Goal: Task Accomplishment & Management: Complete application form

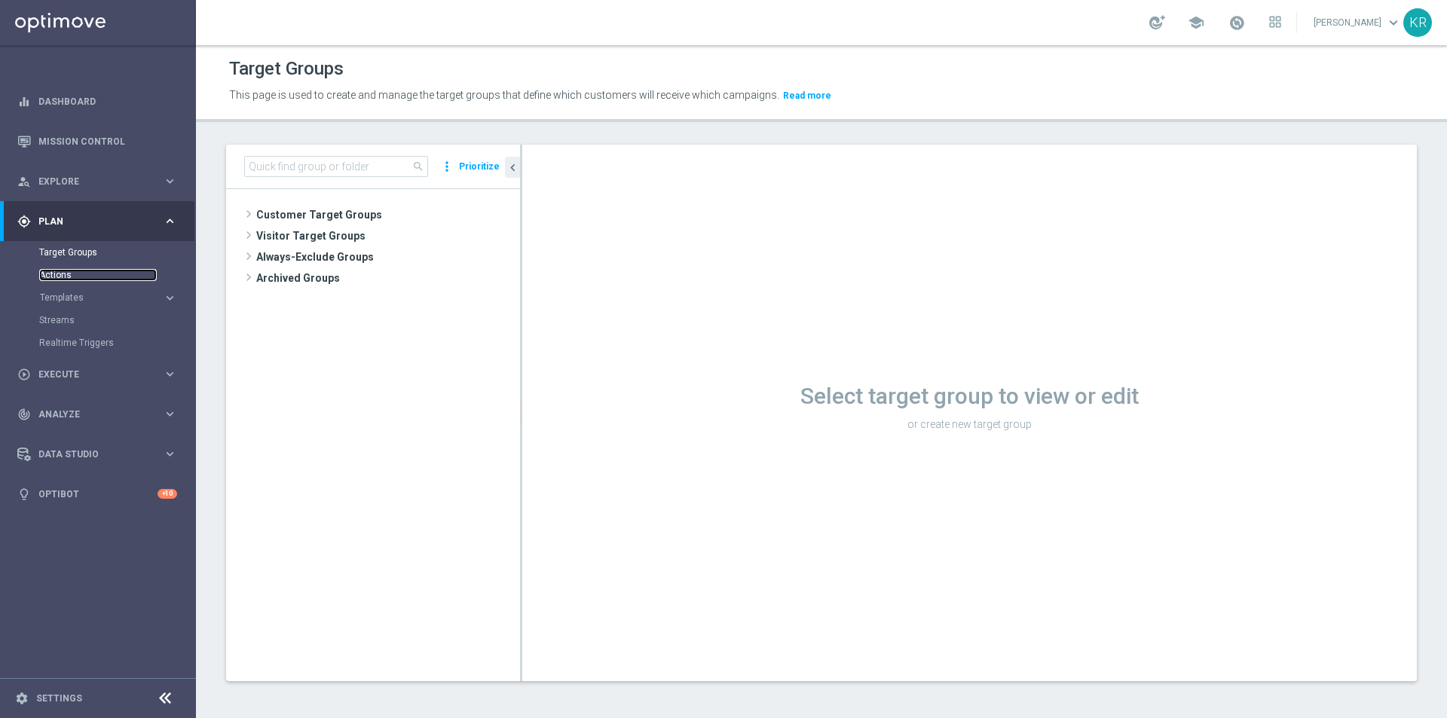
click at [65, 270] on link "Actions" at bounding box center [98, 275] width 118 height 12
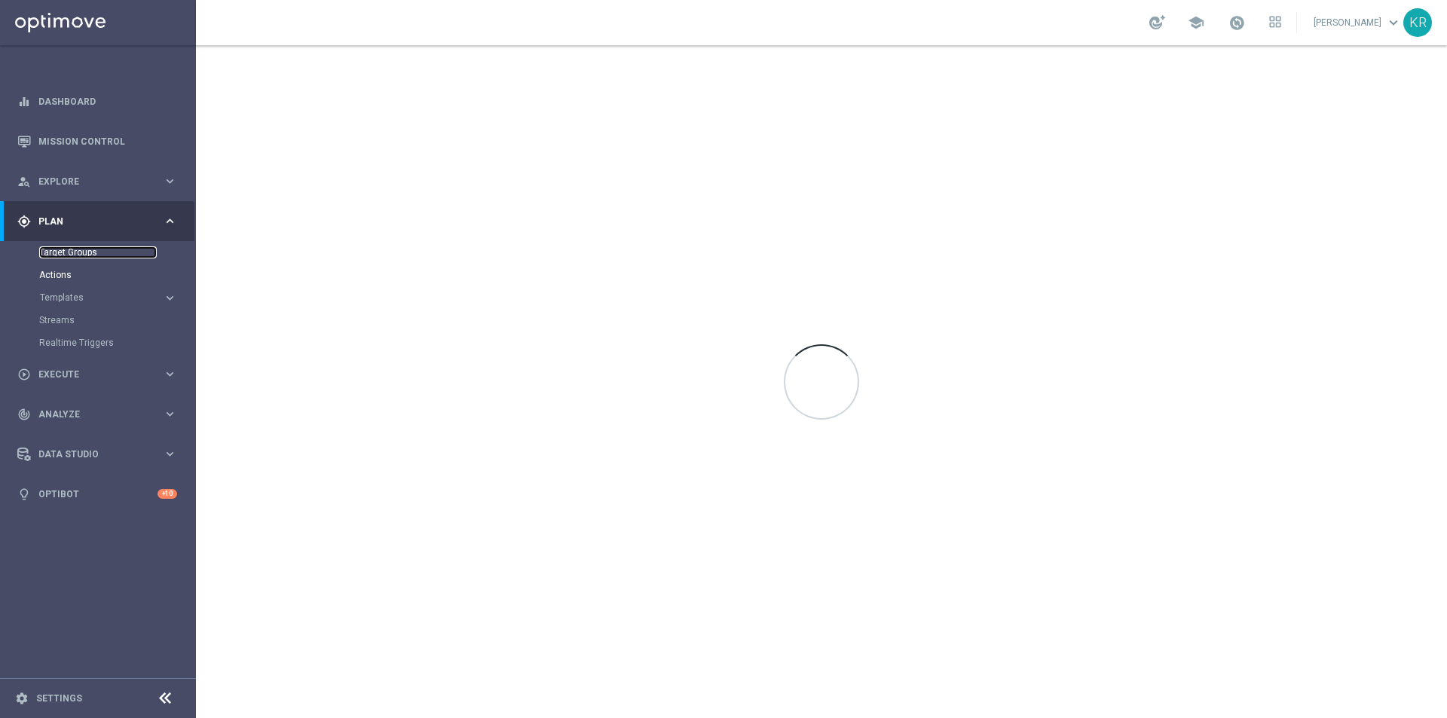
click at [55, 253] on link "Target Groups" at bounding box center [98, 252] width 118 height 12
click at [70, 254] on link "Target Groups" at bounding box center [98, 252] width 118 height 12
click at [59, 277] on link "Actions" at bounding box center [98, 275] width 118 height 12
click at [74, 248] on link "Target Groups" at bounding box center [98, 252] width 118 height 12
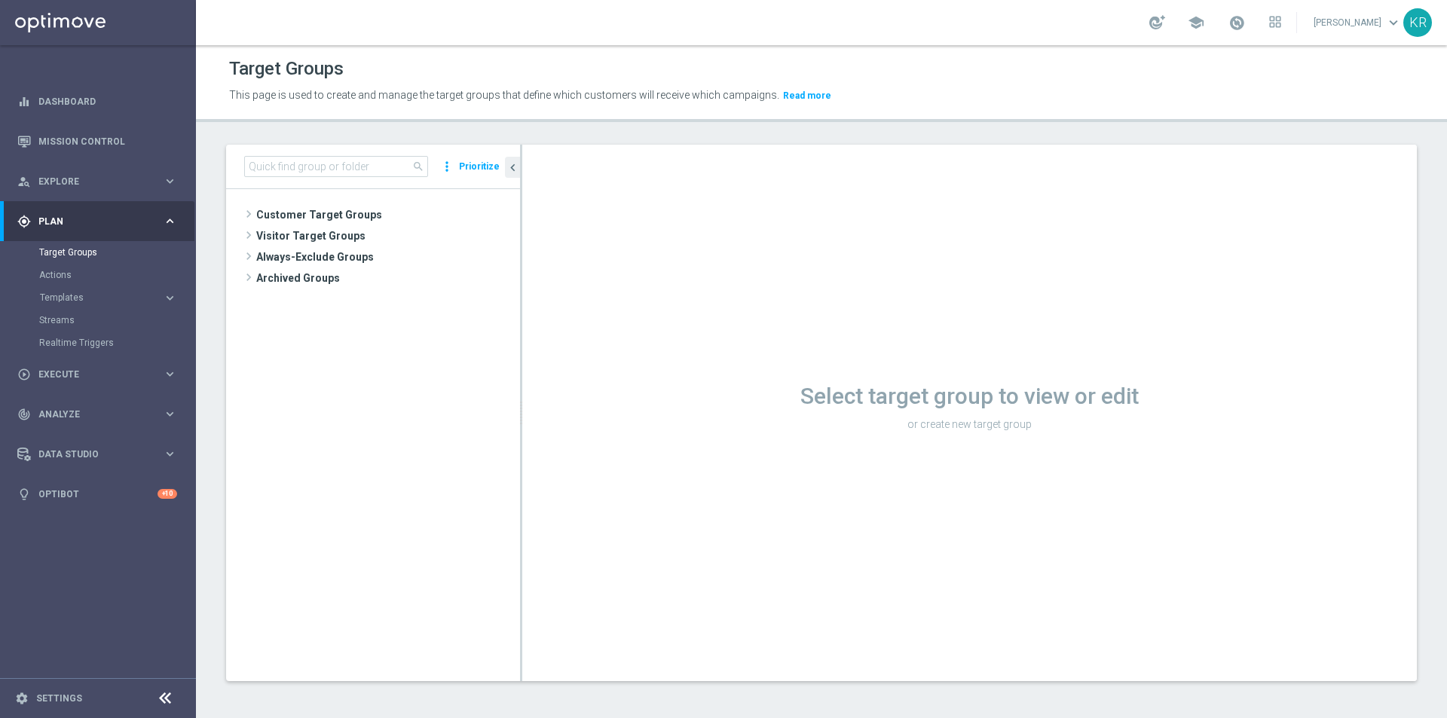
click at [306, 197] on tree-viewport "Customer Target Groups library_add create_new_folder" at bounding box center [373, 434] width 294 height 491
click at [311, 213] on span "Customer Target Groups" at bounding box center [370, 214] width 228 height 21
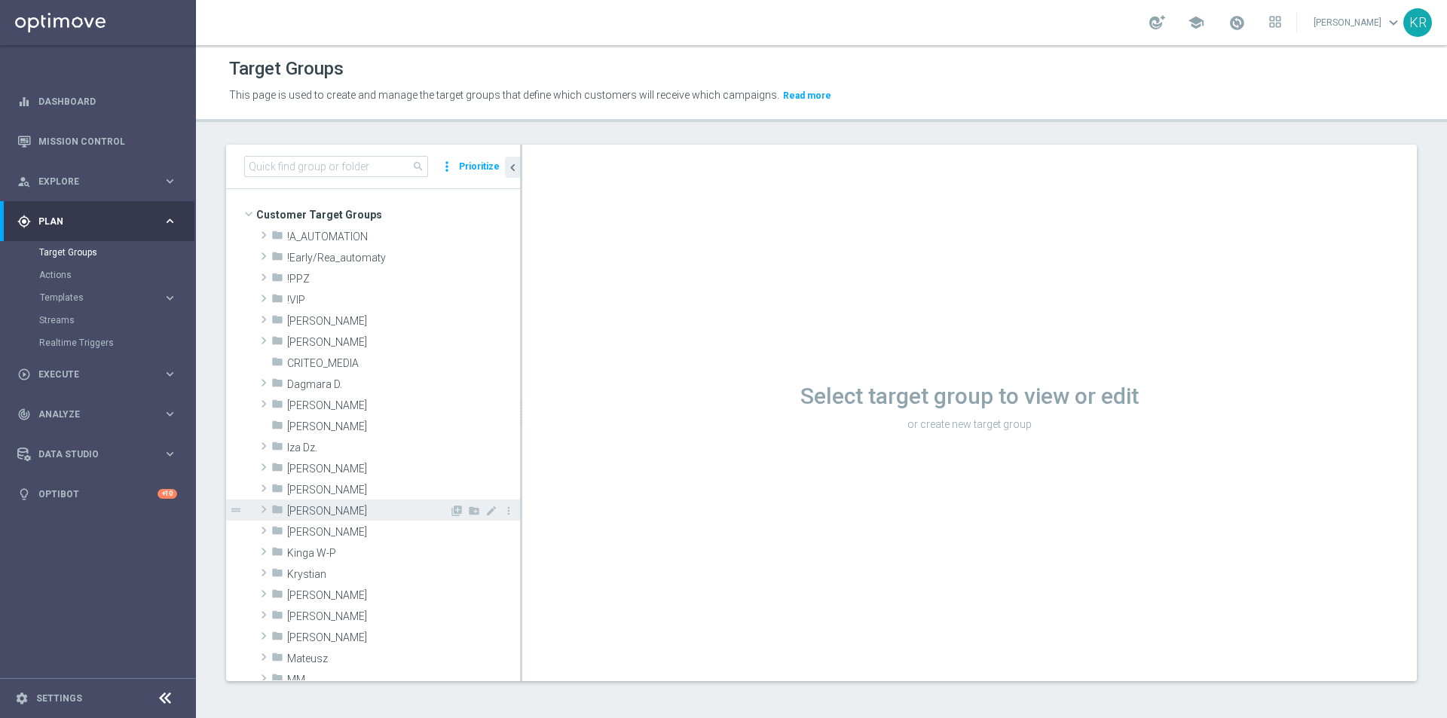
click at [341, 507] on span "Kamil R." at bounding box center [368, 511] width 162 height 13
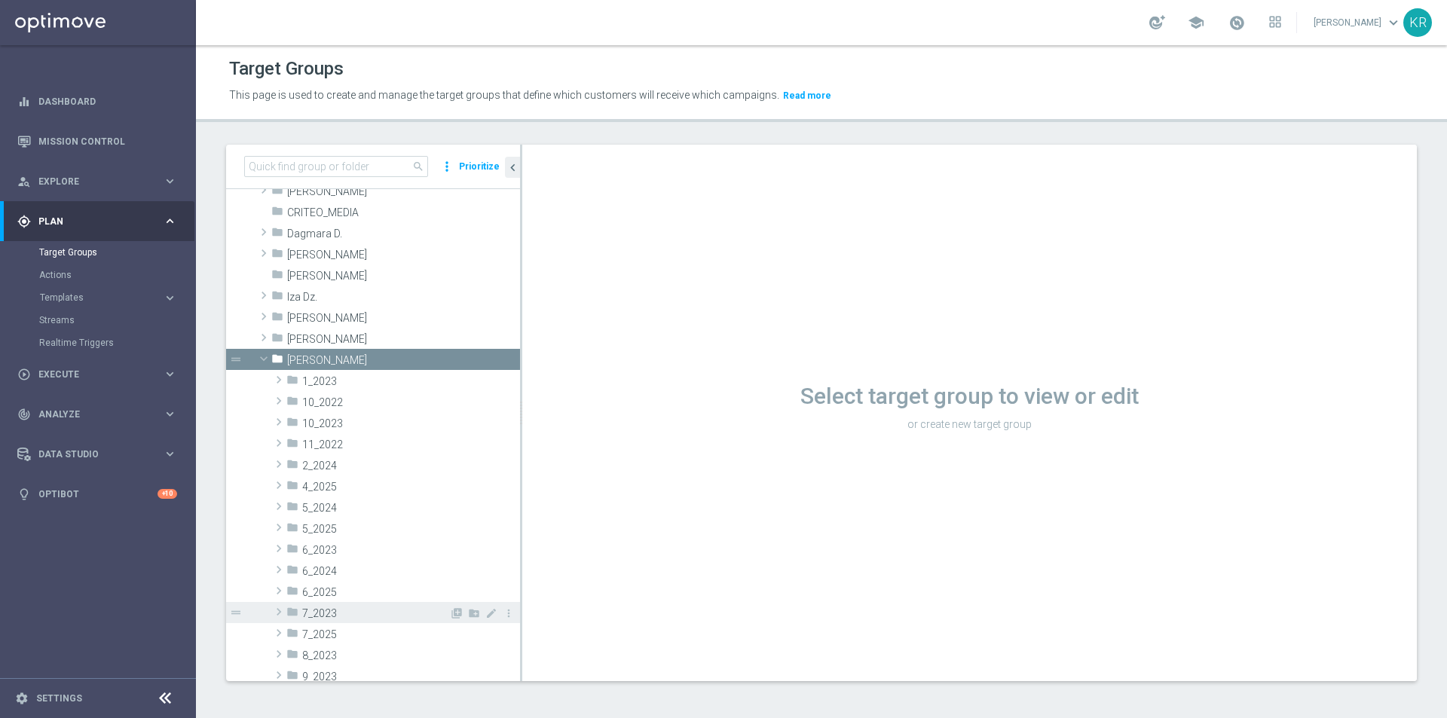
scroll to position [302, 0]
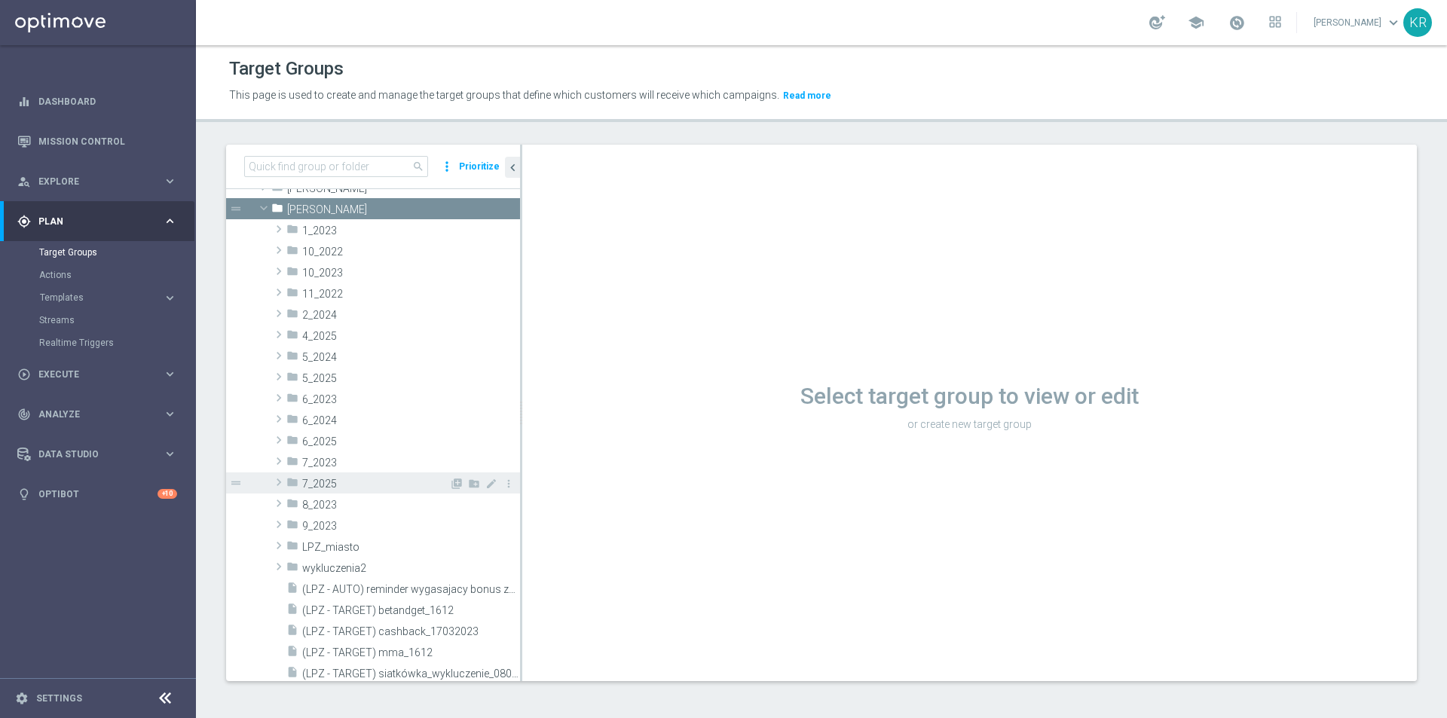
click at [359, 482] on span "7_2025" at bounding box center [375, 484] width 147 height 13
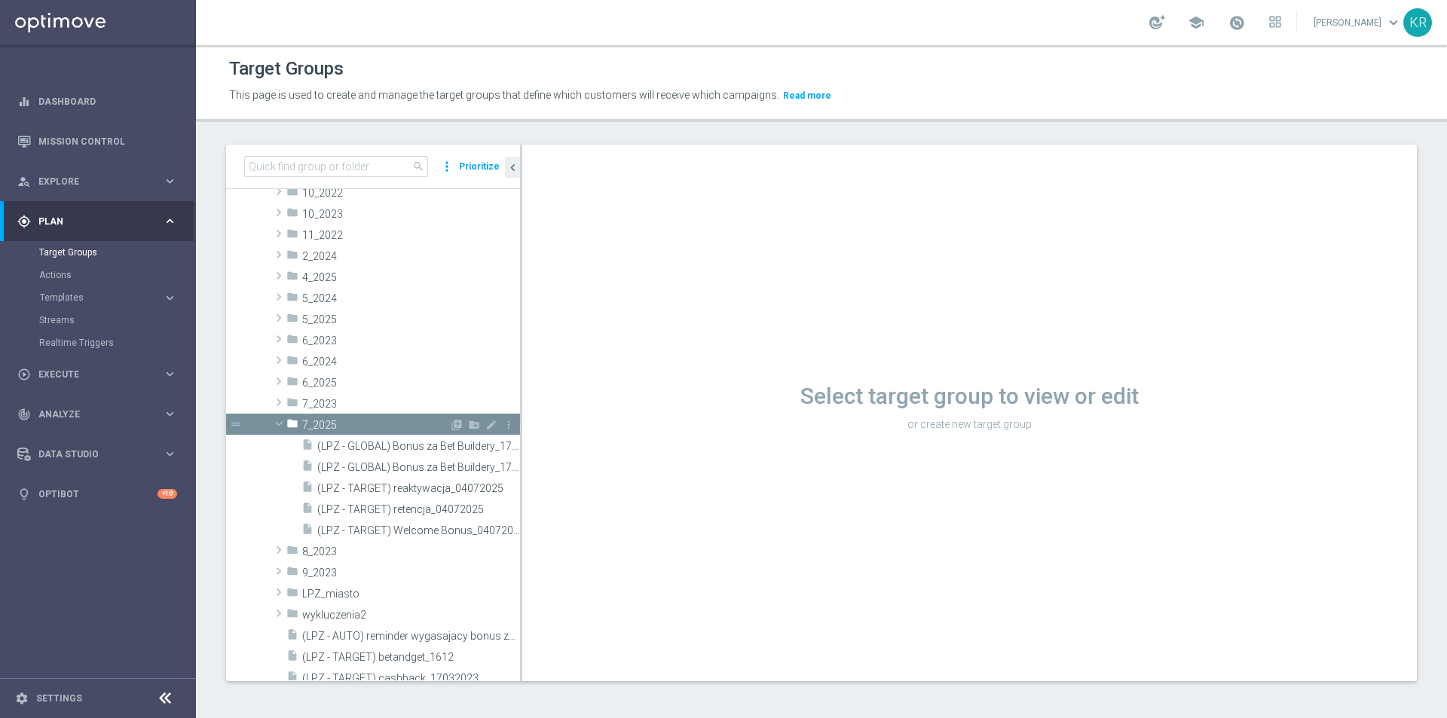
scroll to position [377, 0]
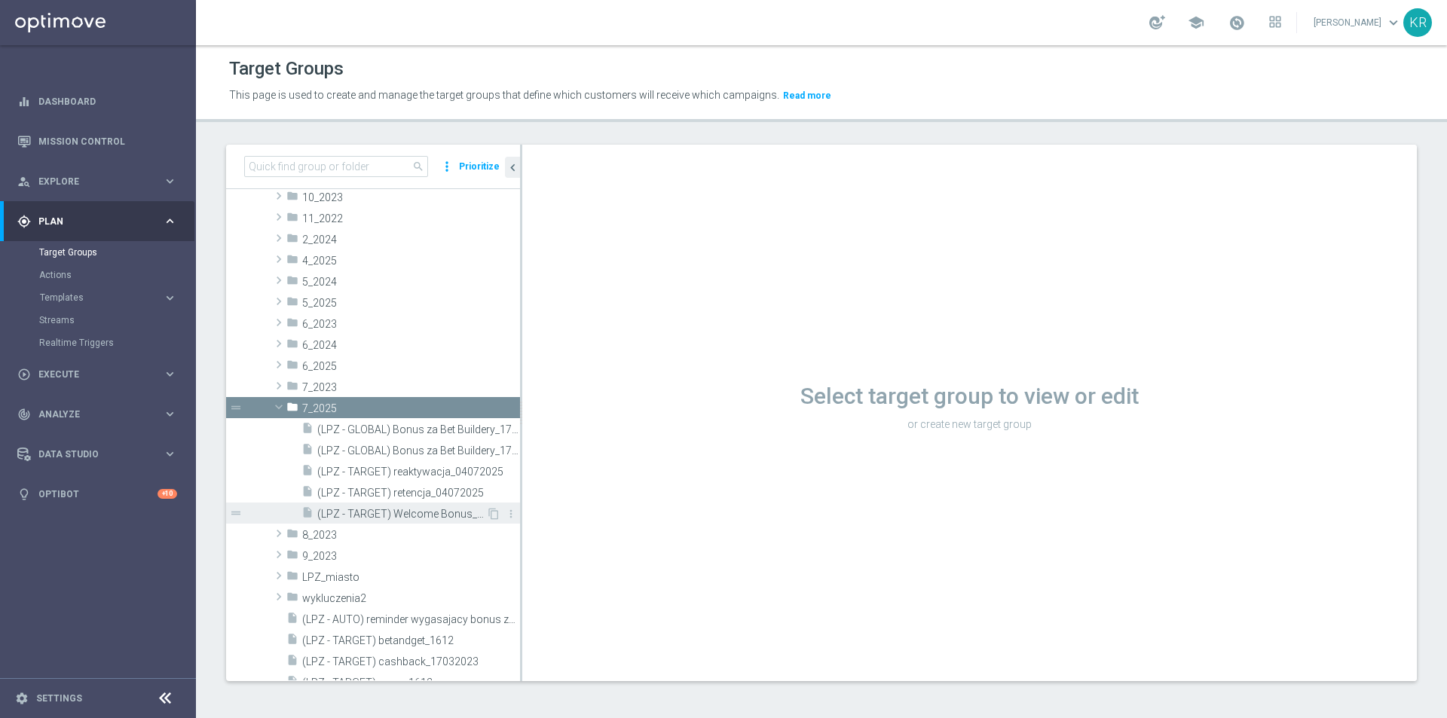
click at [389, 512] on span "(LPZ - TARGET) Welcome Bonus_04072025" at bounding box center [401, 514] width 169 height 13
click at [488, 513] on icon "content_copy" at bounding box center [494, 514] width 12 height 12
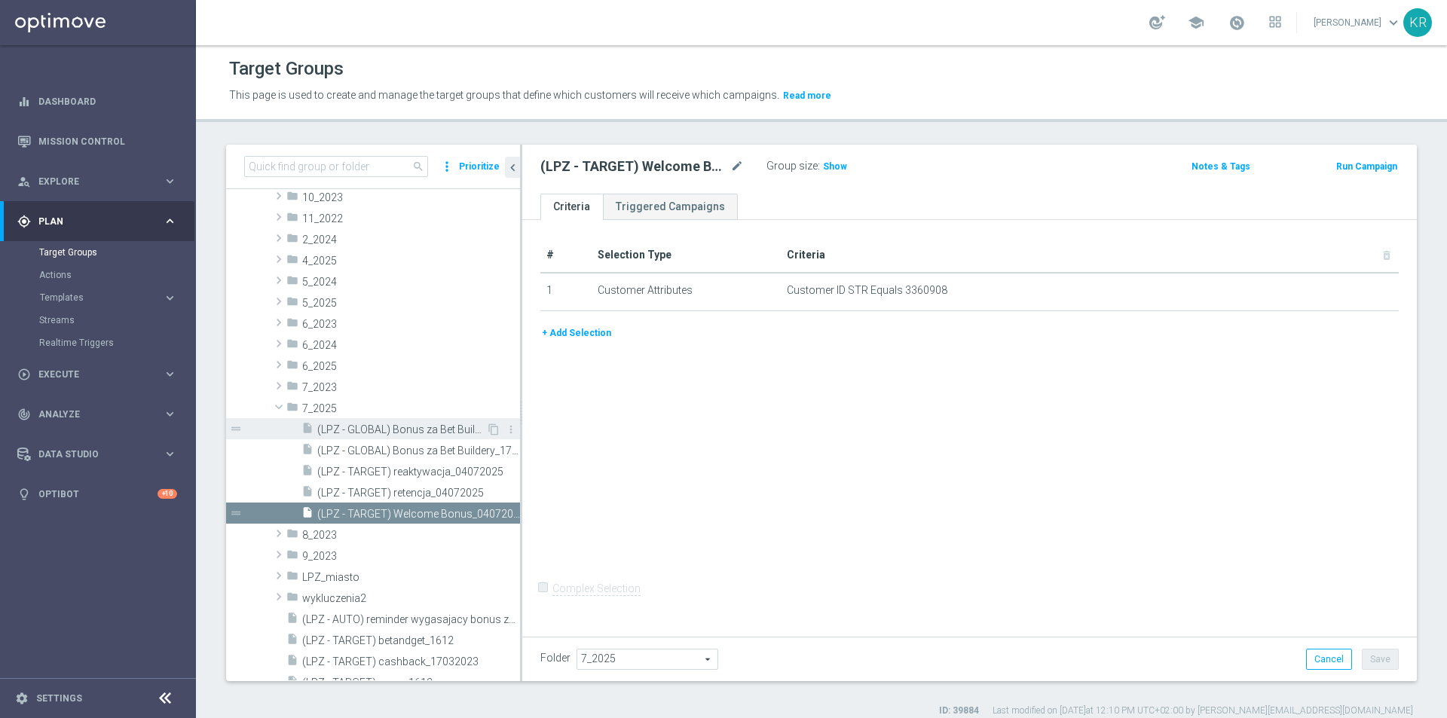
click at [399, 434] on span "(LPZ - GLOBAL) Bonus za Bet Buildery_17-20.07.2025" at bounding box center [401, 430] width 169 height 13
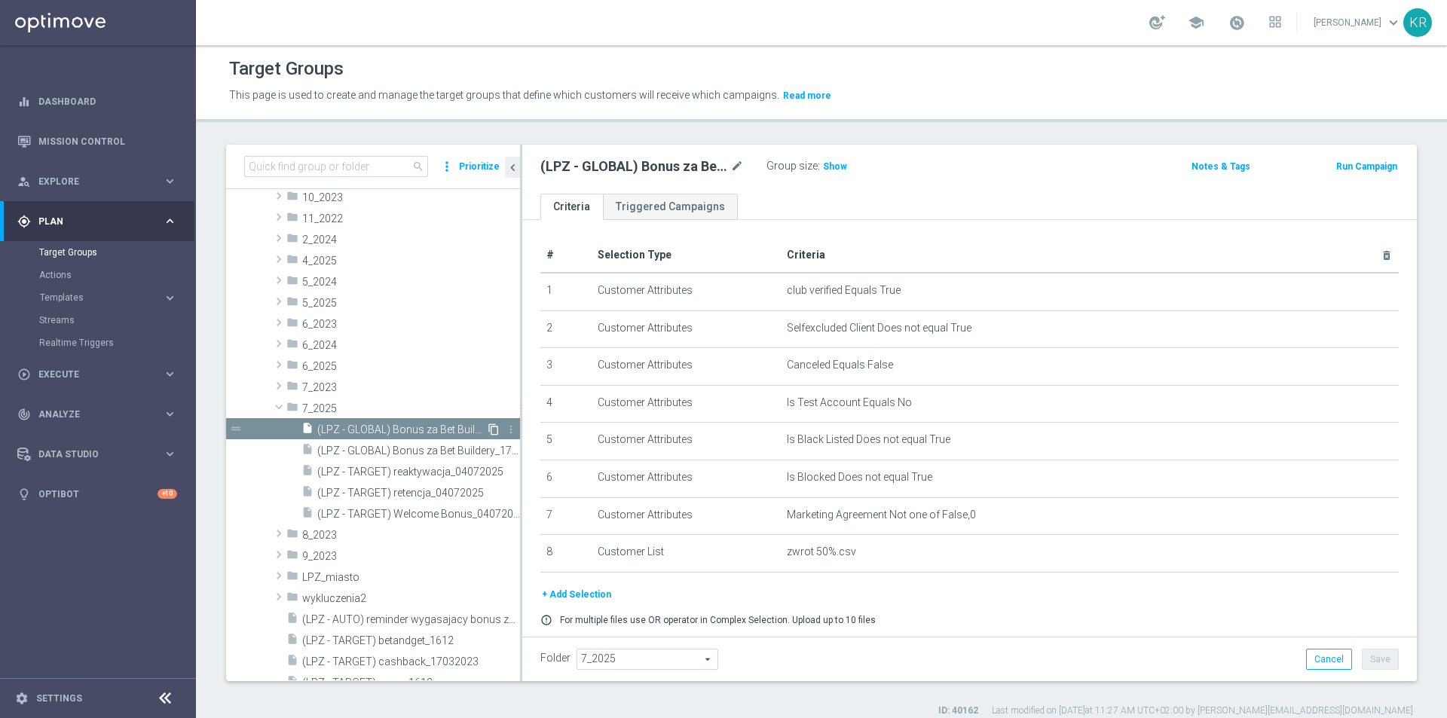
click at [488, 432] on icon "content_copy" at bounding box center [494, 430] width 12 height 12
click at [463, 425] on span "(LPZ - GLOBAL) Bonus za Bet Buildery_17-20.07.2025" at bounding box center [401, 430] width 169 height 13
click at [488, 430] on icon "content_copy" at bounding box center [494, 430] width 12 height 12
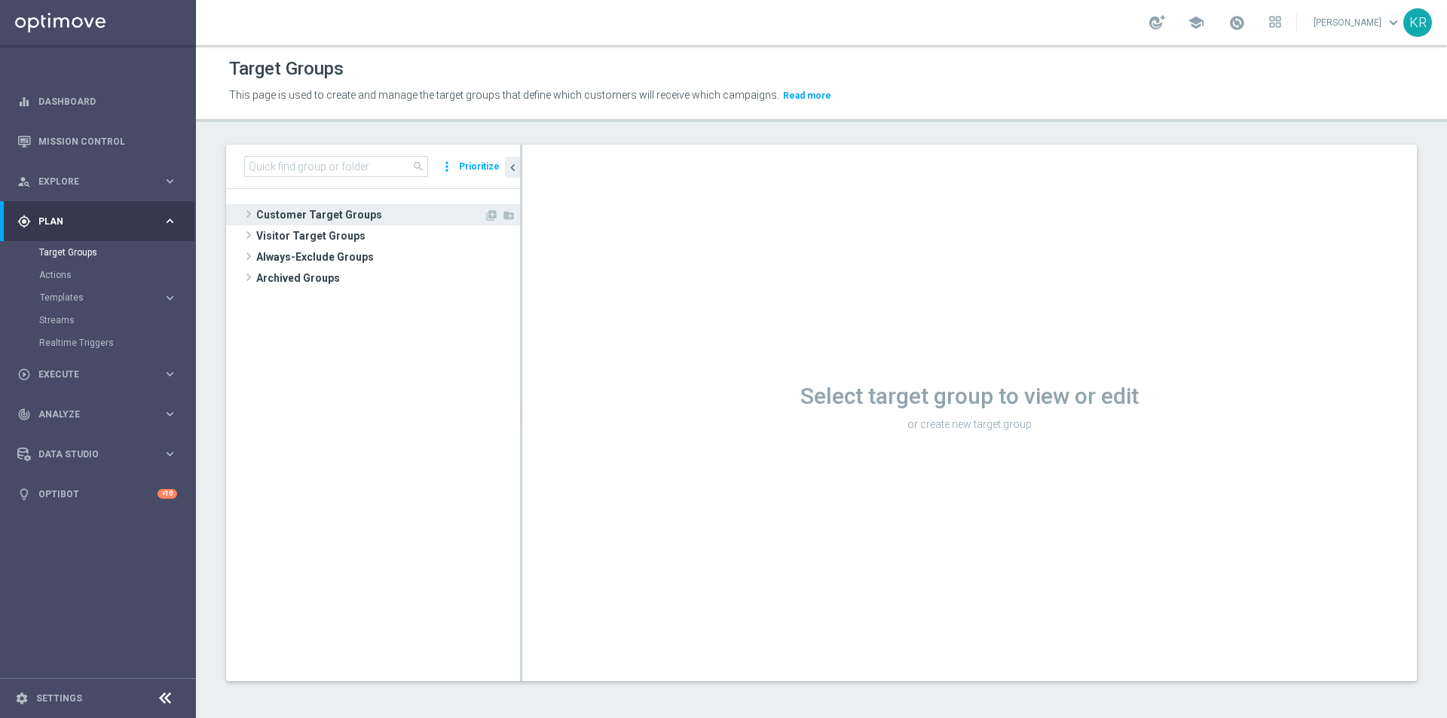
click at [338, 215] on span "Customer Target Groups" at bounding box center [370, 214] width 228 height 21
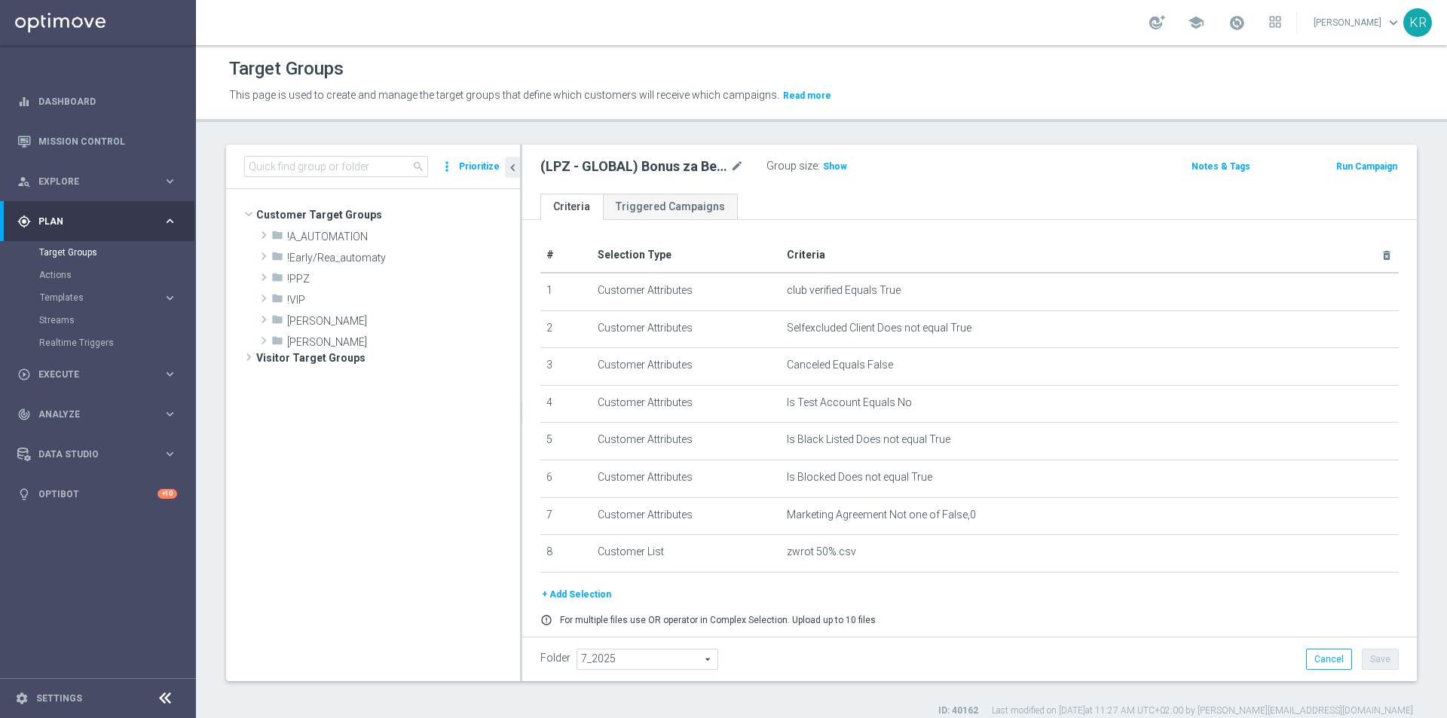
scroll to position [303, 0]
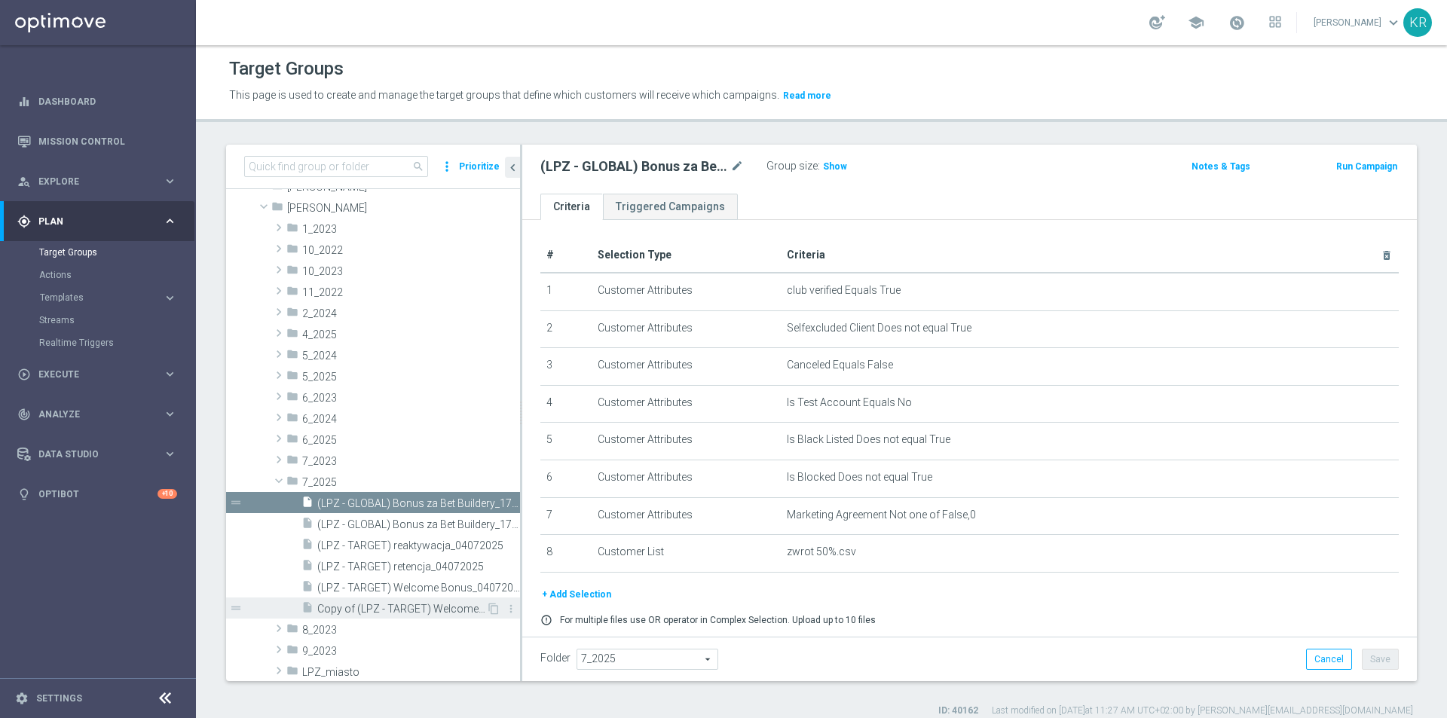
click at [392, 611] on span "Copy of (LPZ - TARGET) Welcome Bonus_04072025" at bounding box center [401, 609] width 169 height 13
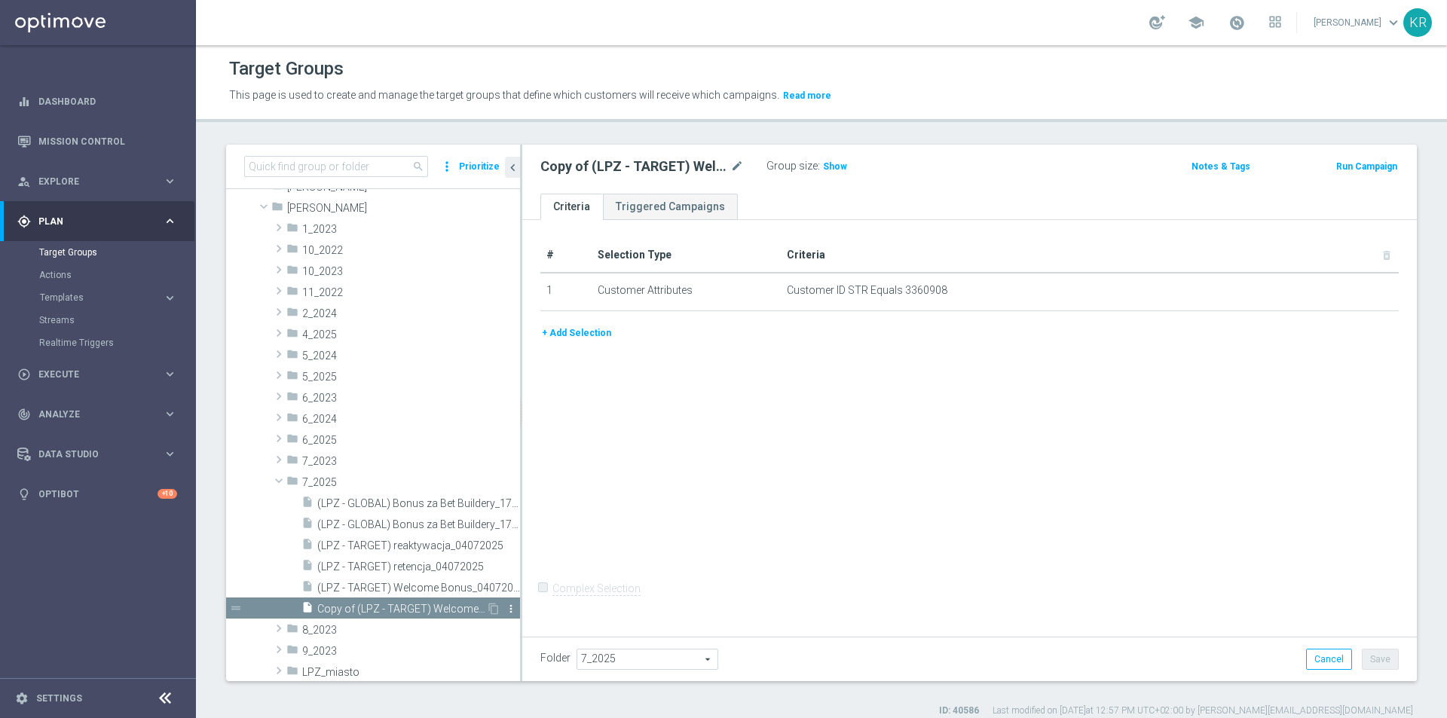
click at [505, 608] on icon "more_vert" at bounding box center [511, 609] width 12 height 12
click at [543, 651] on span "Delete" at bounding box center [541, 652] width 32 height 11
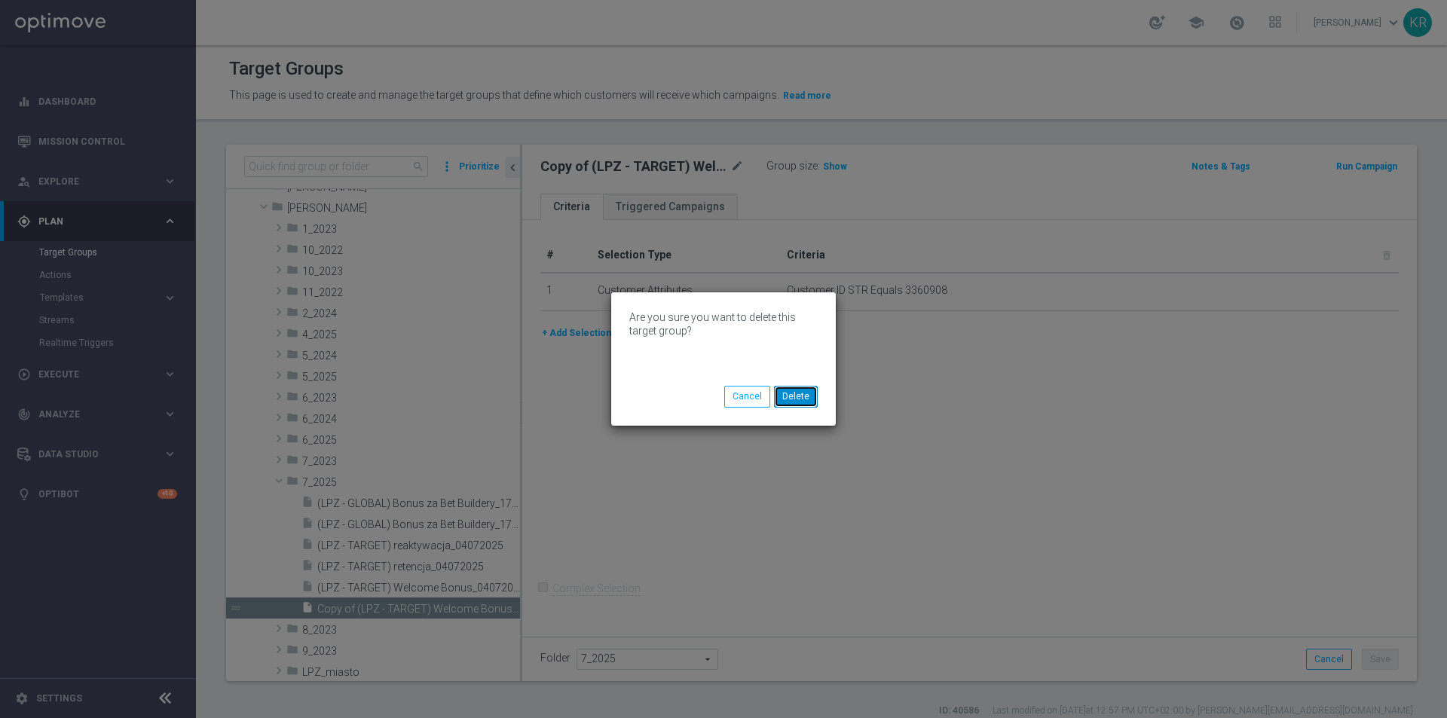
click at [812, 397] on button "Delete" at bounding box center [796, 396] width 44 height 21
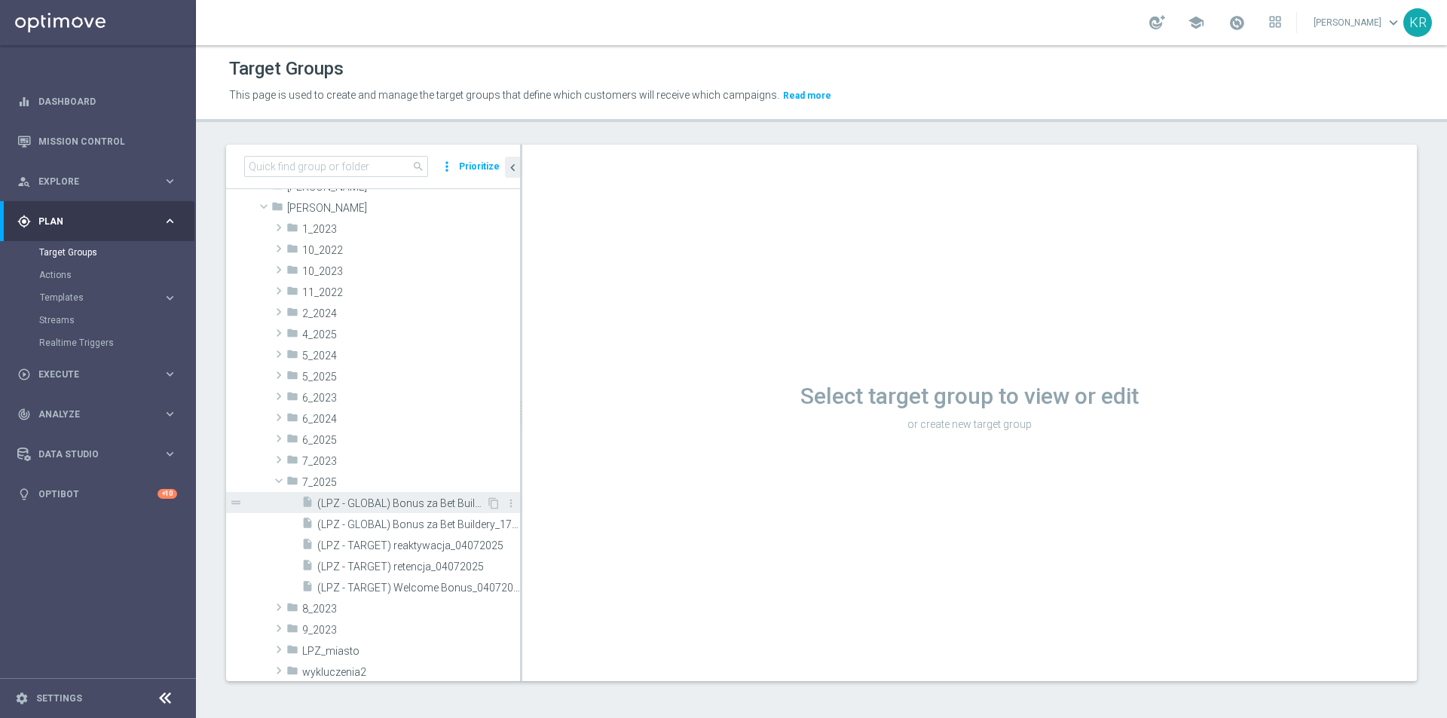
click at [446, 504] on span "(LPZ - GLOBAL) Bonus za Bet Buildery_17-20.07.2025" at bounding box center [401, 504] width 169 height 13
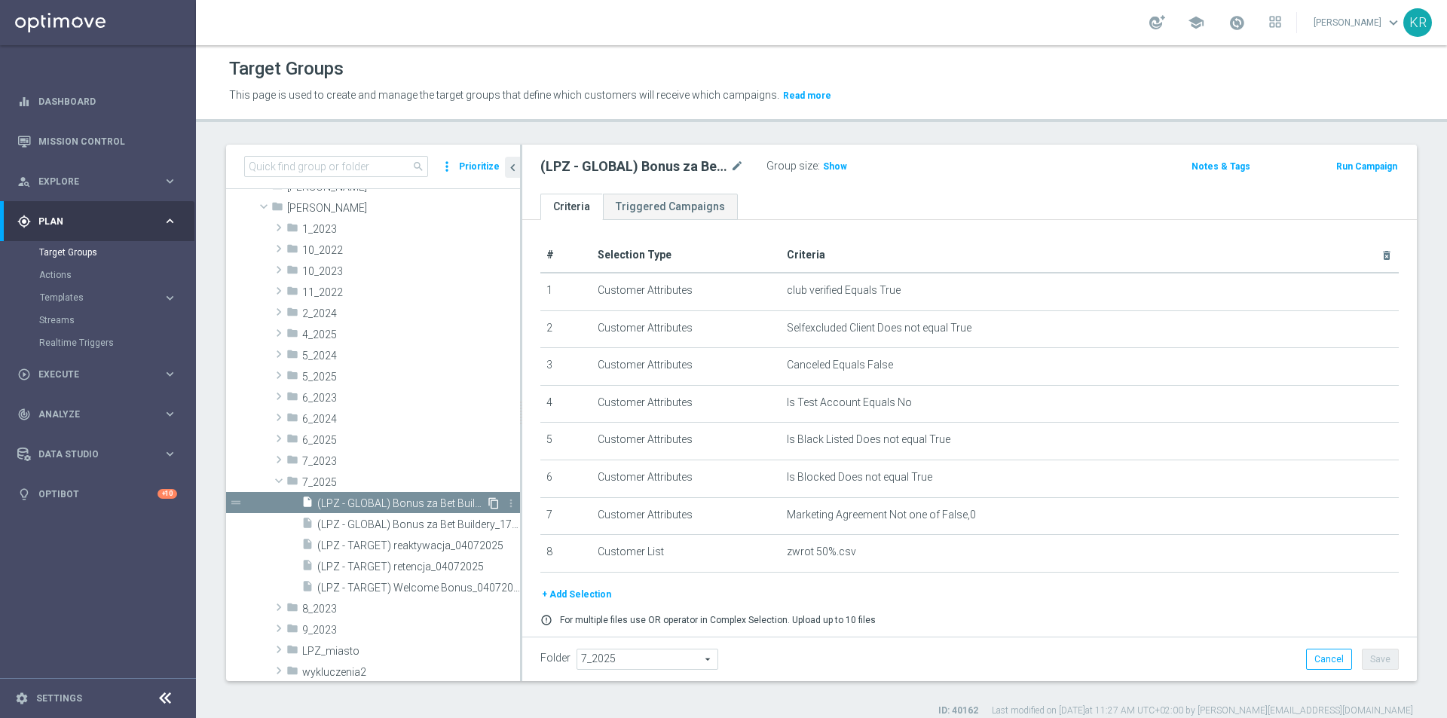
click at [488, 504] on icon "content_copy" at bounding box center [494, 504] width 12 height 12
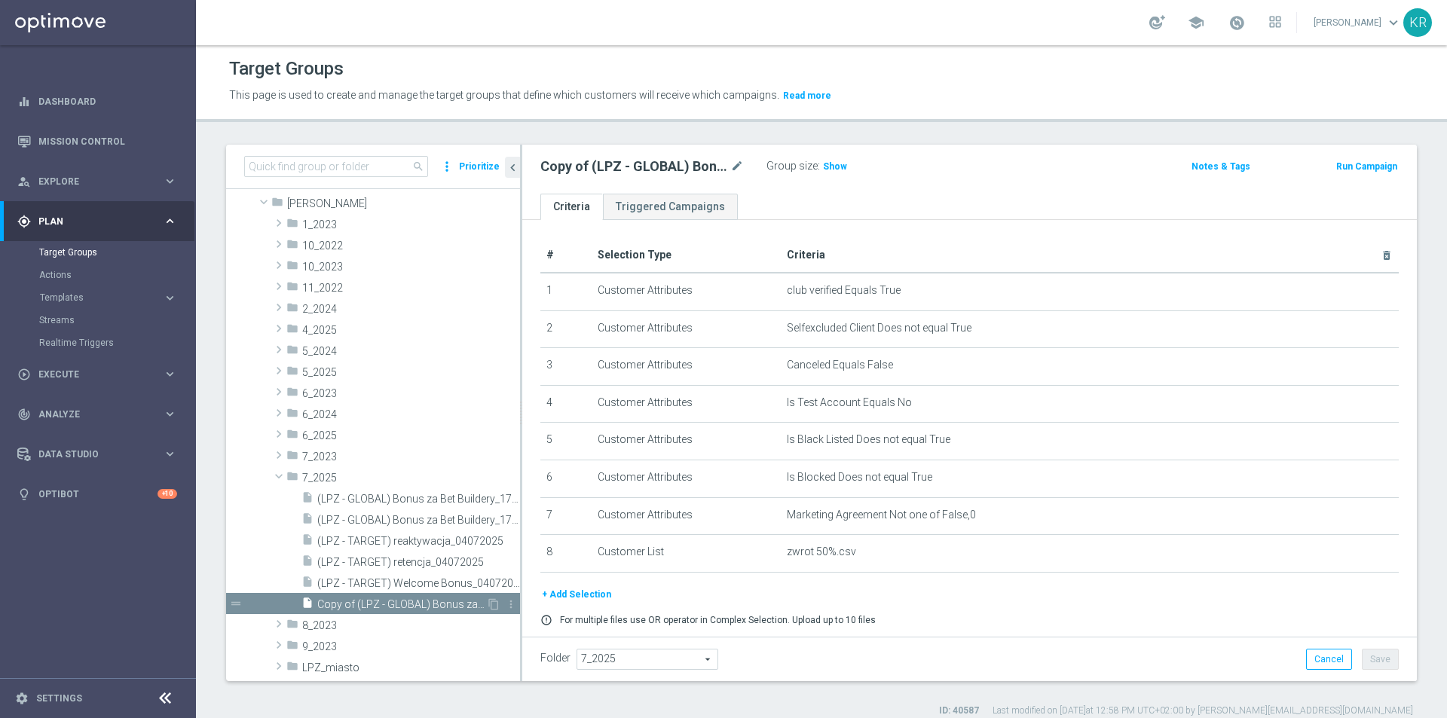
scroll to position [401, 0]
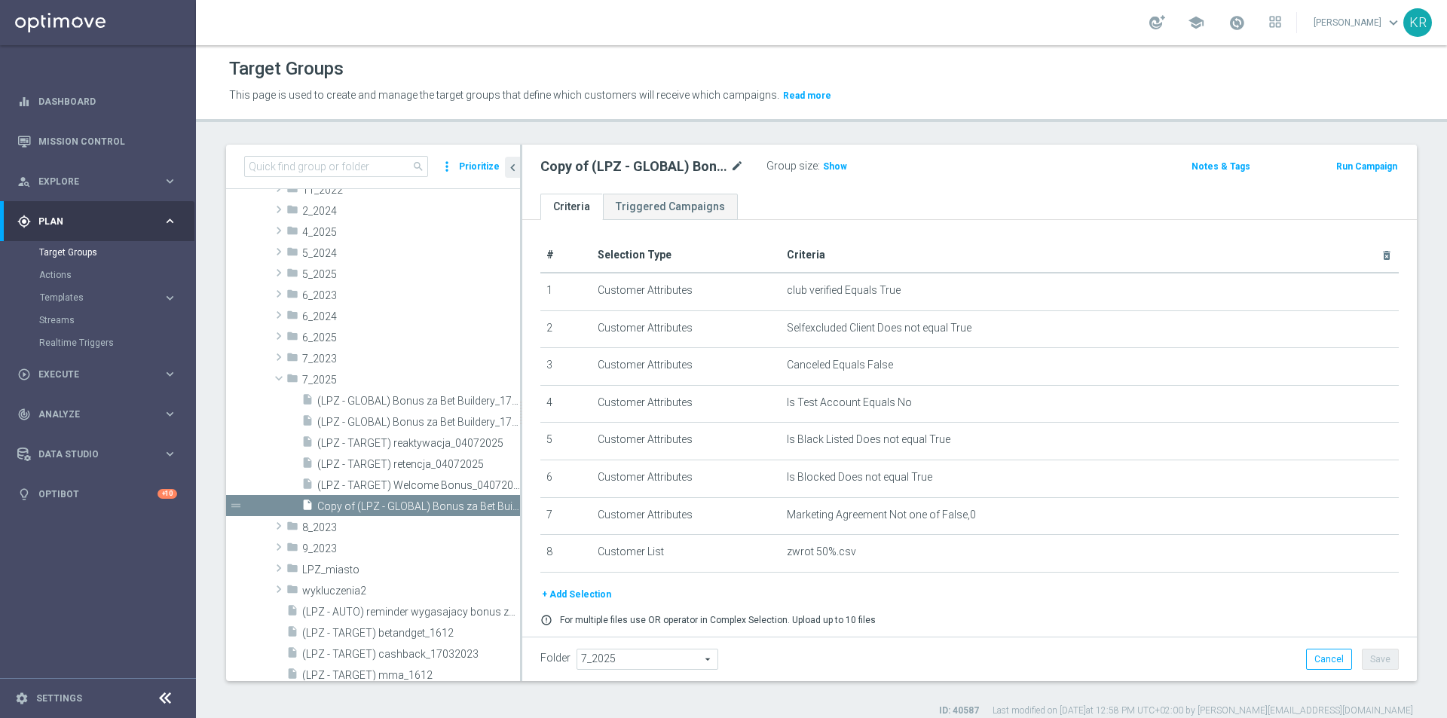
click at [734, 158] on icon "mode_edit" at bounding box center [737, 167] width 14 height 18
click at [743, 161] on icon "mode_edit" at bounding box center [737, 167] width 14 height 18
type input "(LPZ - SMS) PolFin_bonus_16082025"
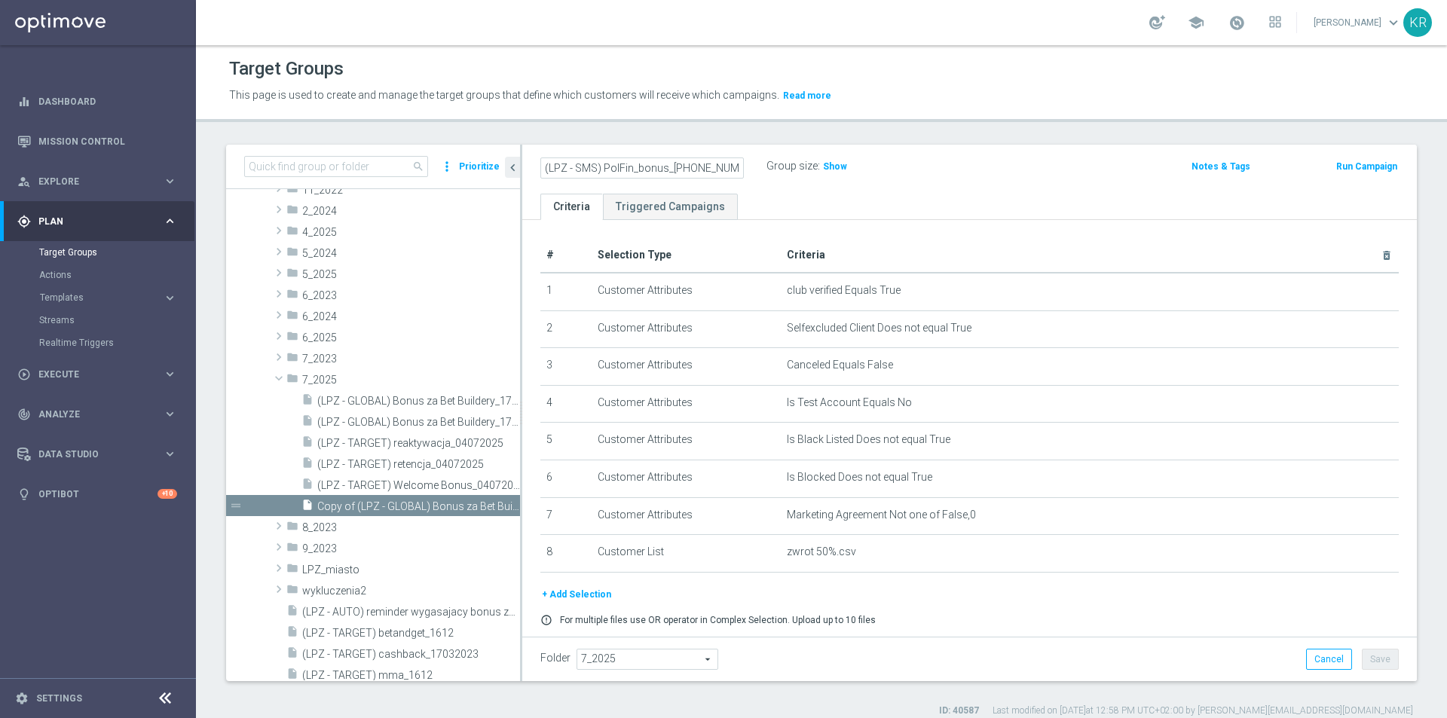
click at [894, 194] on ul "Criteria Triggered Campaigns" at bounding box center [969, 207] width 895 height 26
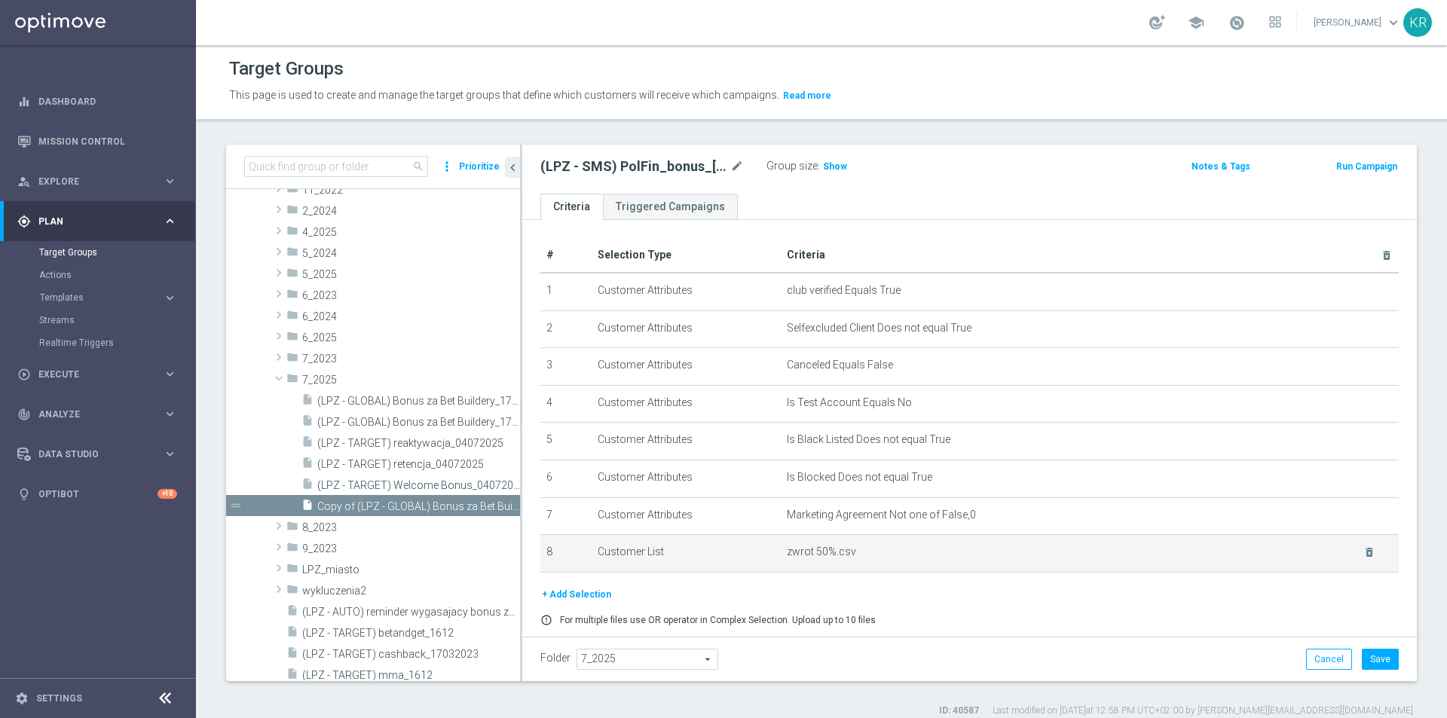
click at [1349, 564] on td "zwrot 50%.csv delete_forever" at bounding box center [1090, 554] width 618 height 38
click at [893, 568] on td "zwrot 50%.csv delete_forever" at bounding box center [1090, 554] width 618 height 38
click at [1364, 559] on icon "delete_forever" at bounding box center [1370, 553] width 12 height 12
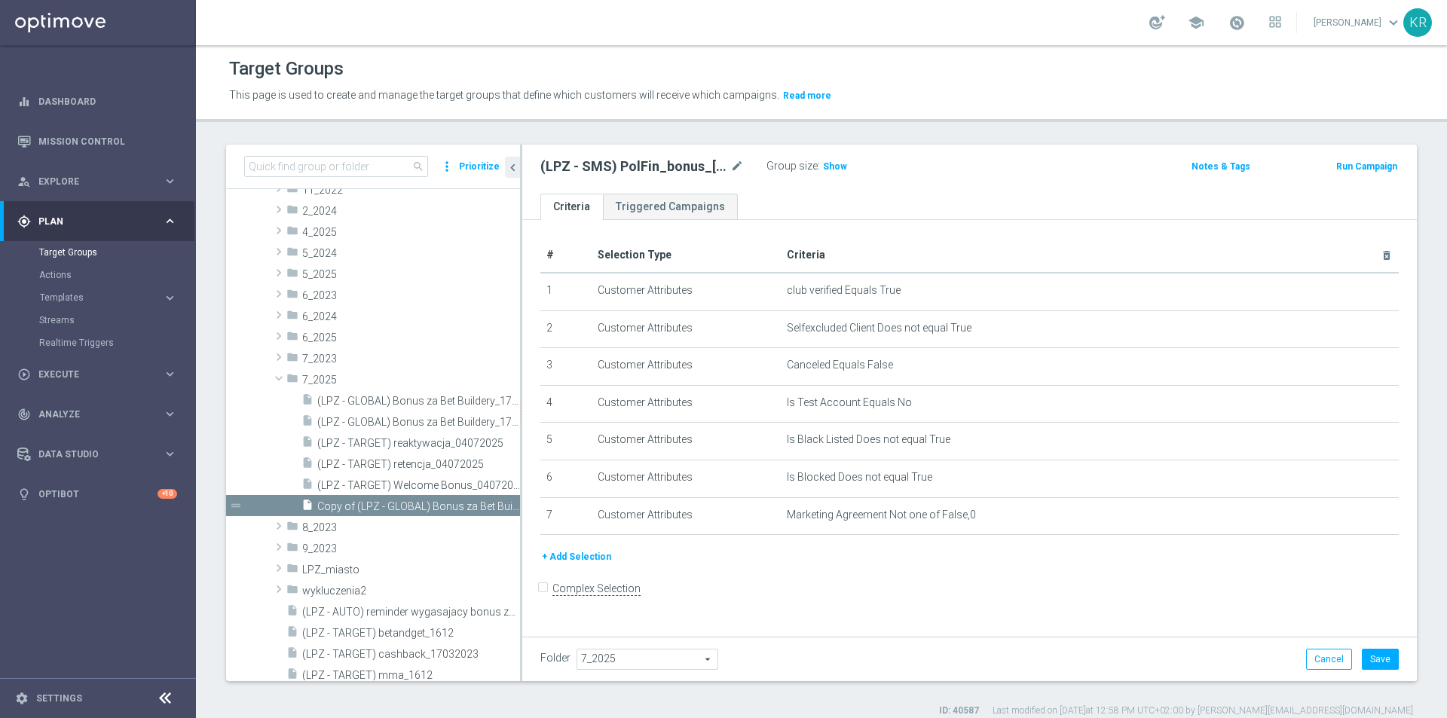
click at [575, 571] on div "+ Add Selection" at bounding box center [969, 563] width 881 height 28
click at [574, 561] on button "+ Add Selection" at bounding box center [576, 557] width 72 height 17
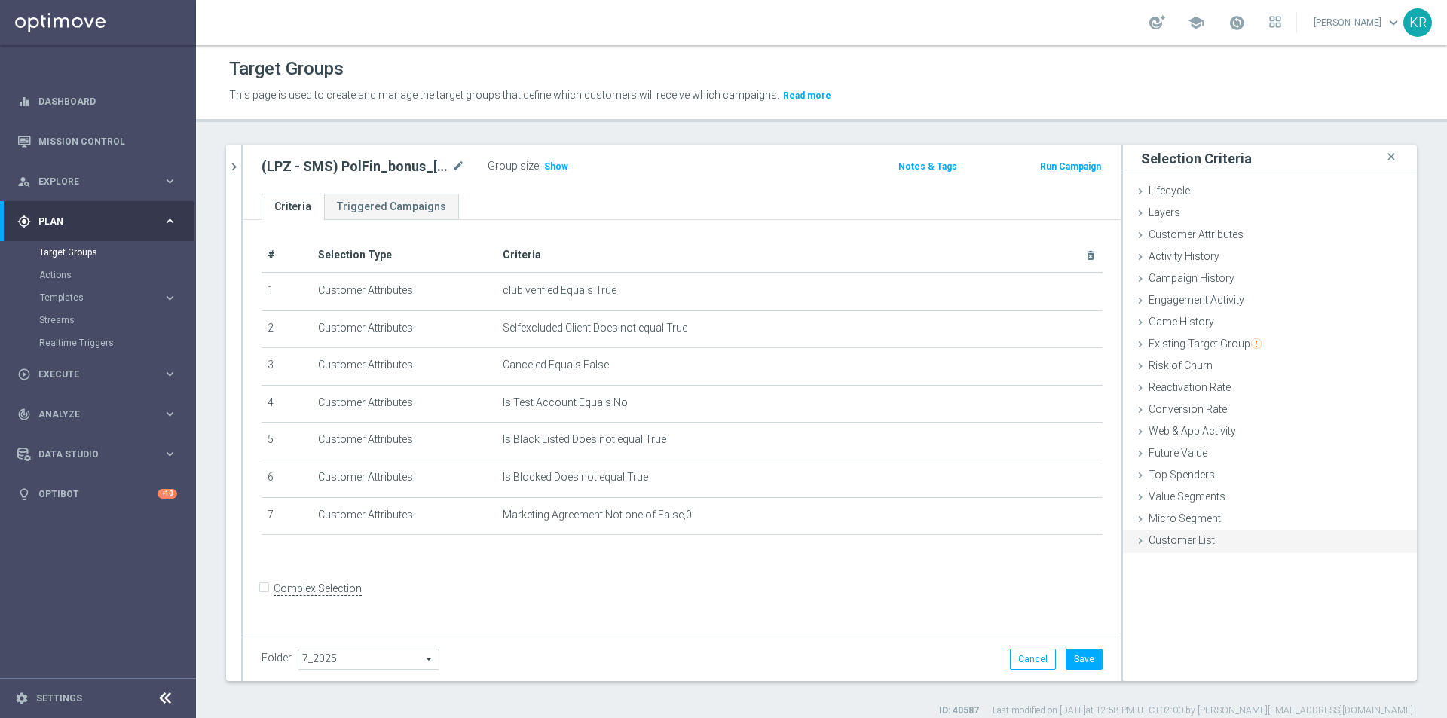
click at [1159, 543] on span "Customer List" at bounding box center [1182, 540] width 66 height 12
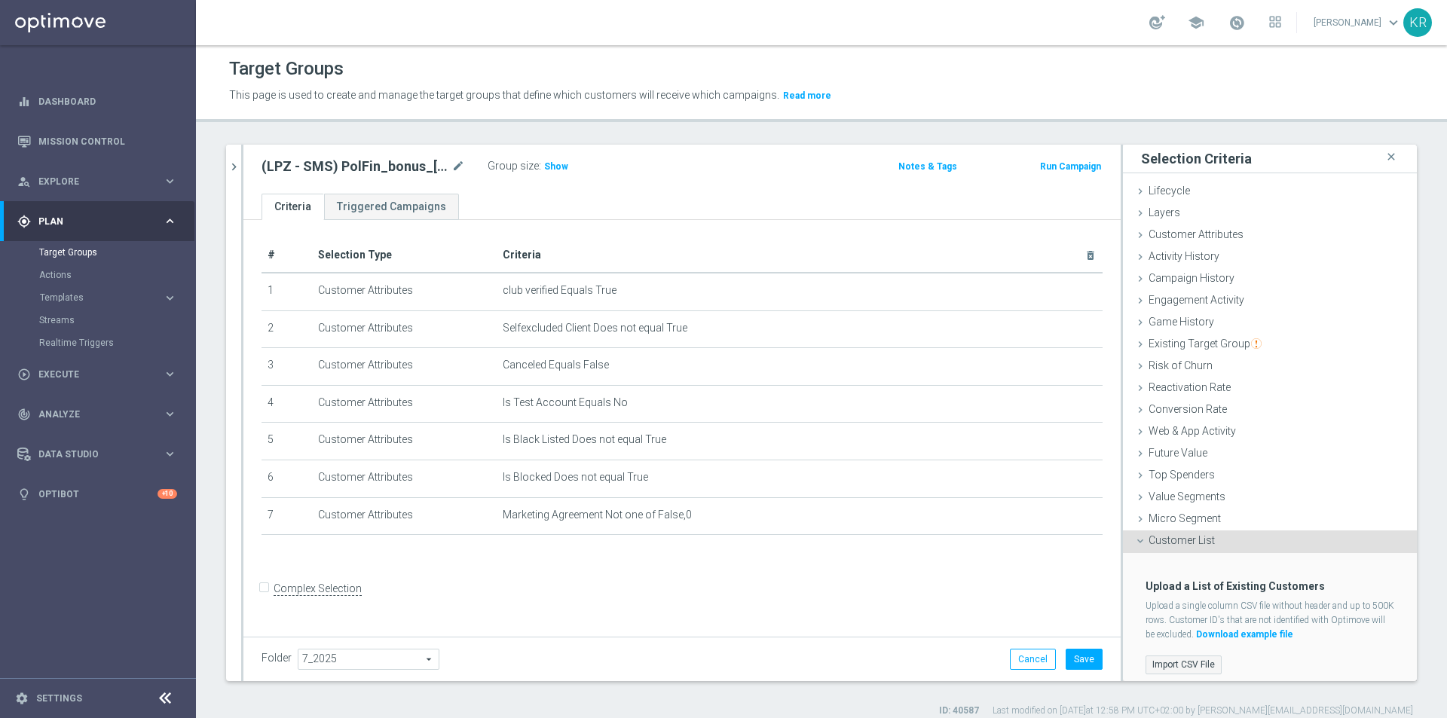
click at [1189, 665] on label "Import CSV File" at bounding box center [1184, 665] width 76 height 19
click at [0, 0] on input "Import CSV File" at bounding box center [0, 0] width 0 height 0
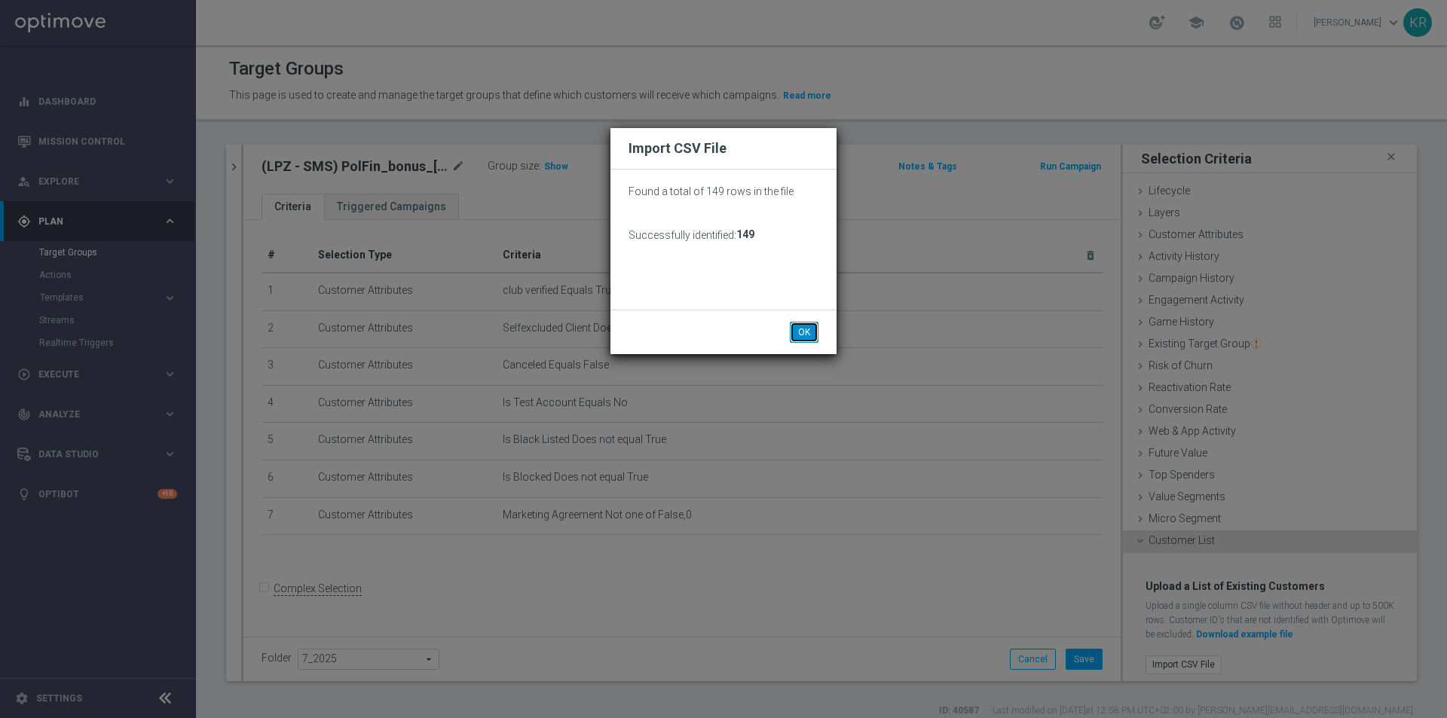
click at [807, 332] on button "OK" at bounding box center [804, 332] width 29 height 21
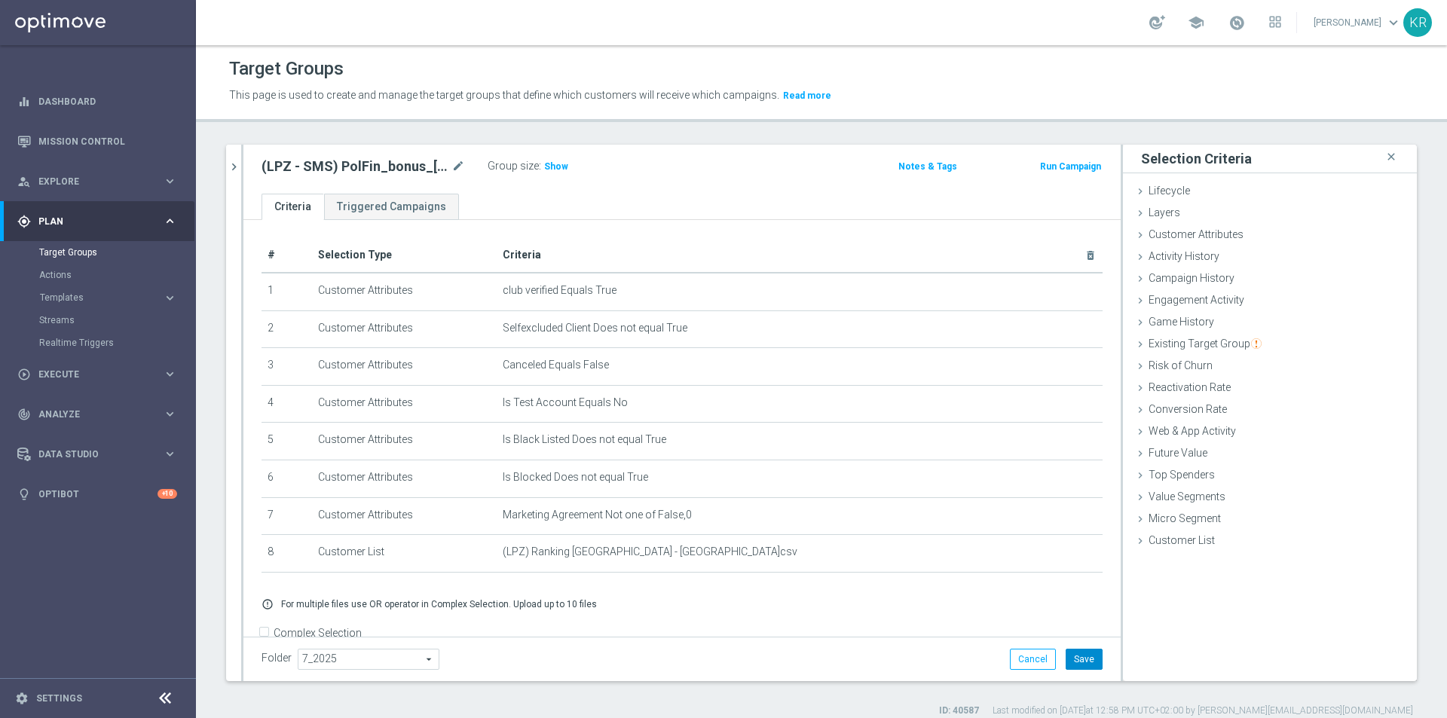
click at [1076, 657] on button "Save" at bounding box center [1084, 659] width 37 height 21
click at [237, 172] on icon "chevron_right" at bounding box center [234, 167] width 14 height 14
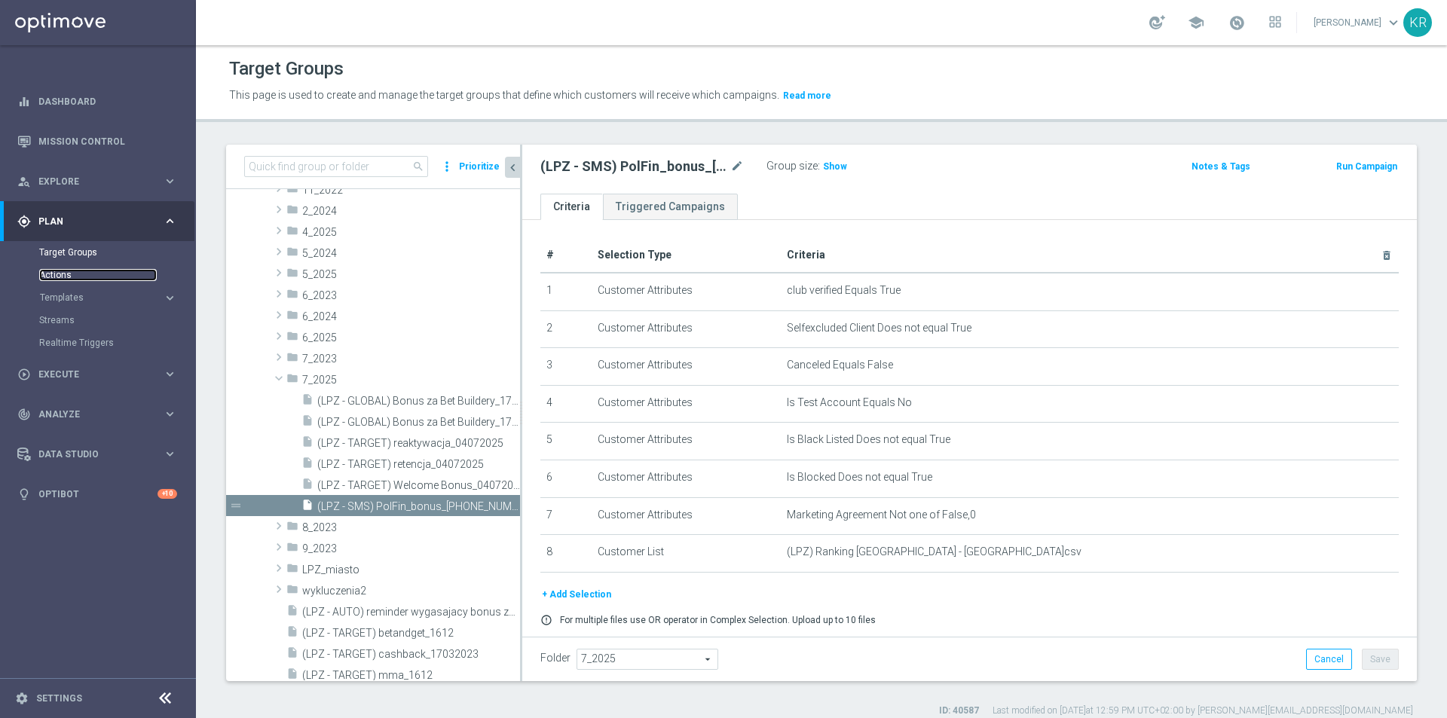
click at [73, 271] on link "Actions" at bounding box center [98, 275] width 118 height 12
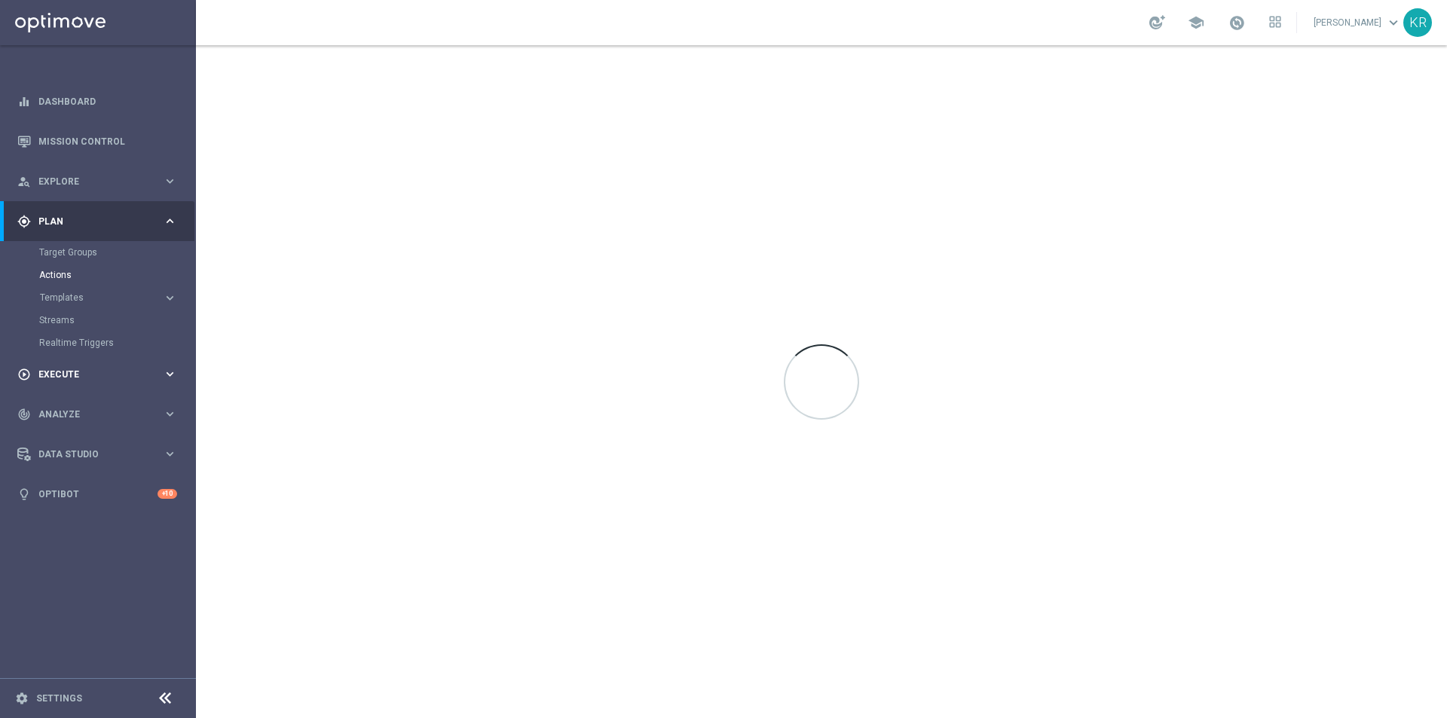
click at [75, 383] on div "play_circle_outline Execute keyboard_arrow_right" at bounding box center [97, 374] width 194 height 40
click at [76, 295] on link "Campaign Builder" at bounding box center [98, 292] width 118 height 12
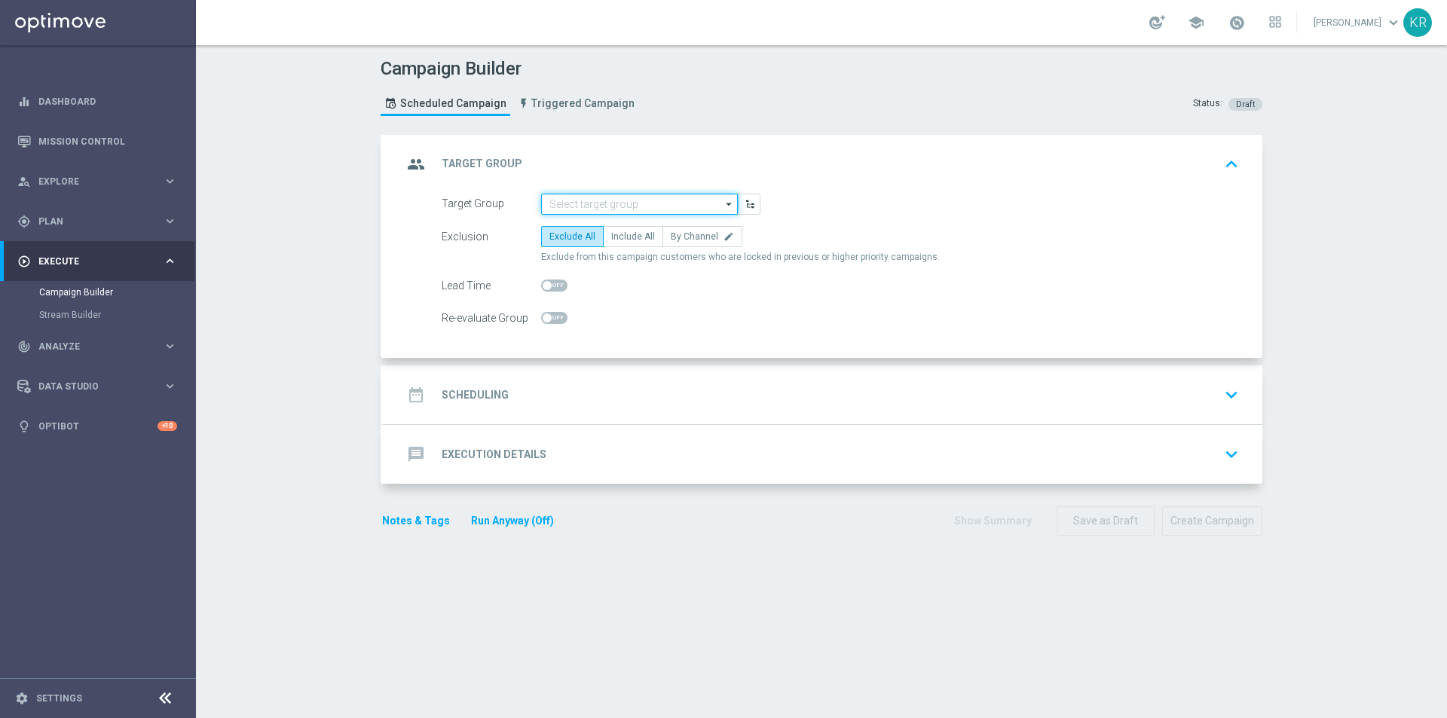
click at [590, 195] on input at bounding box center [639, 204] width 197 height 21
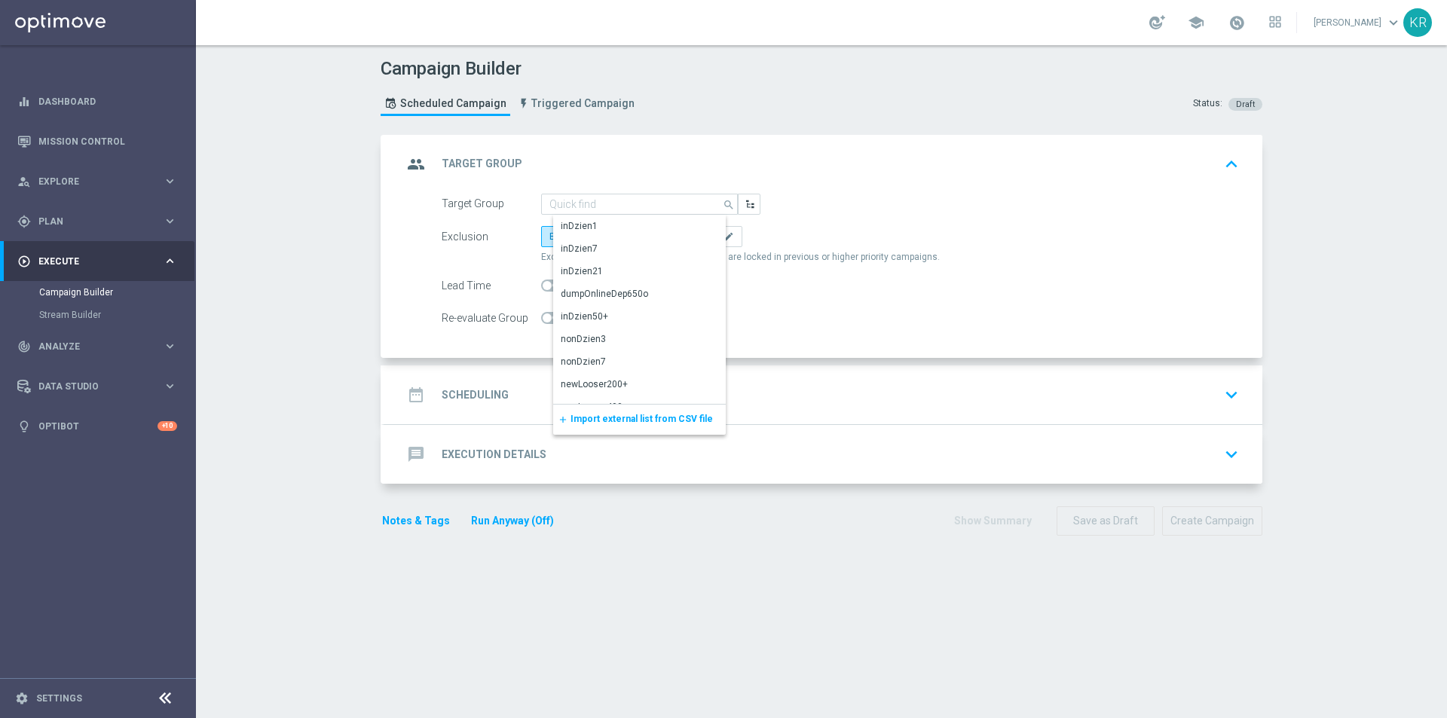
click at [608, 419] on span "Import external list from CSV file" at bounding box center [642, 419] width 142 height 11
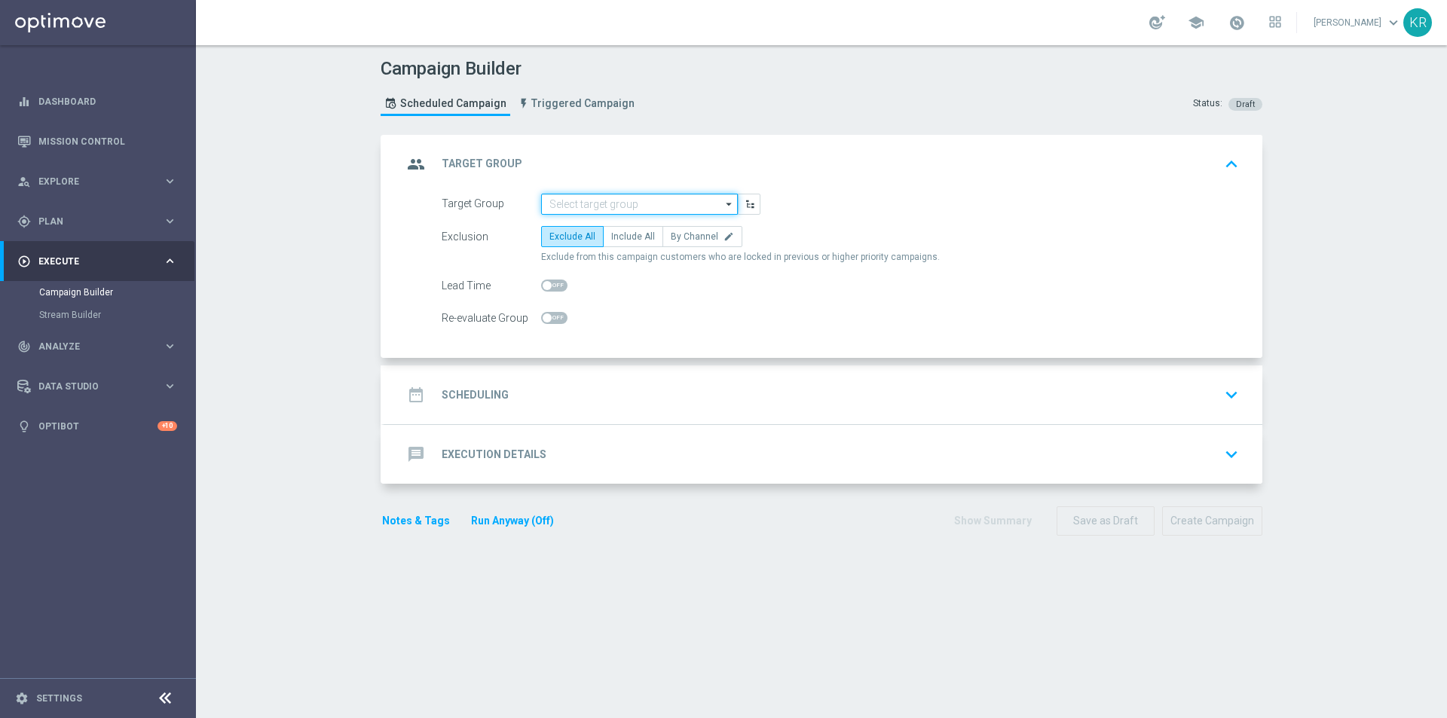
drag, startPoint x: 702, startPoint y: 198, endPoint x: 694, endPoint y: 198, distance: 8.3
click at [700, 198] on input at bounding box center [639, 204] width 197 height 21
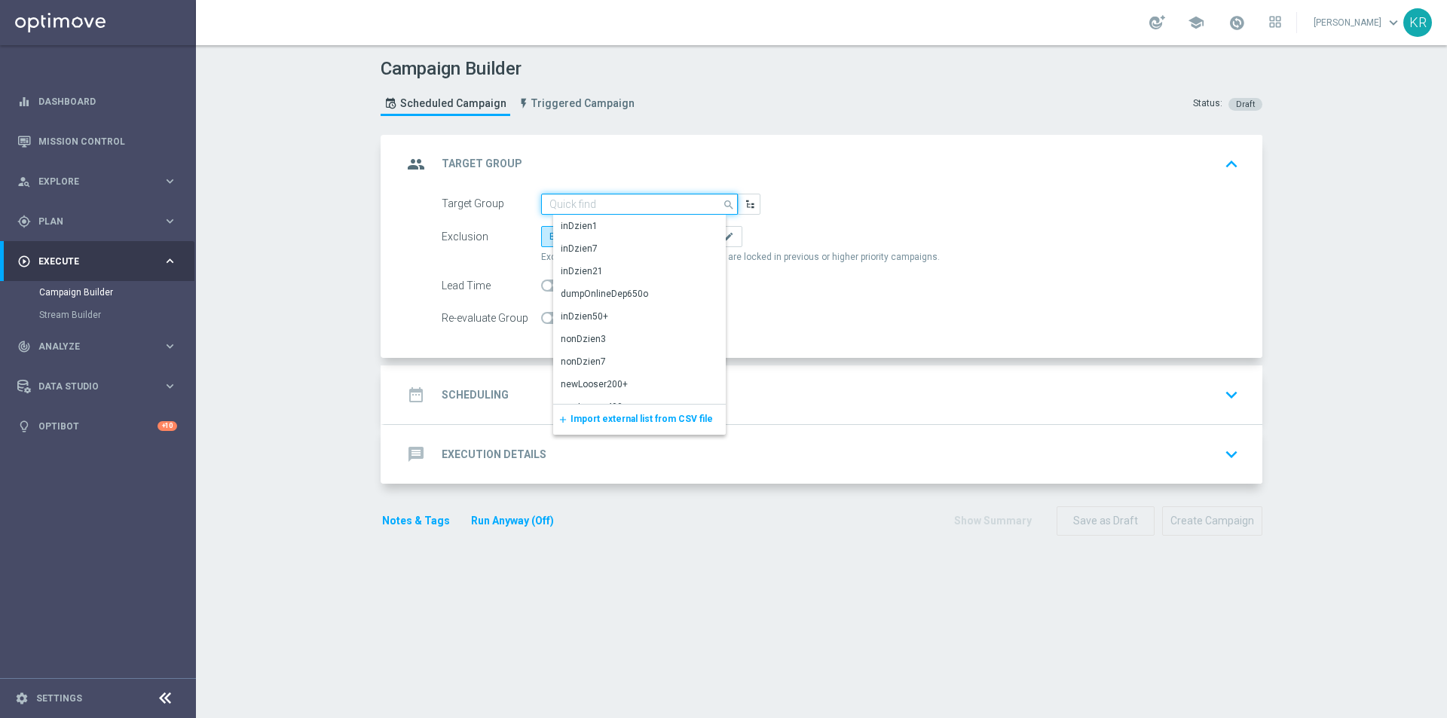
paste input "(LPZ - SMS) PolFin_bonus_16082025"
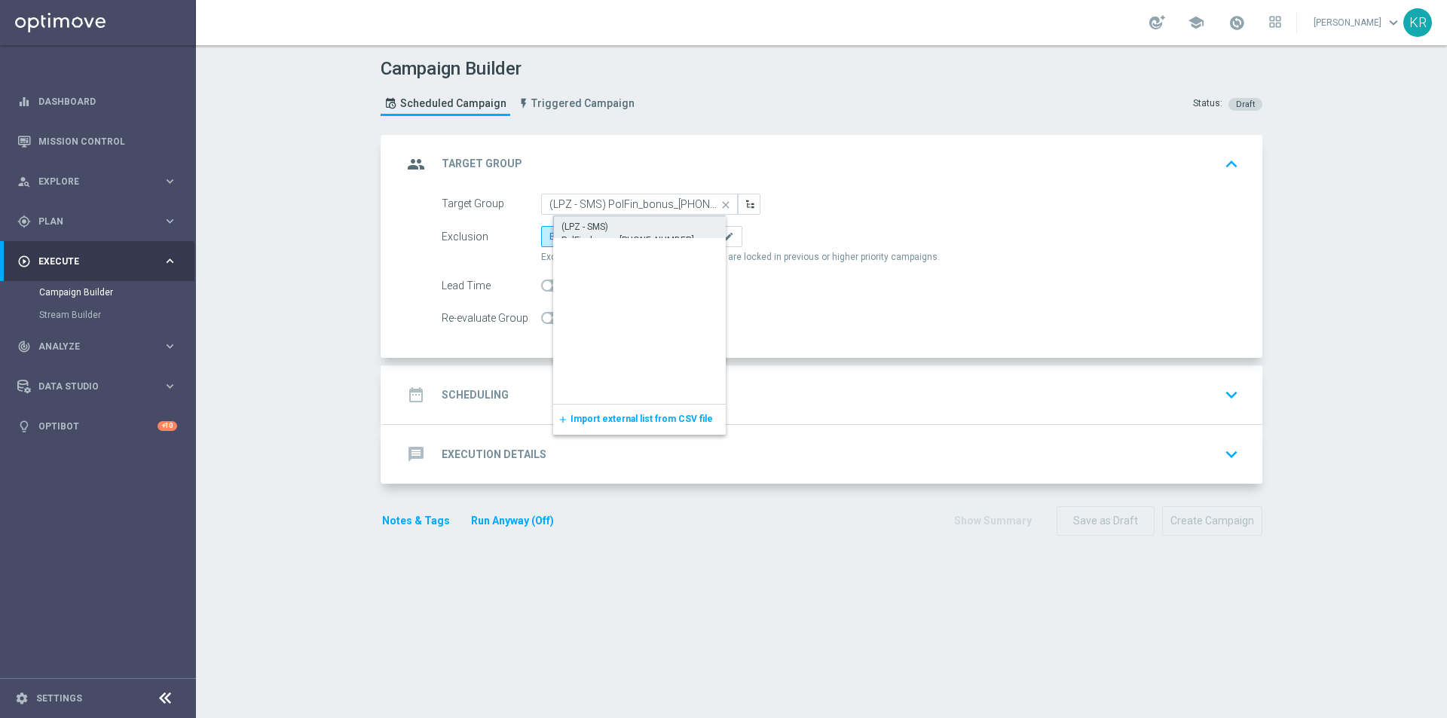
click at [666, 229] on div "(LPZ - SMS) PolFin_bonus_16082025" at bounding box center [652, 233] width 180 height 27
type input "(LPZ - SMS) PolFin_bonus_16082025"
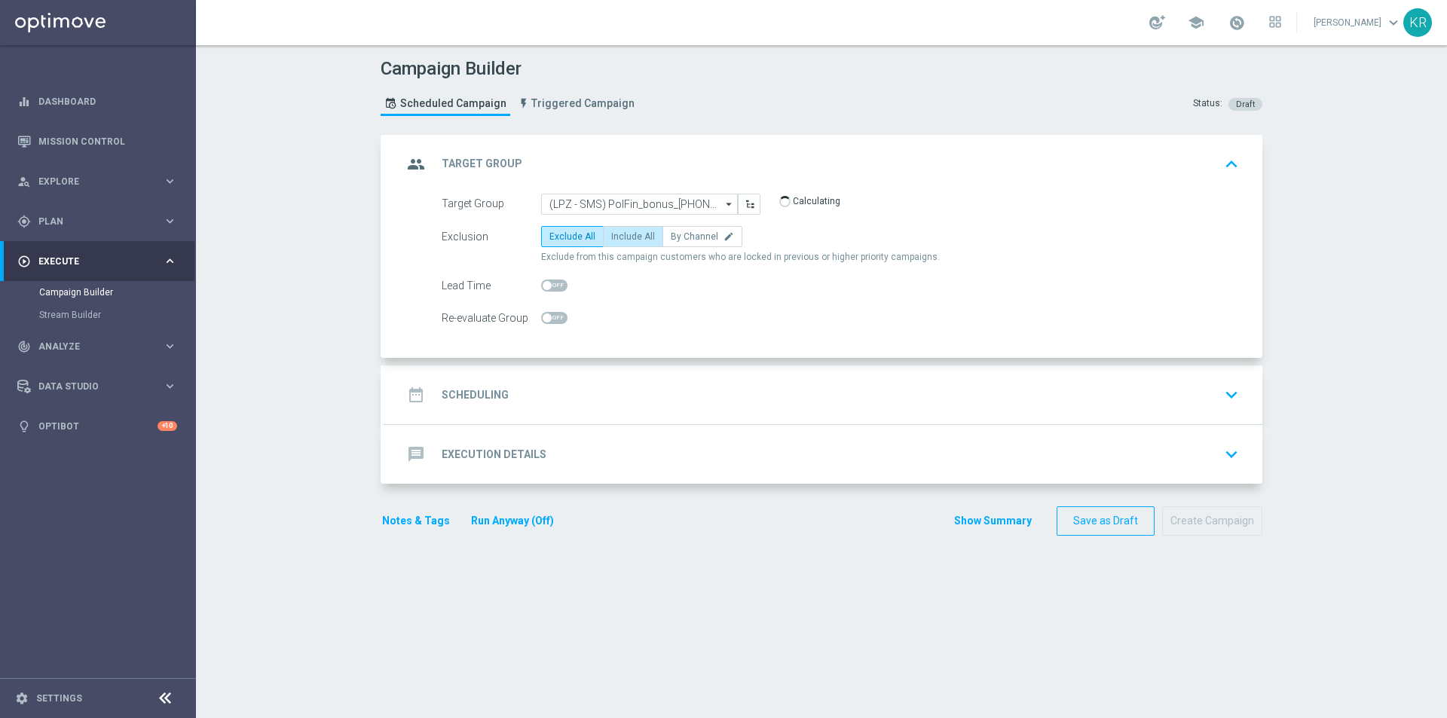
click at [617, 227] on label "Include All" at bounding box center [633, 236] width 60 height 21
click at [617, 234] on input "Include All" at bounding box center [616, 239] width 10 height 10
radio input "true"
click at [614, 395] on div "date_range Scheduling keyboard_arrow_down" at bounding box center [824, 395] width 842 height 29
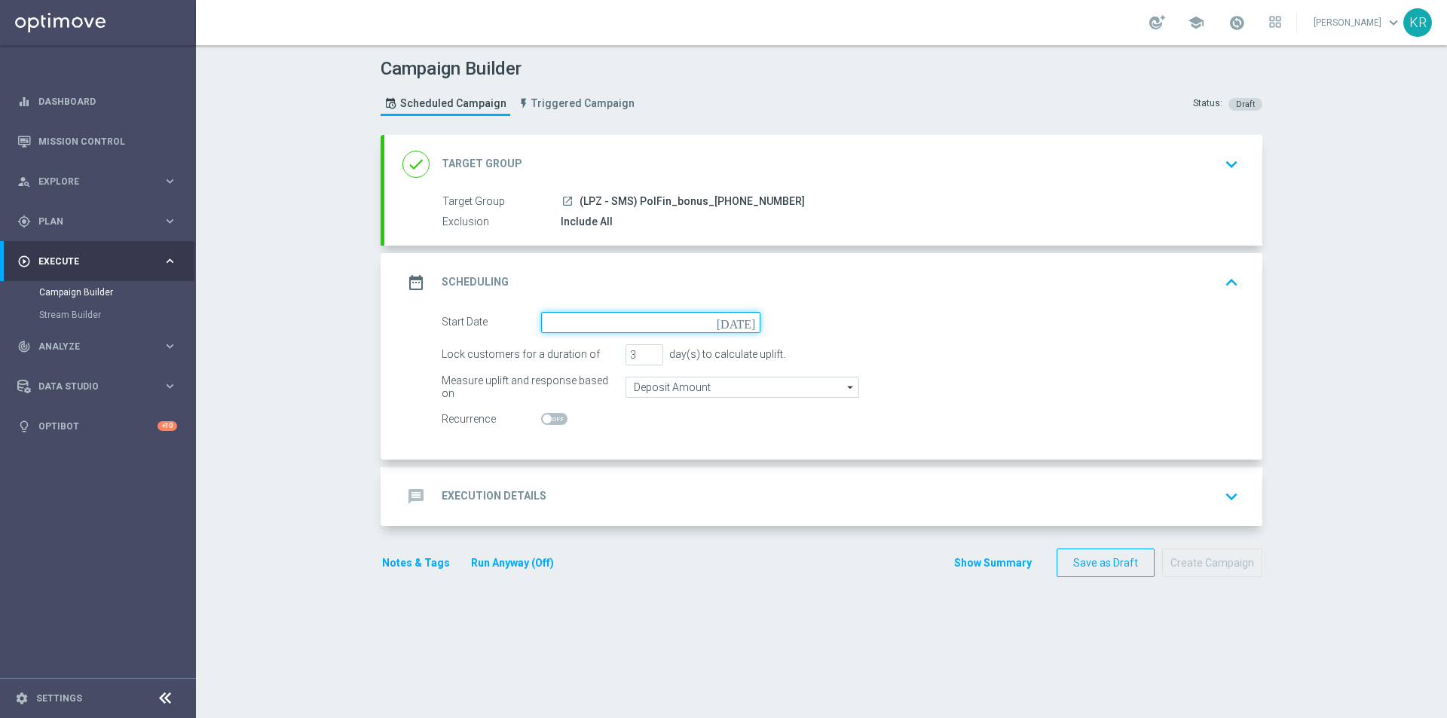
click at [571, 332] on input at bounding box center [650, 322] width 219 height 21
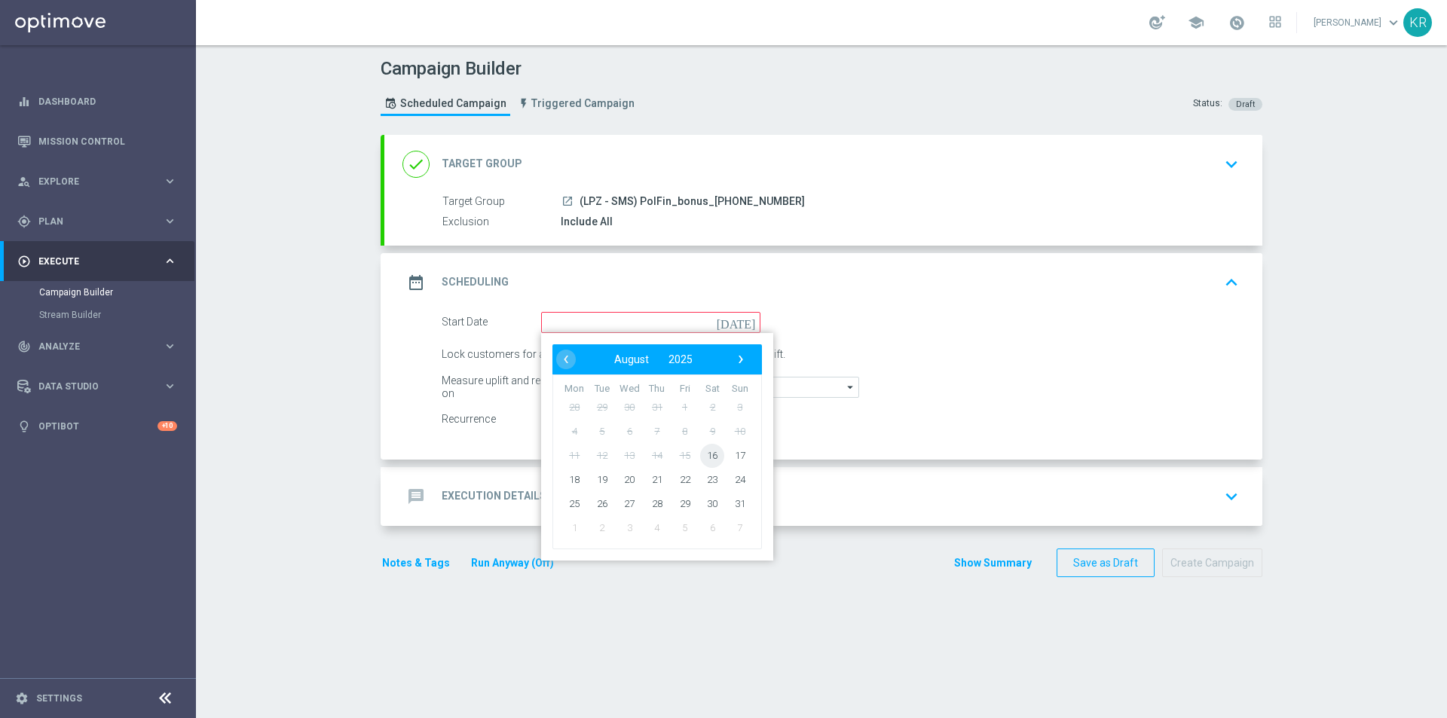
click at [705, 457] on span "16" at bounding box center [712, 455] width 24 height 24
type input "16 Aug 2025"
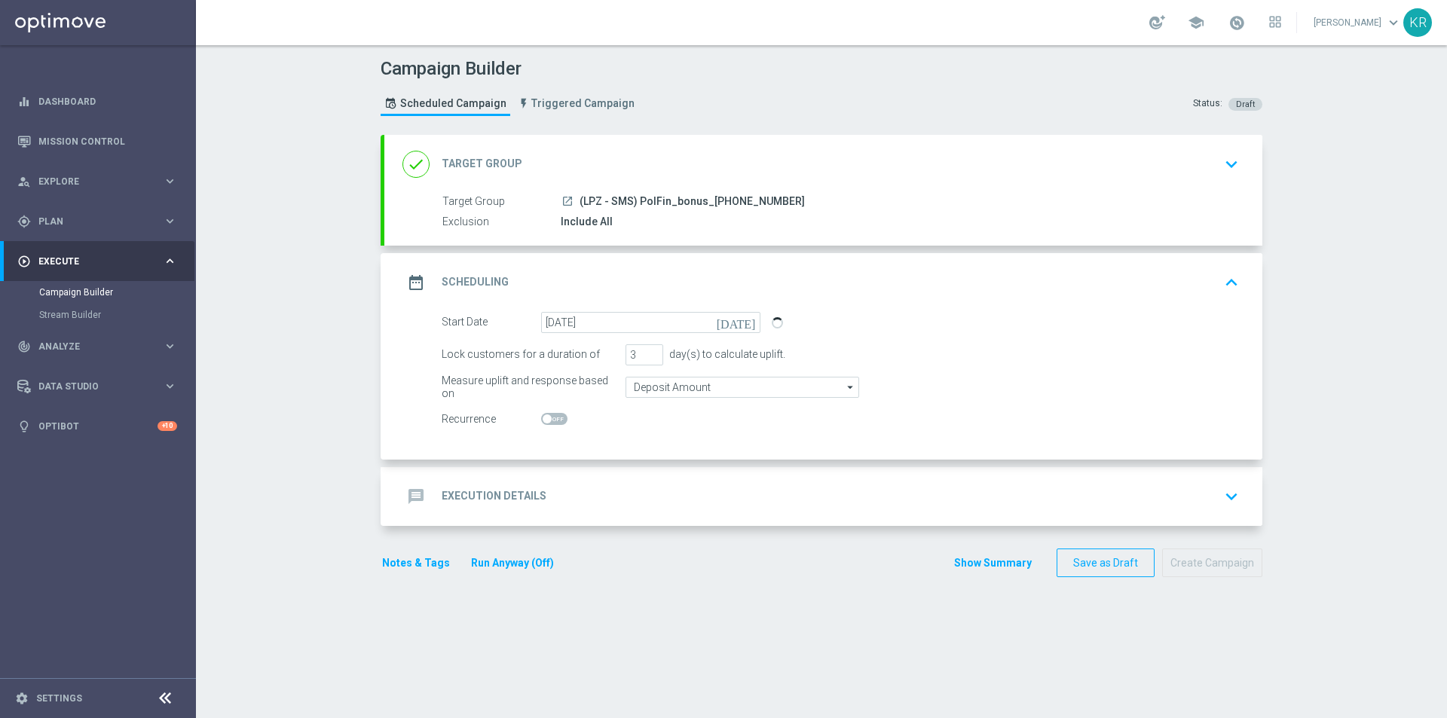
click at [634, 491] on div "message Execution Details keyboard_arrow_down" at bounding box center [824, 496] width 842 height 29
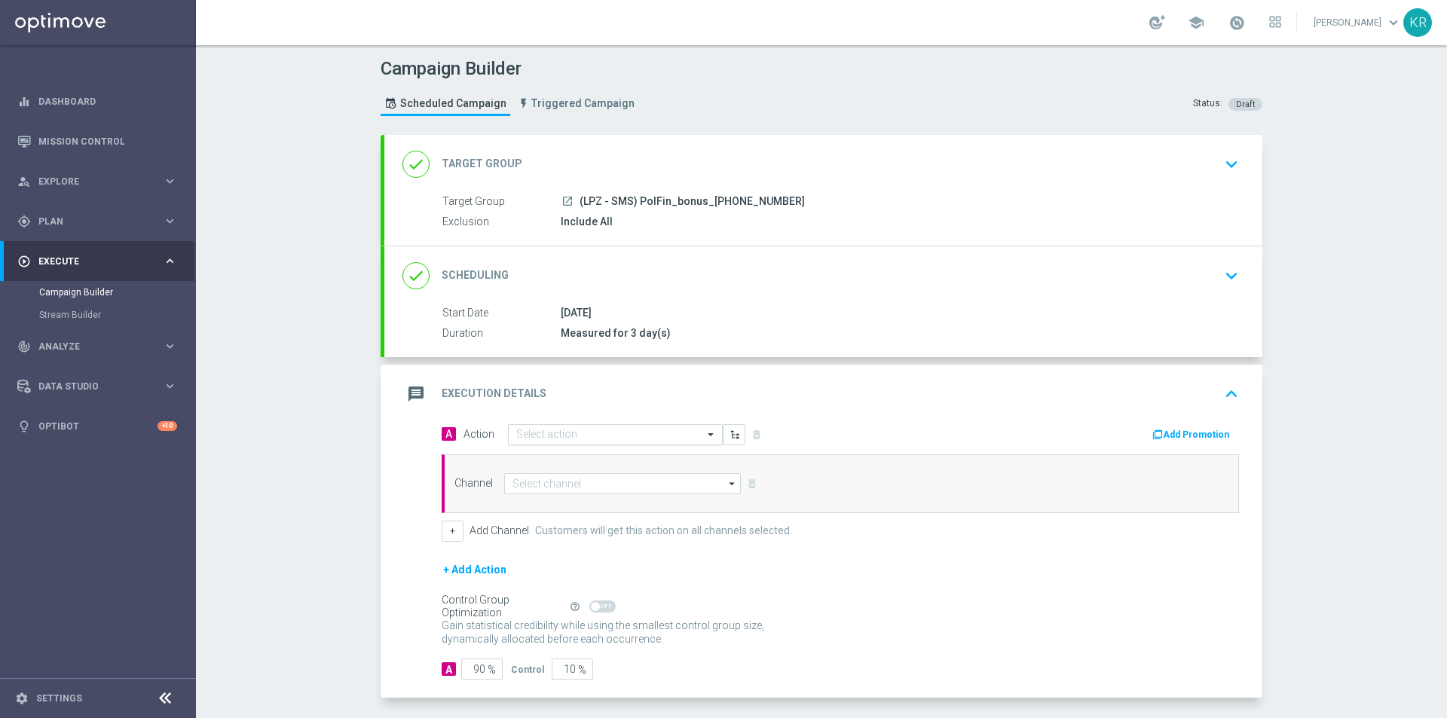
click at [534, 438] on input "text" at bounding box center [600, 435] width 168 height 13
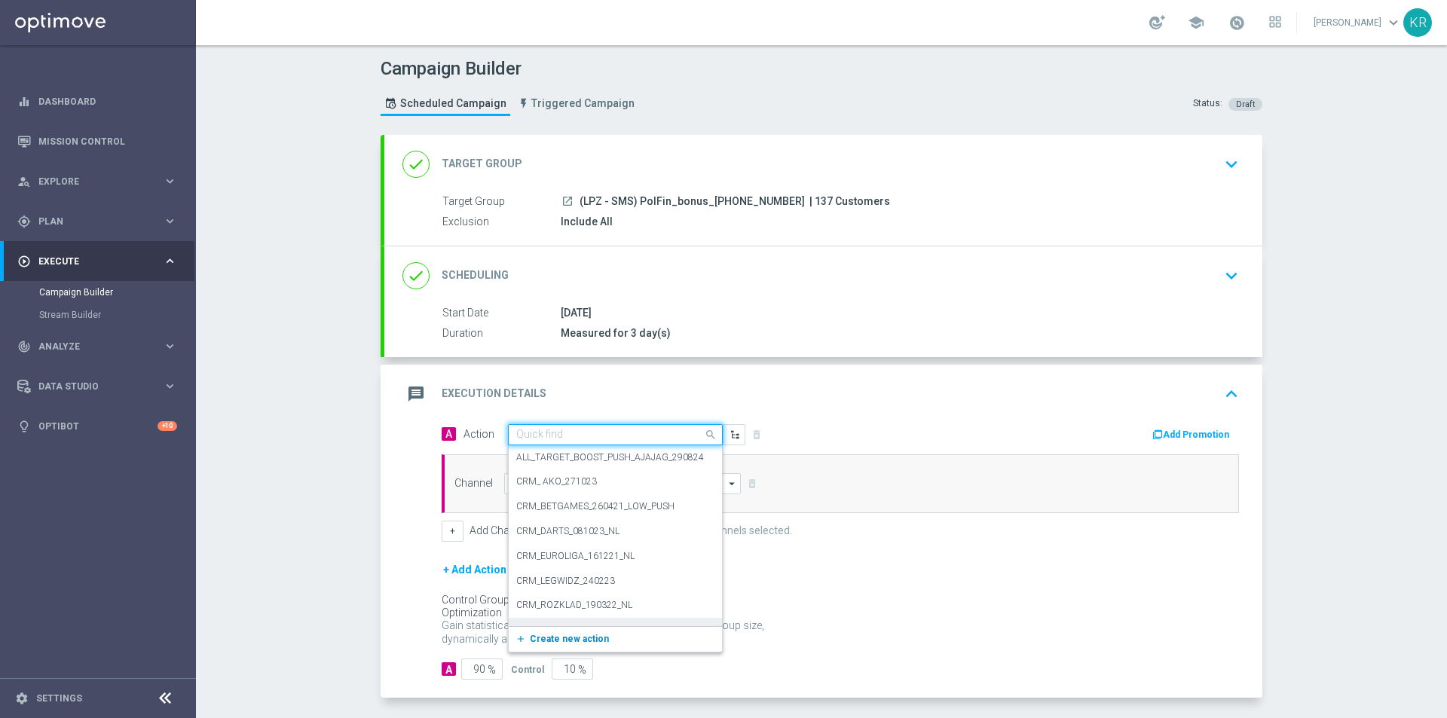
click at [562, 639] on span "Create new action" at bounding box center [569, 639] width 79 height 11
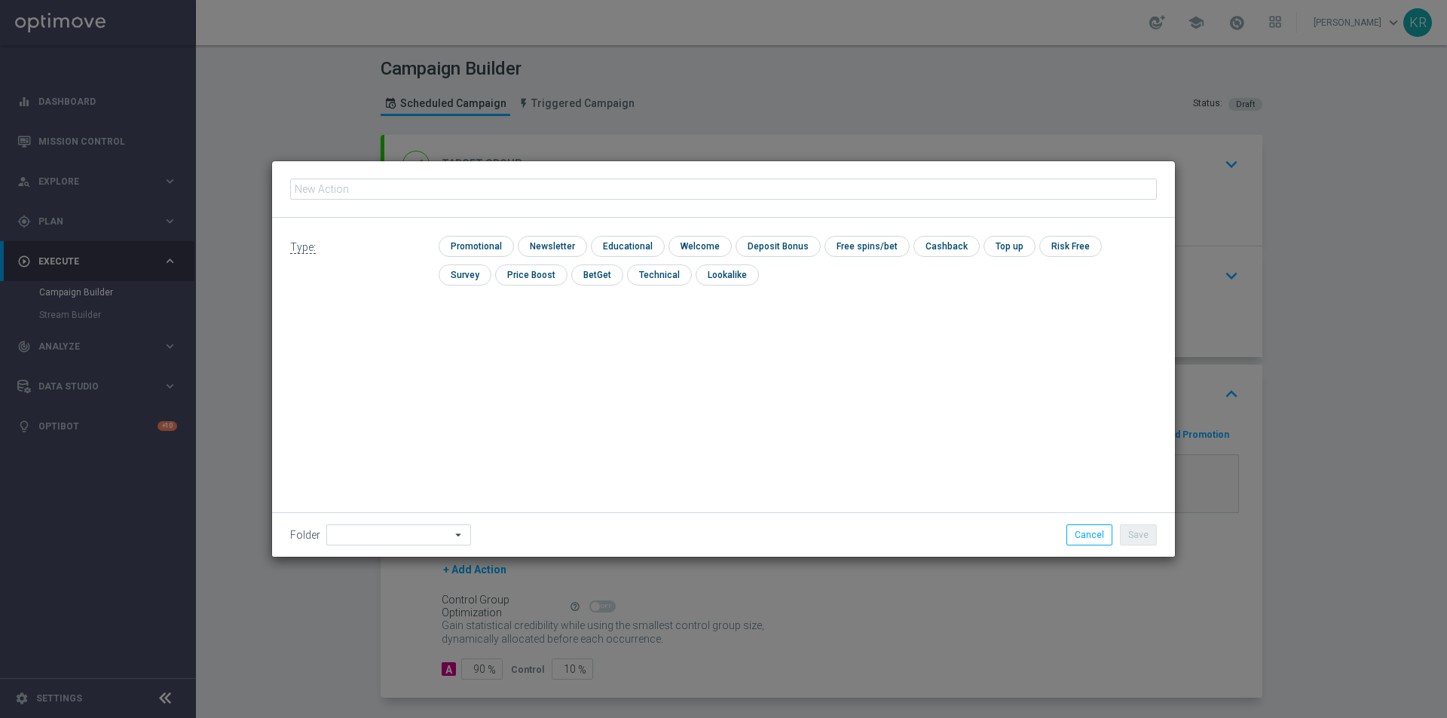
type input "(LPZ - SMS) PolFin_bonus_16082025"
click at [533, 239] on input "checkbox" at bounding box center [551, 246] width 66 height 20
checkbox input "true"
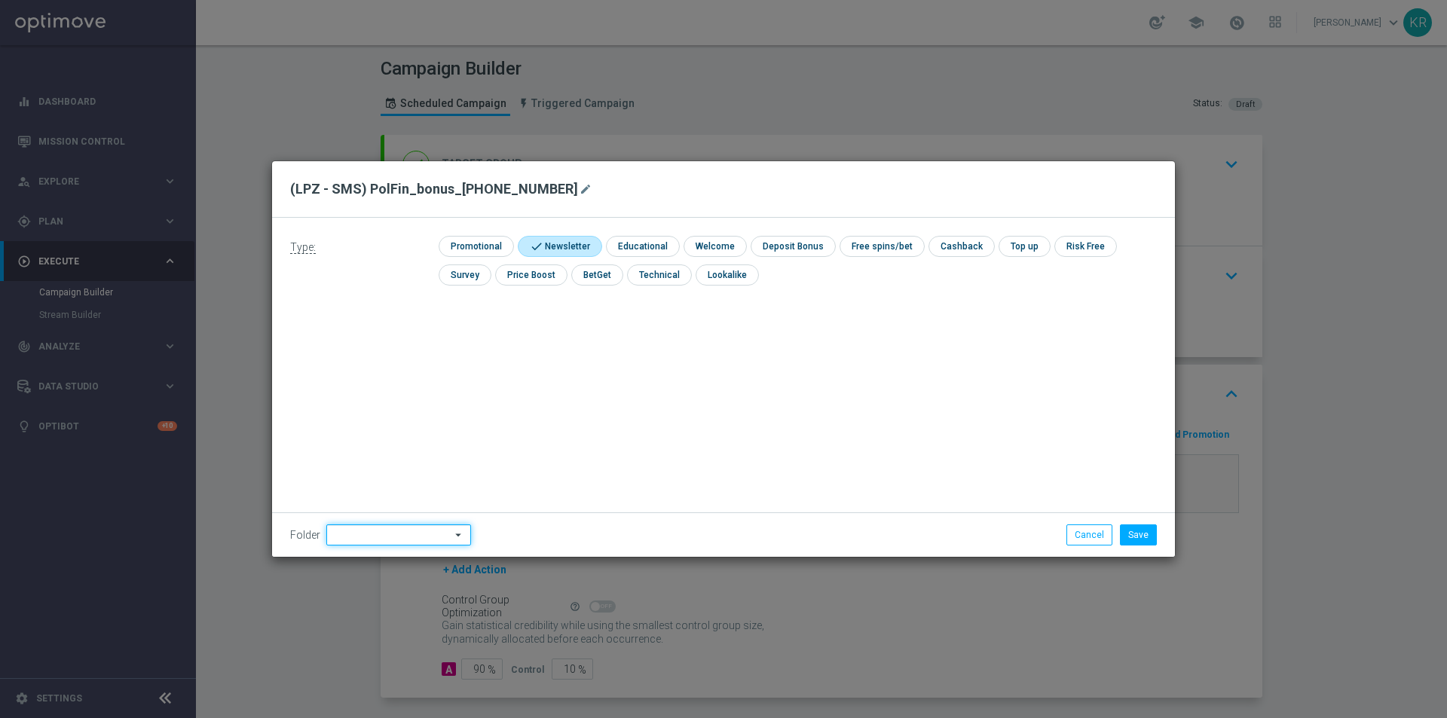
click at [390, 536] on input at bounding box center [398, 535] width 145 height 21
click at [386, 387] on div "Kamil R." at bounding box center [407, 391] width 139 height 21
type input "Kamil R."
click at [1127, 537] on button "Save" at bounding box center [1138, 535] width 37 height 21
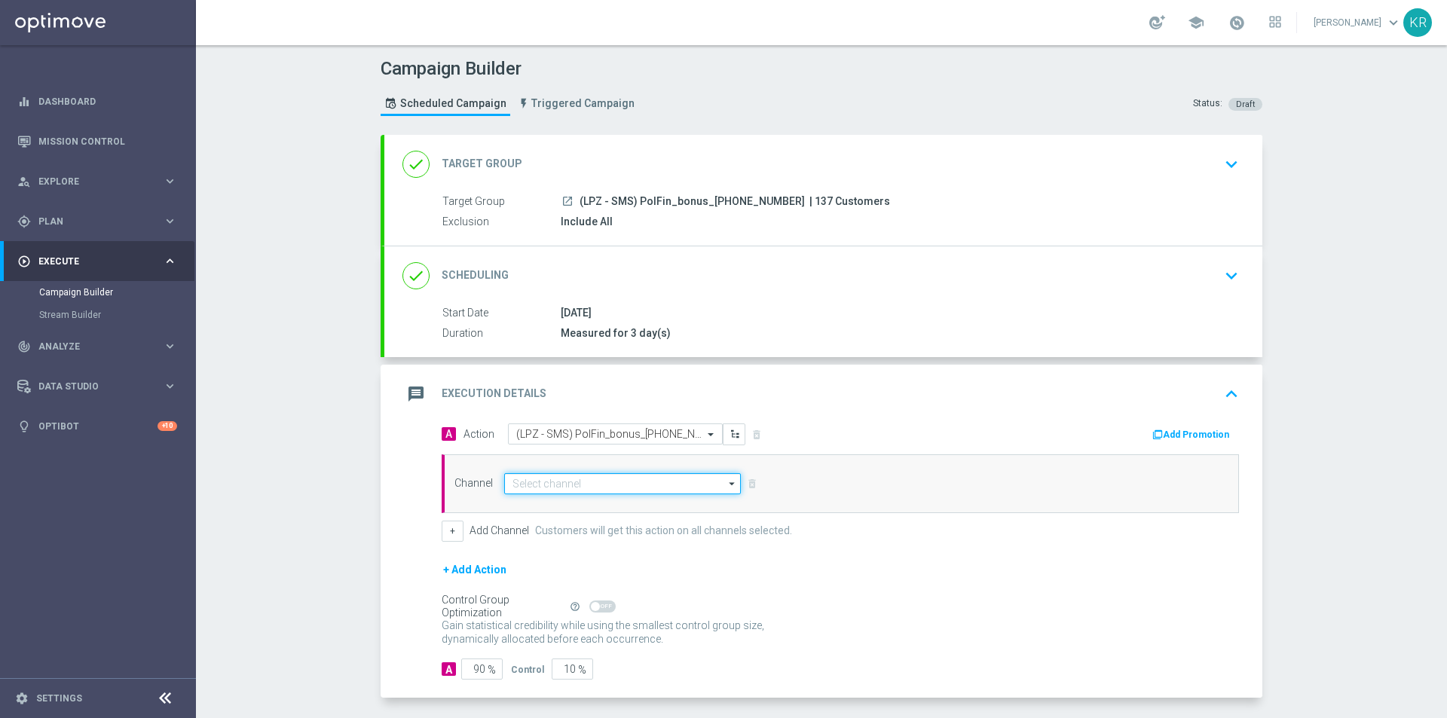
click at [560, 485] on input at bounding box center [622, 483] width 237 height 21
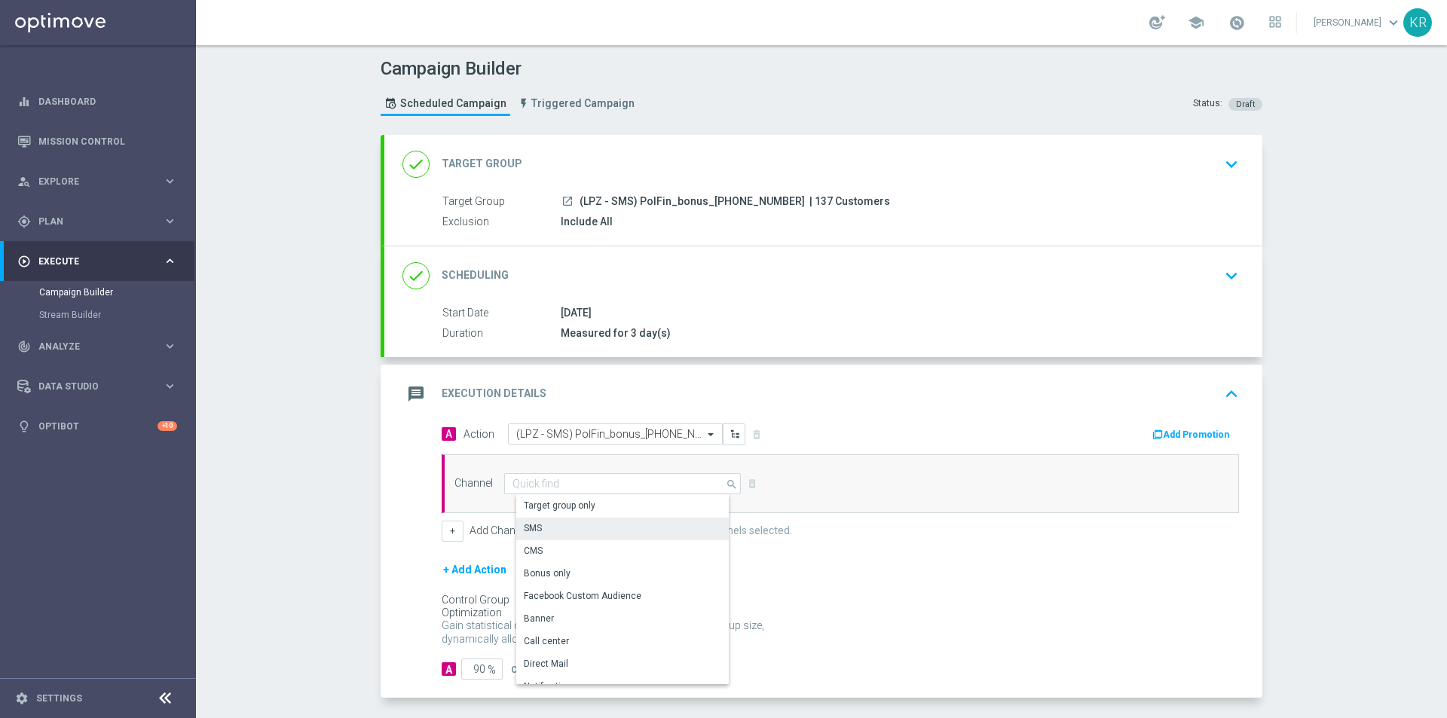
click at [547, 530] on div "SMS" at bounding box center [628, 528] width 225 height 21
type input "SMS"
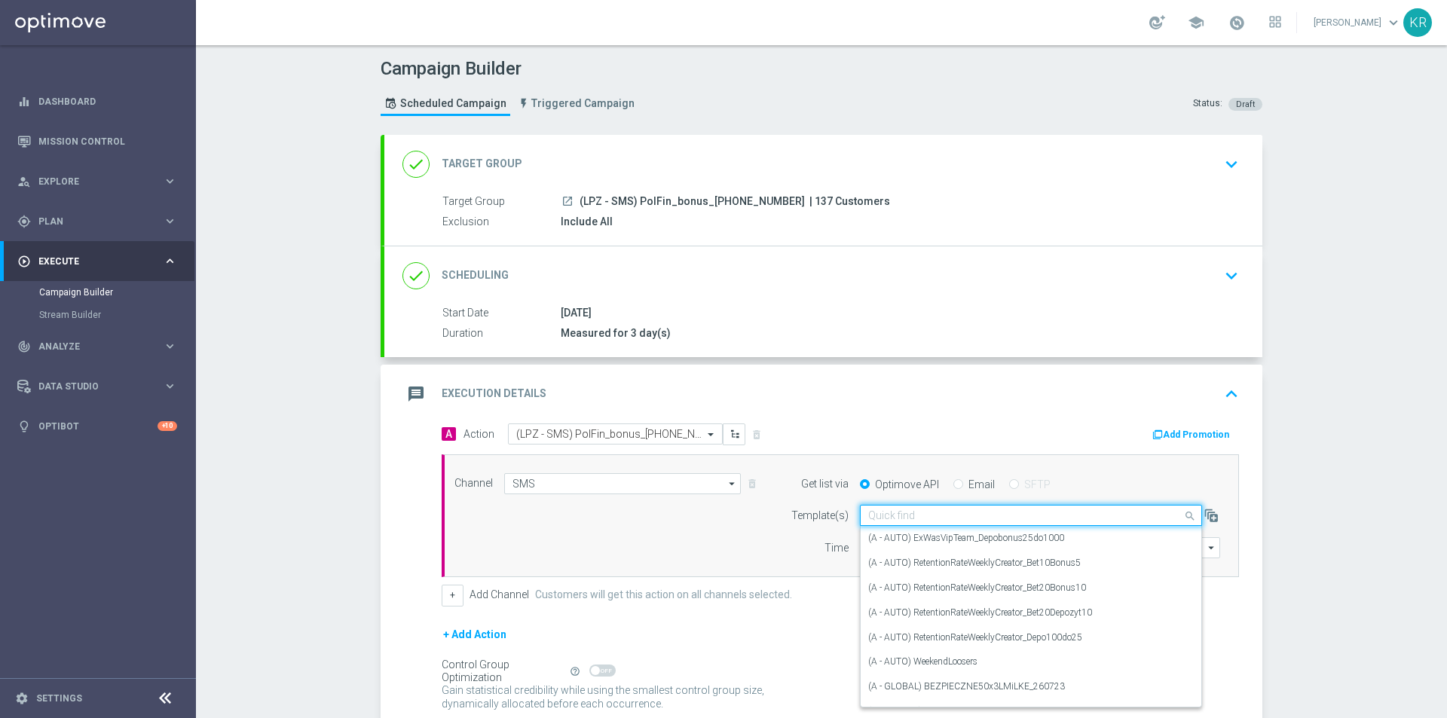
click at [887, 519] on input "text" at bounding box center [1015, 516] width 295 height 13
paste input "(LPZ - SMS) PolFin_bonus_16082025"
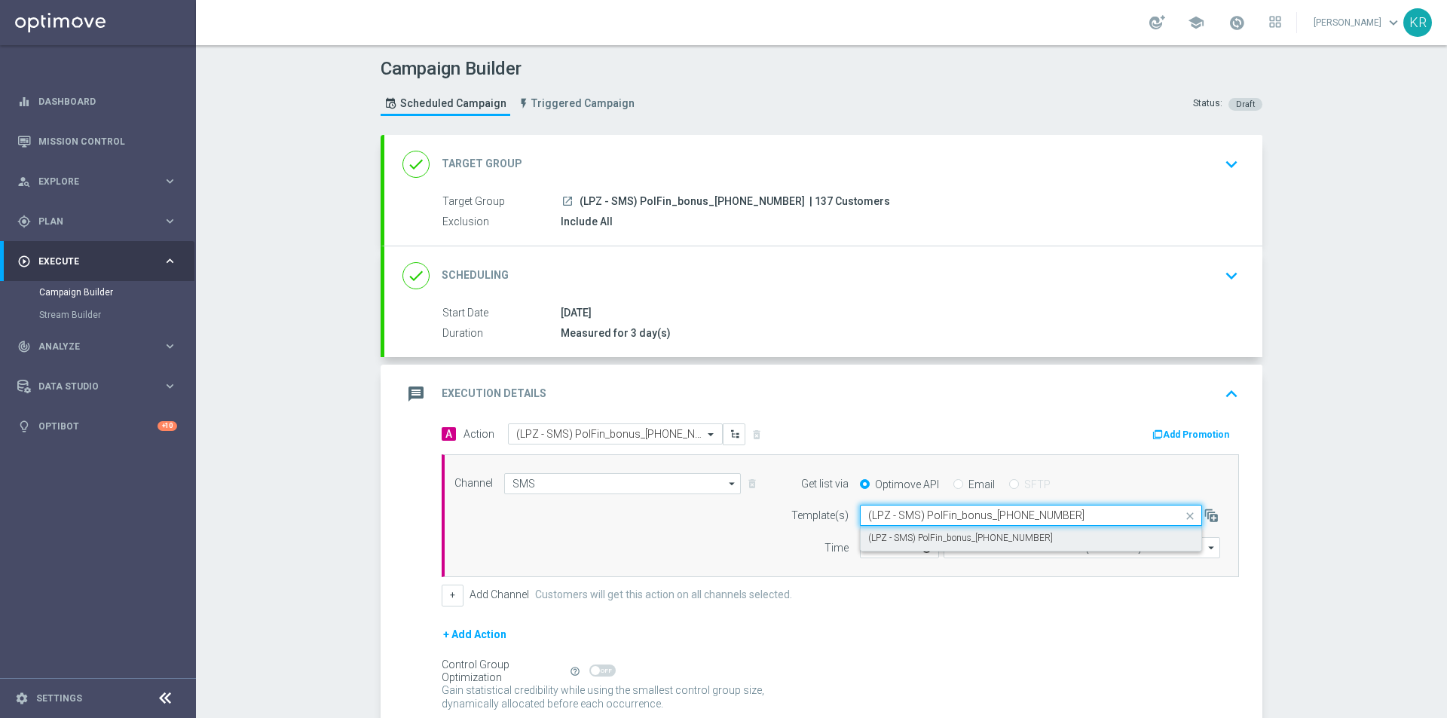
click at [896, 534] on label "(LPZ - SMS) PolFin_bonus_16082025" at bounding box center [960, 538] width 185 height 13
type input "(LPZ - SMS) PolFin_bonus_16082025"
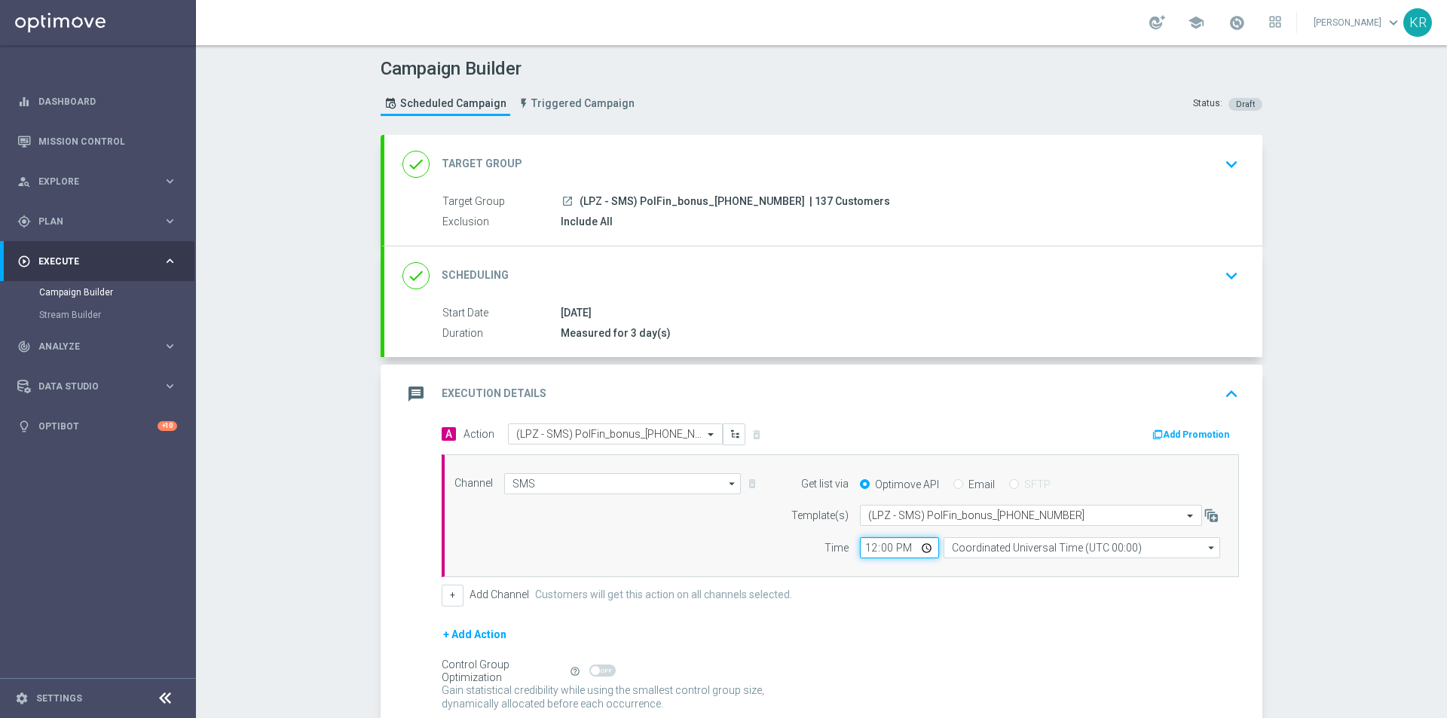
click at [867, 553] on input "12:00" at bounding box center [899, 547] width 79 height 21
type input "13:03"
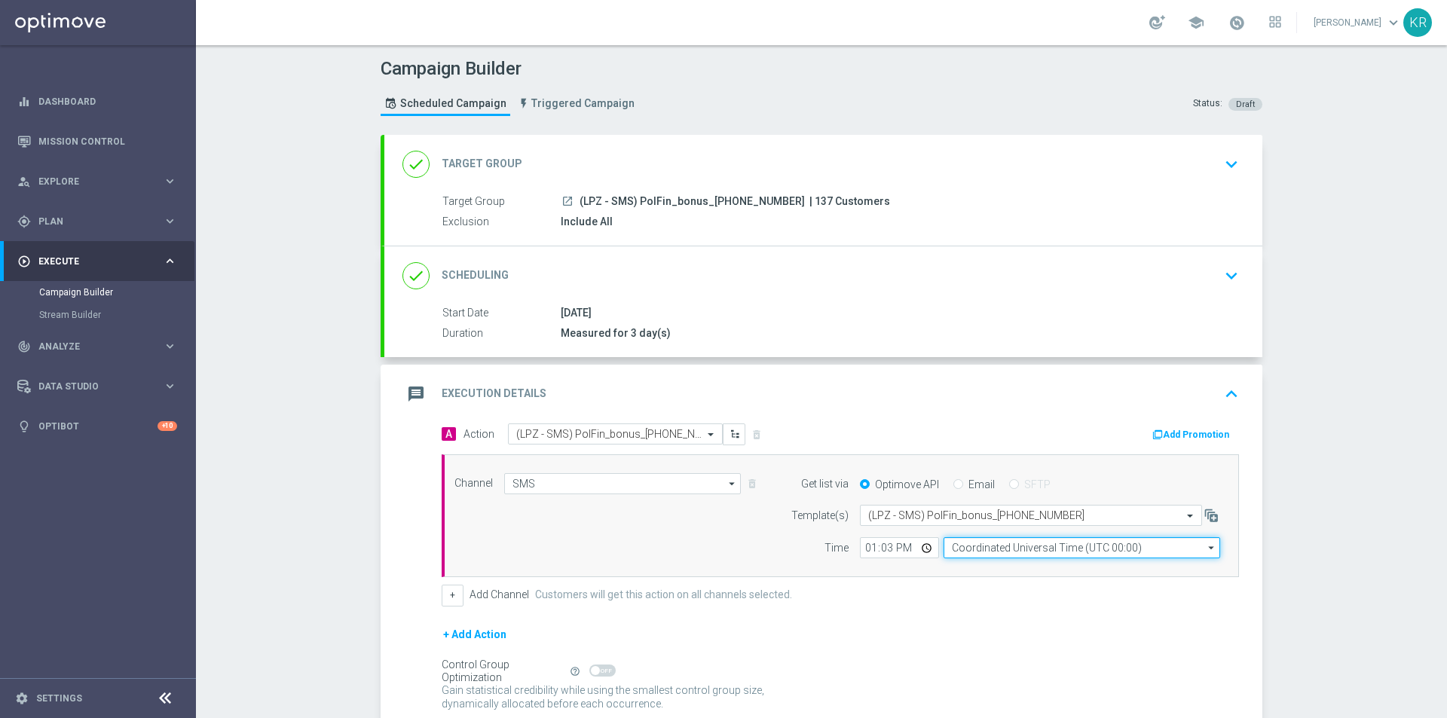
click at [1001, 543] on input "Coordinated Universal Time (UTC 00:00)" at bounding box center [1082, 547] width 277 height 21
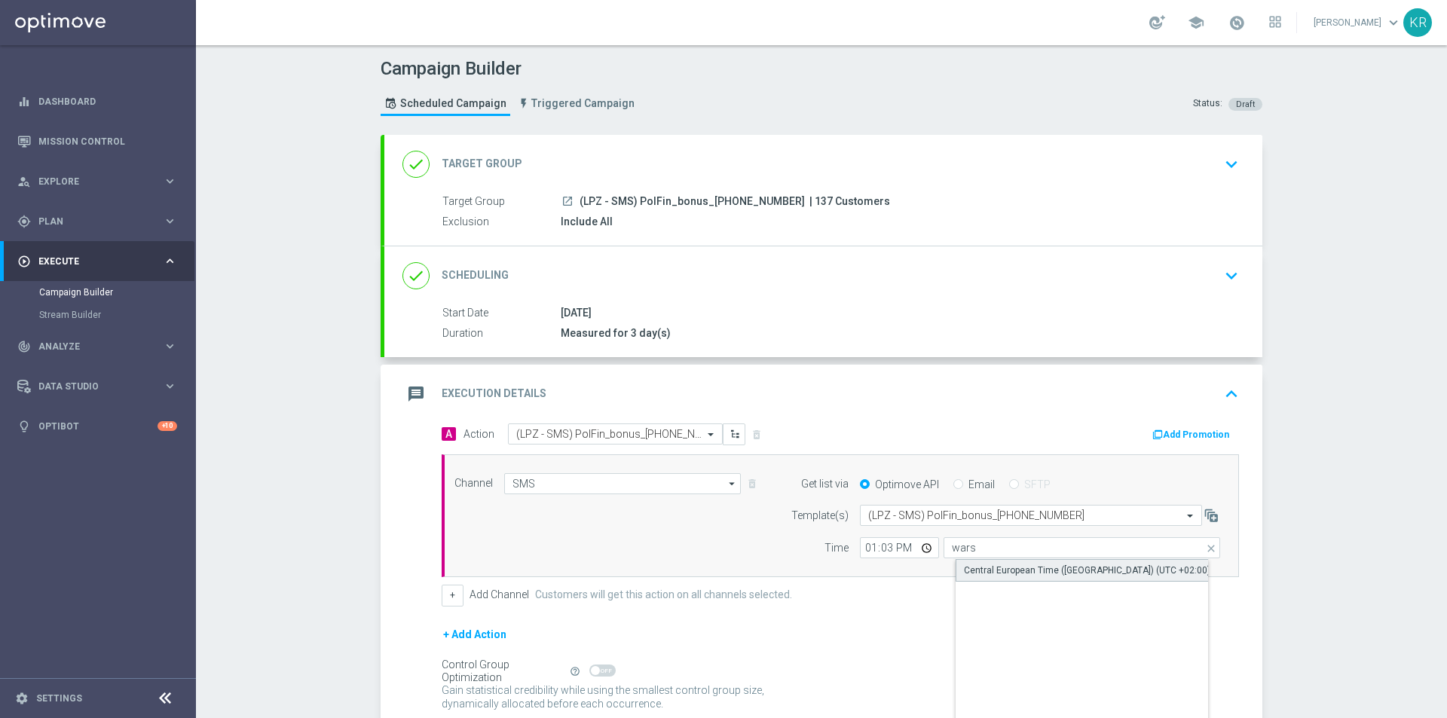
click at [1000, 569] on div "Central European Time (Warsaw) (UTC +02:00)" at bounding box center [1087, 571] width 246 height 14
type input "Central European Time (Warsaw) (UTC +02:00)"
click at [883, 622] on form "A Action Select action (LPZ - SMS) PolFin_bonus_16082025 delete_forever Add Pro…" at bounding box center [841, 584] width 798 height 321
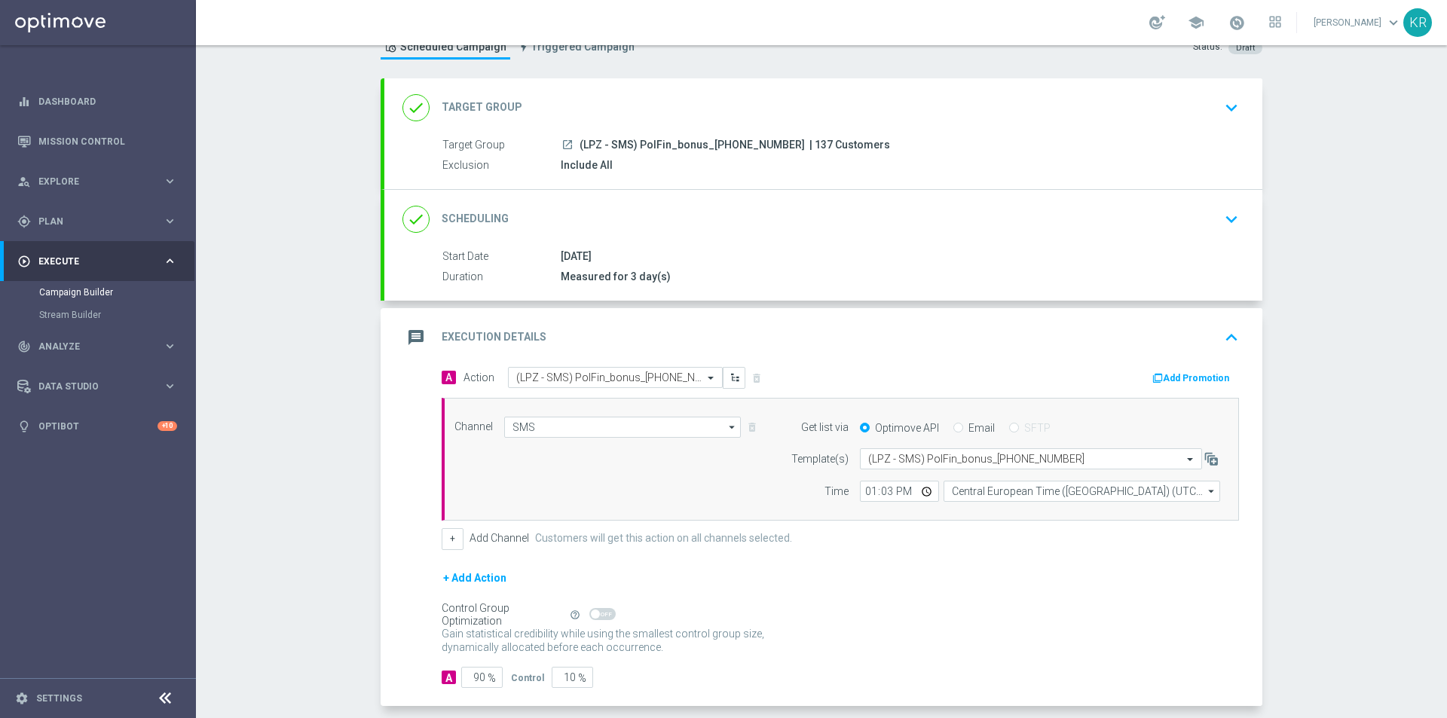
scroll to position [127, 0]
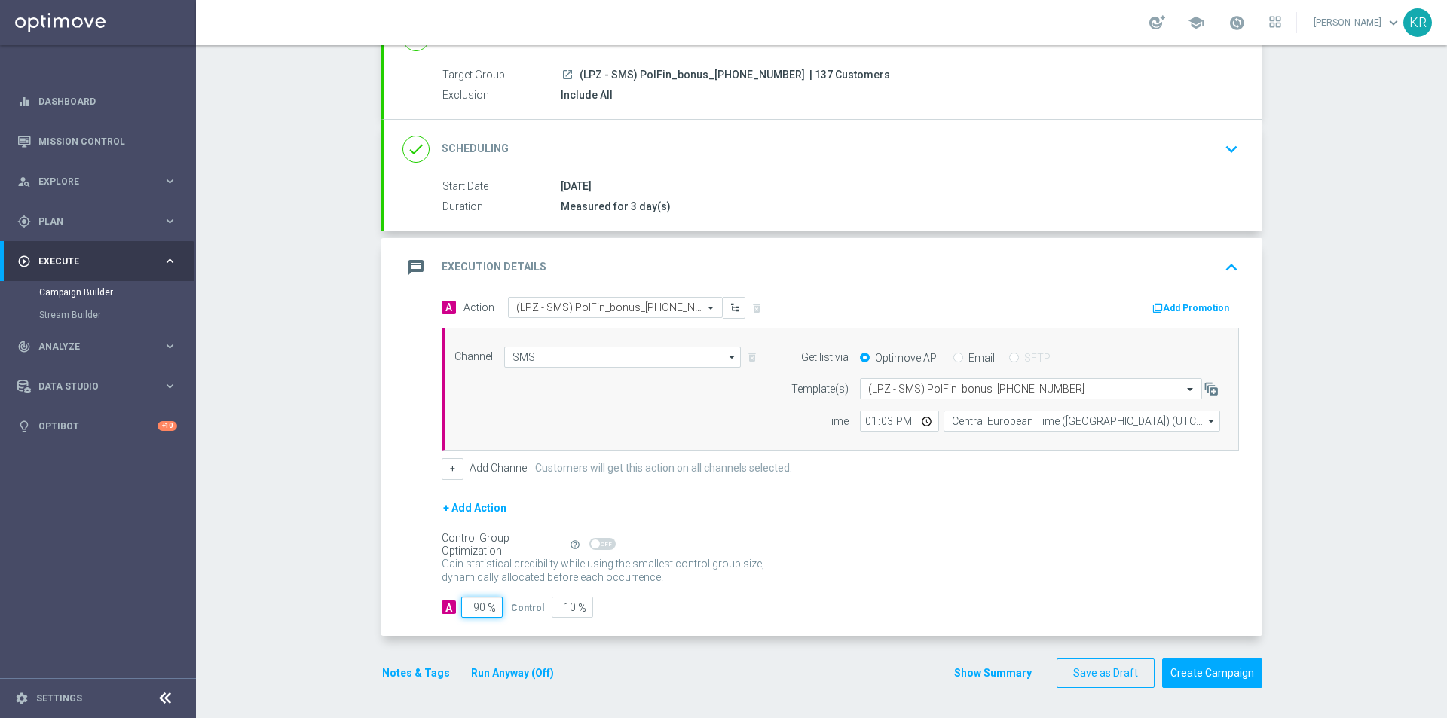
click at [471, 608] on input "90" at bounding box center [481, 607] width 41 height 21
type input "10"
type input "90"
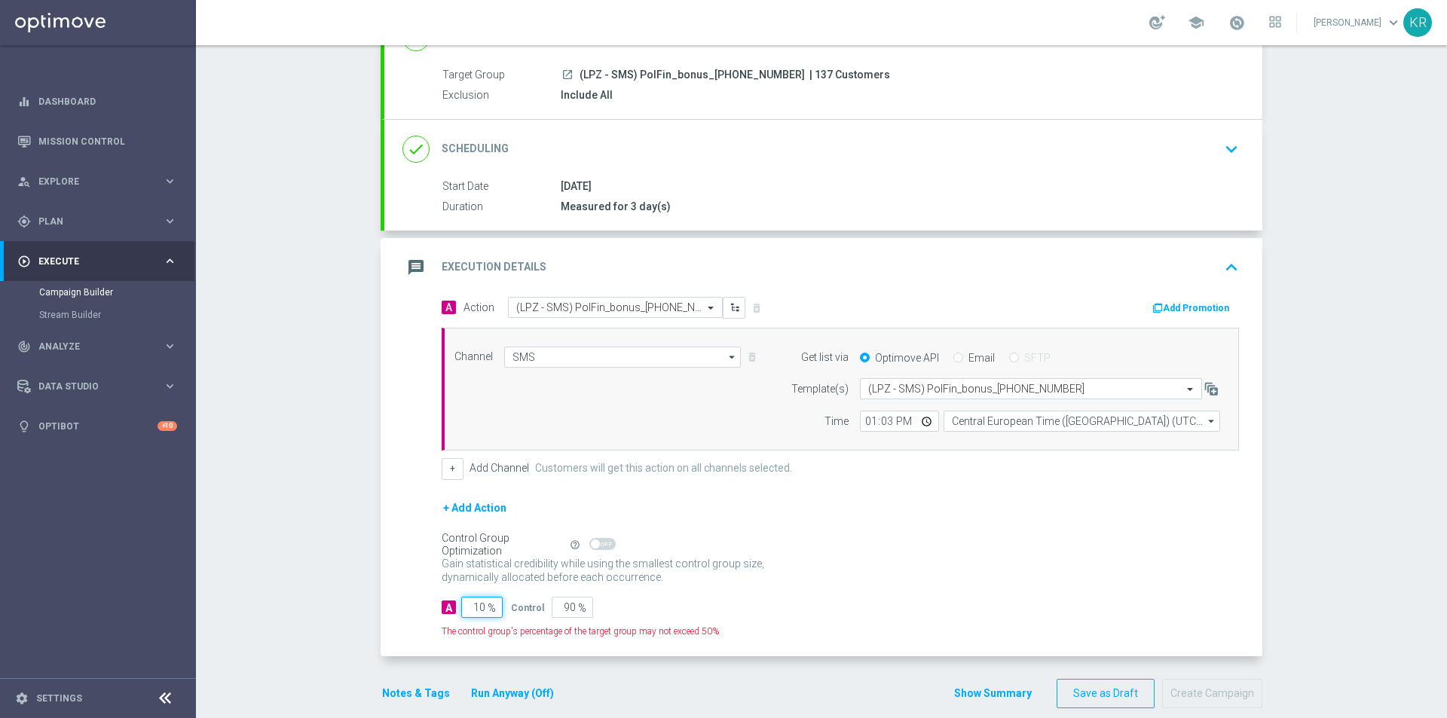
type input "100"
type input "0"
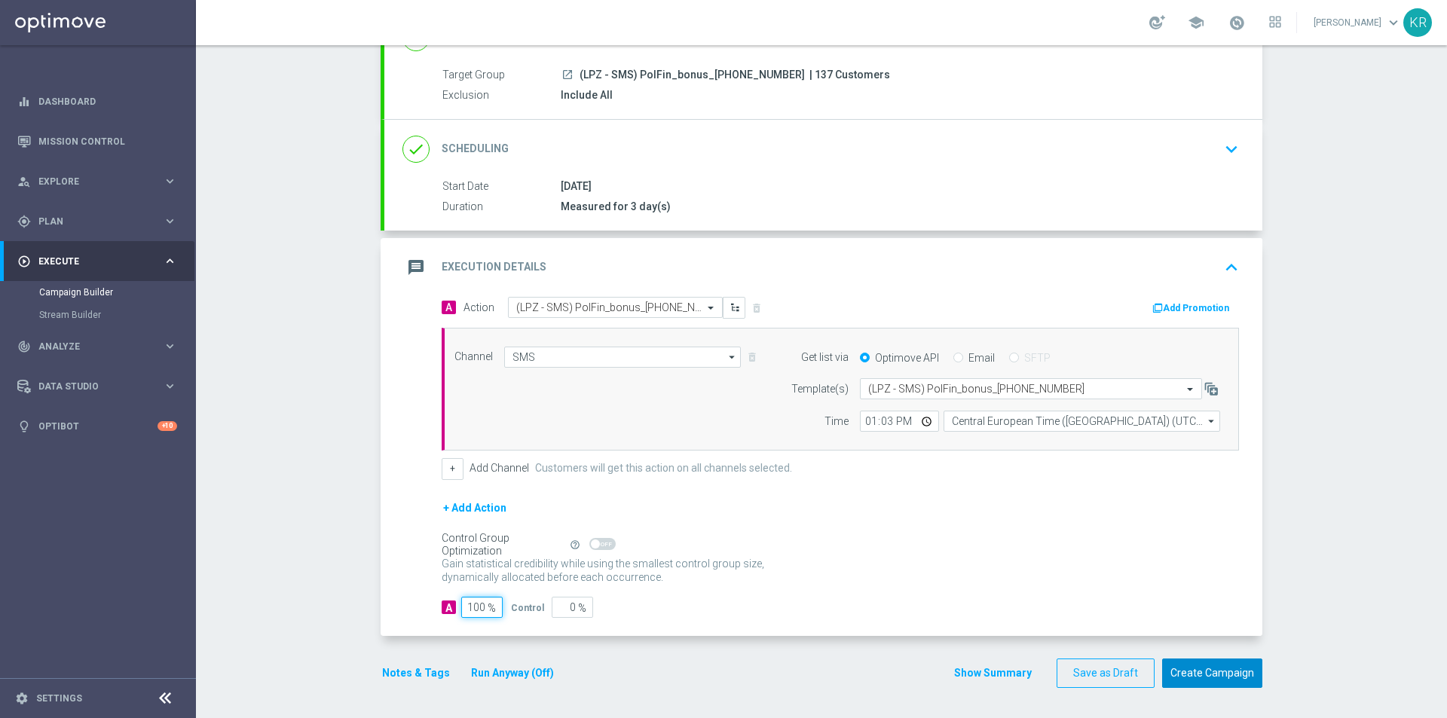
type input "100"
click at [1210, 687] on button "Create Campaign" at bounding box center [1212, 673] width 100 height 29
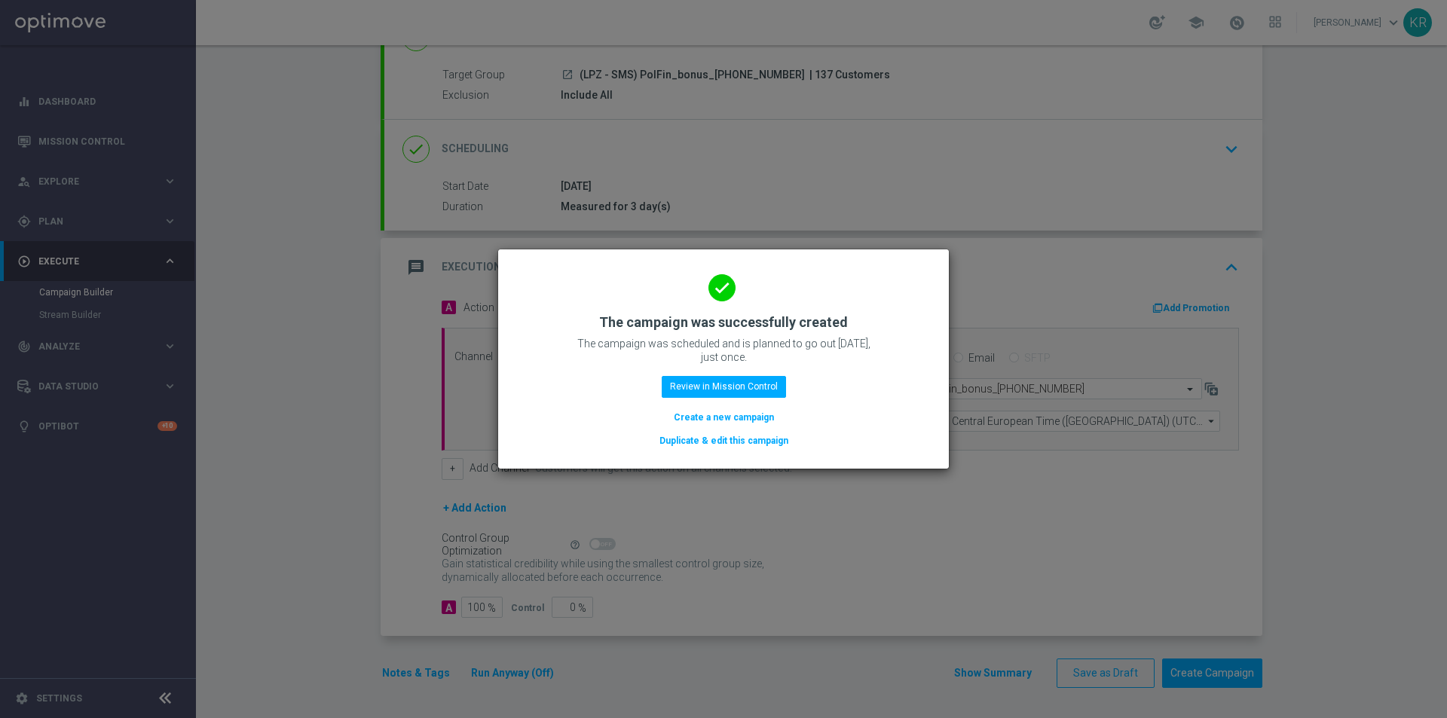
click at [727, 420] on button "Create a new campaign" at bounding box center [723, 417] width 103 height 17
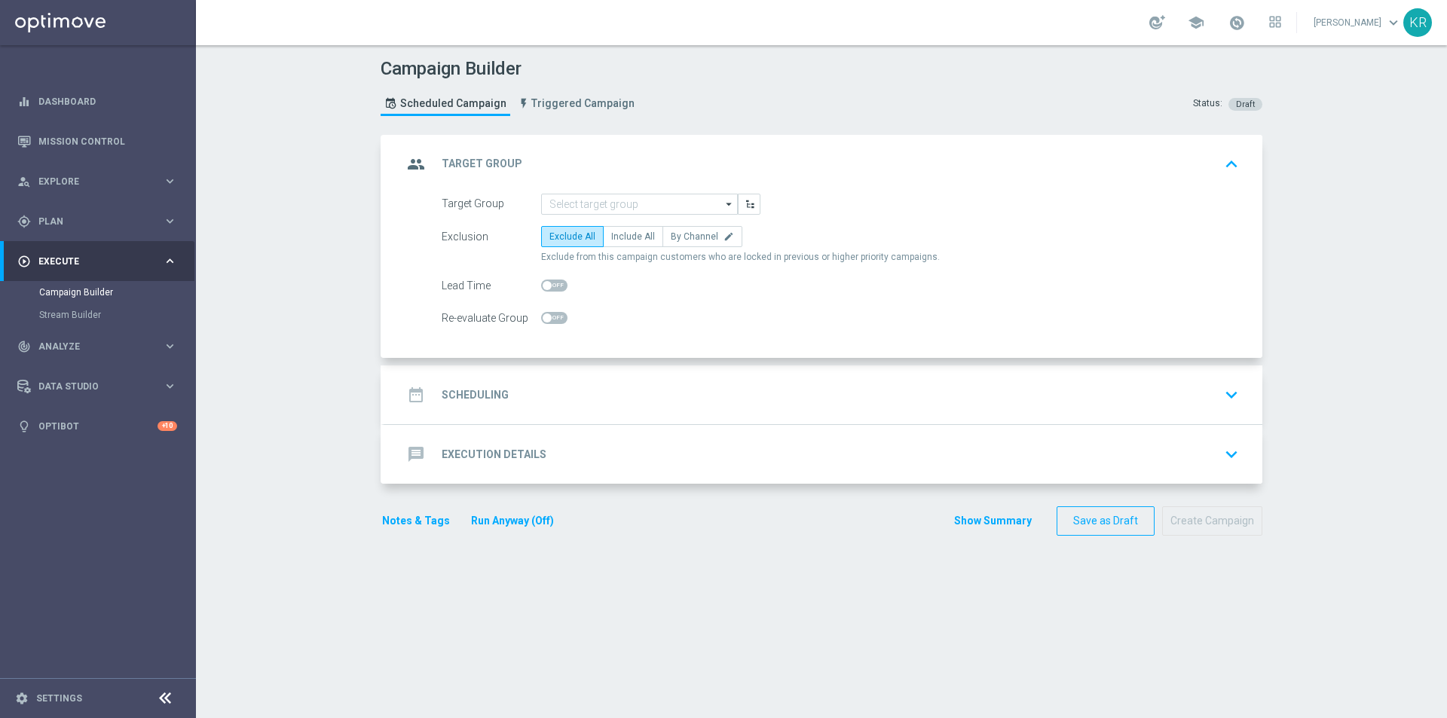
scroll to position [0, 0]
click at [626, 198] on input at bounding box center [639, 204] width 197 height 21
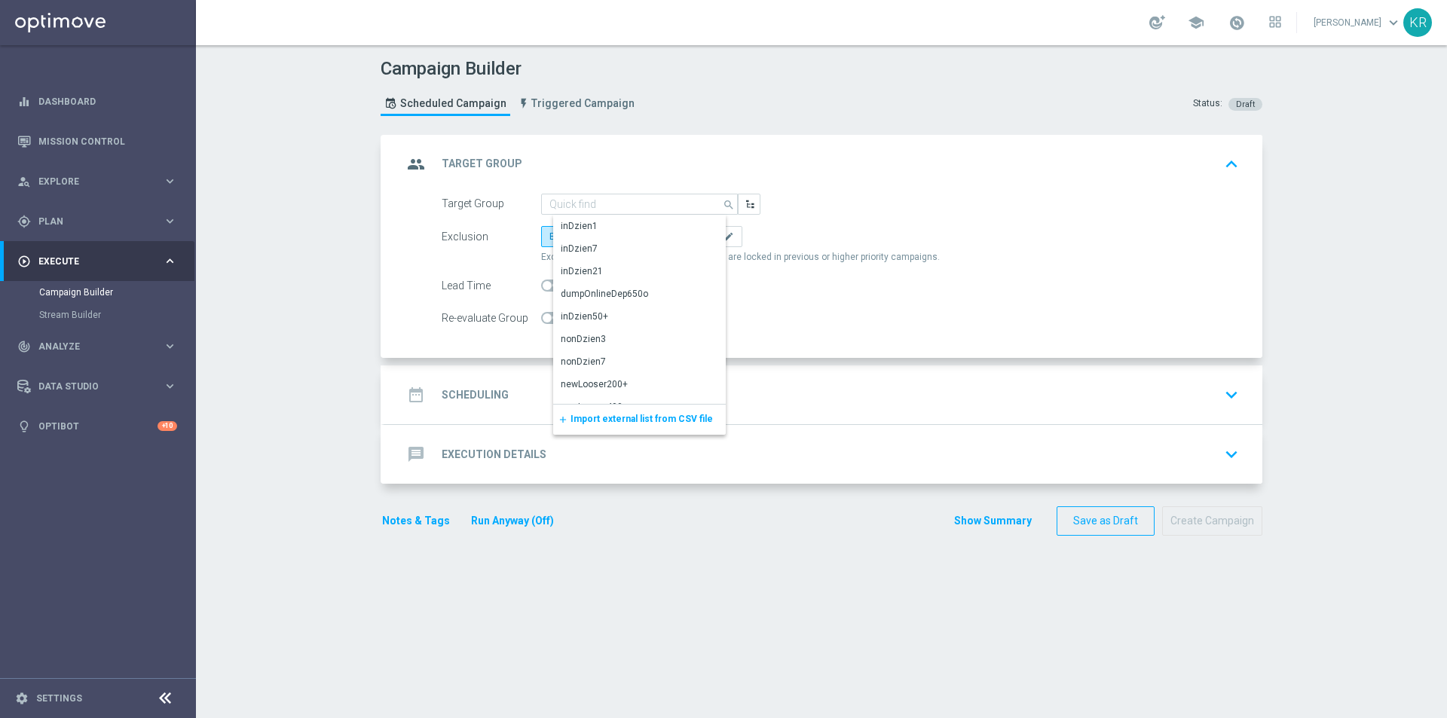
click at [609, 423] on span "Import external list from CSV file" at bounding box center [642, 419] width 142 height 11
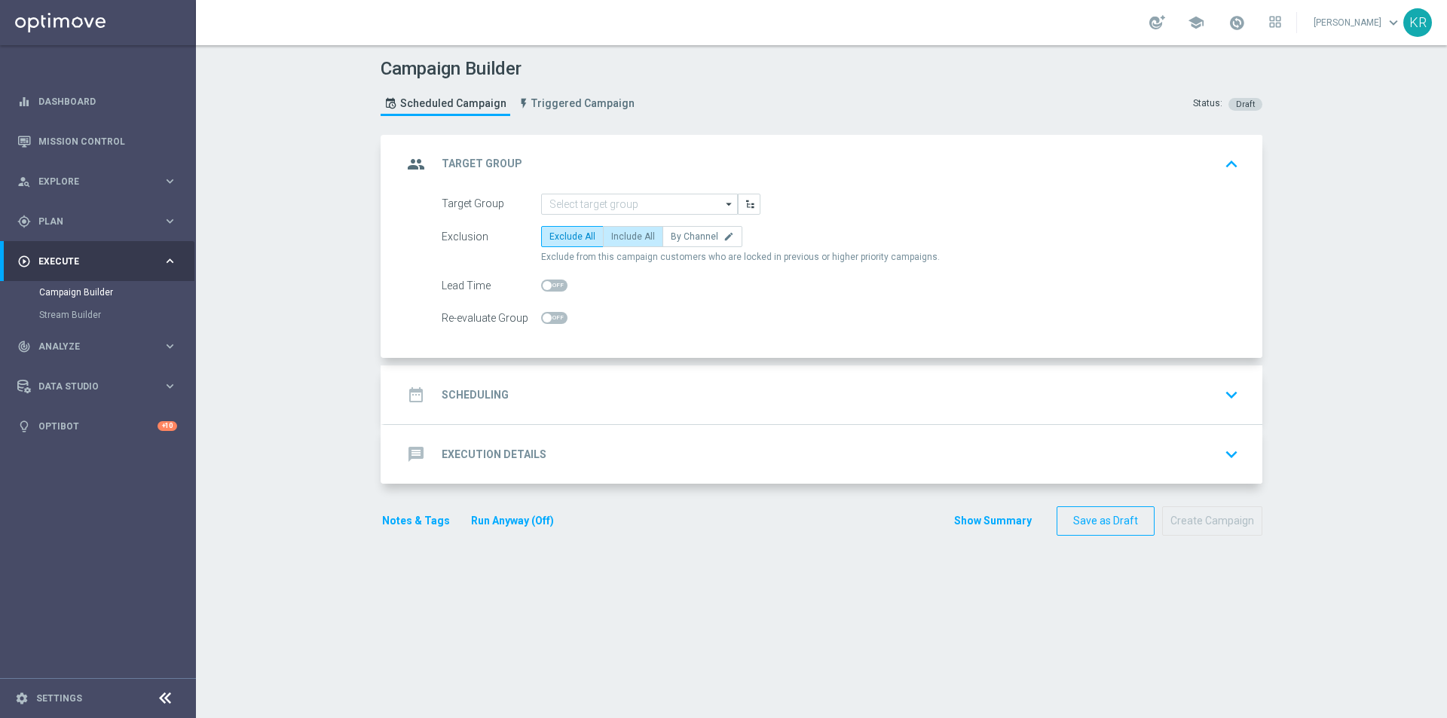
click at [623, 237] on span "Include All" at bounding box center [633, 236] width 44 height 11
click at [621, 237] on input "Include All" at bounding box center [616, 239] width 10 height 10
radio input "true"
click at [610, 394] on div "date_range Scheduling keyboard_arrow_down" at bounding box center [824, 395] width 842 height 29
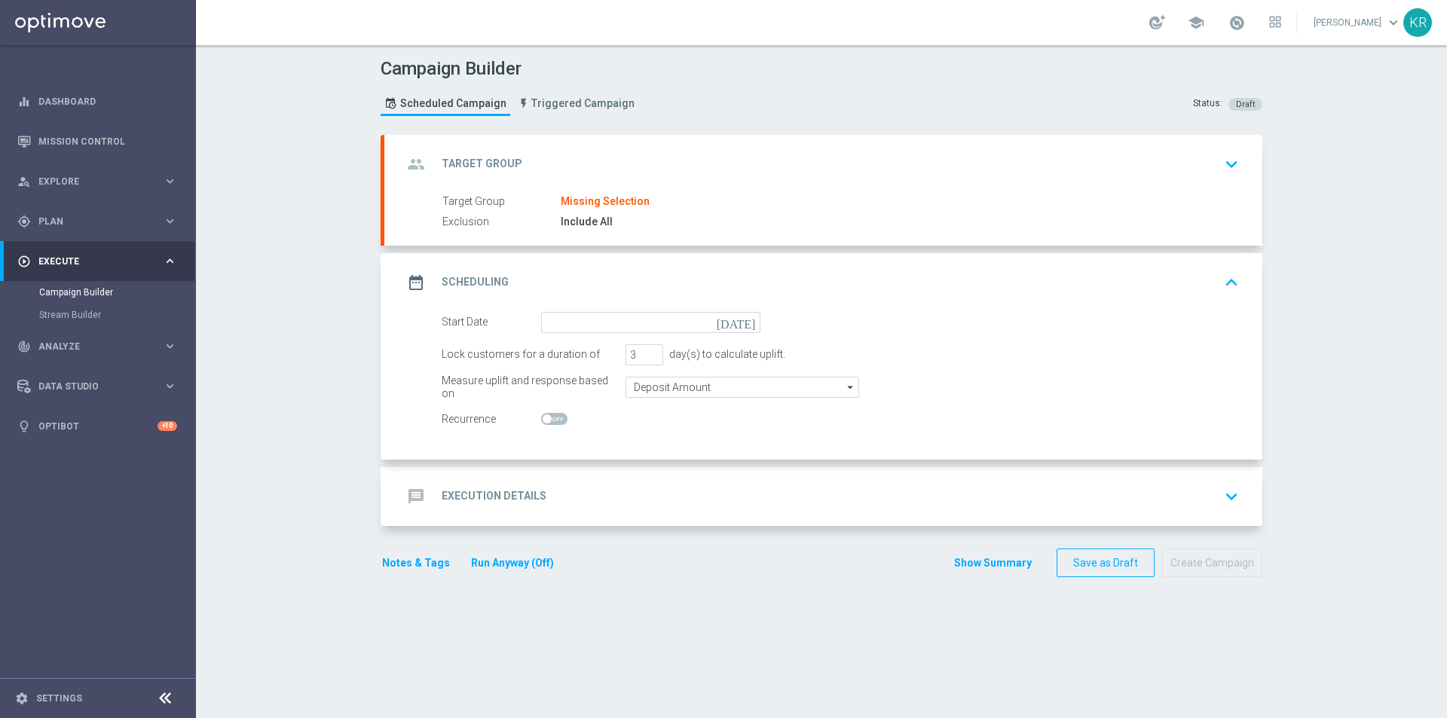
click at [620, 152] on div "group Target Group keyboard_arrow_down" at bounding box center [824, 164] width 842 height 29
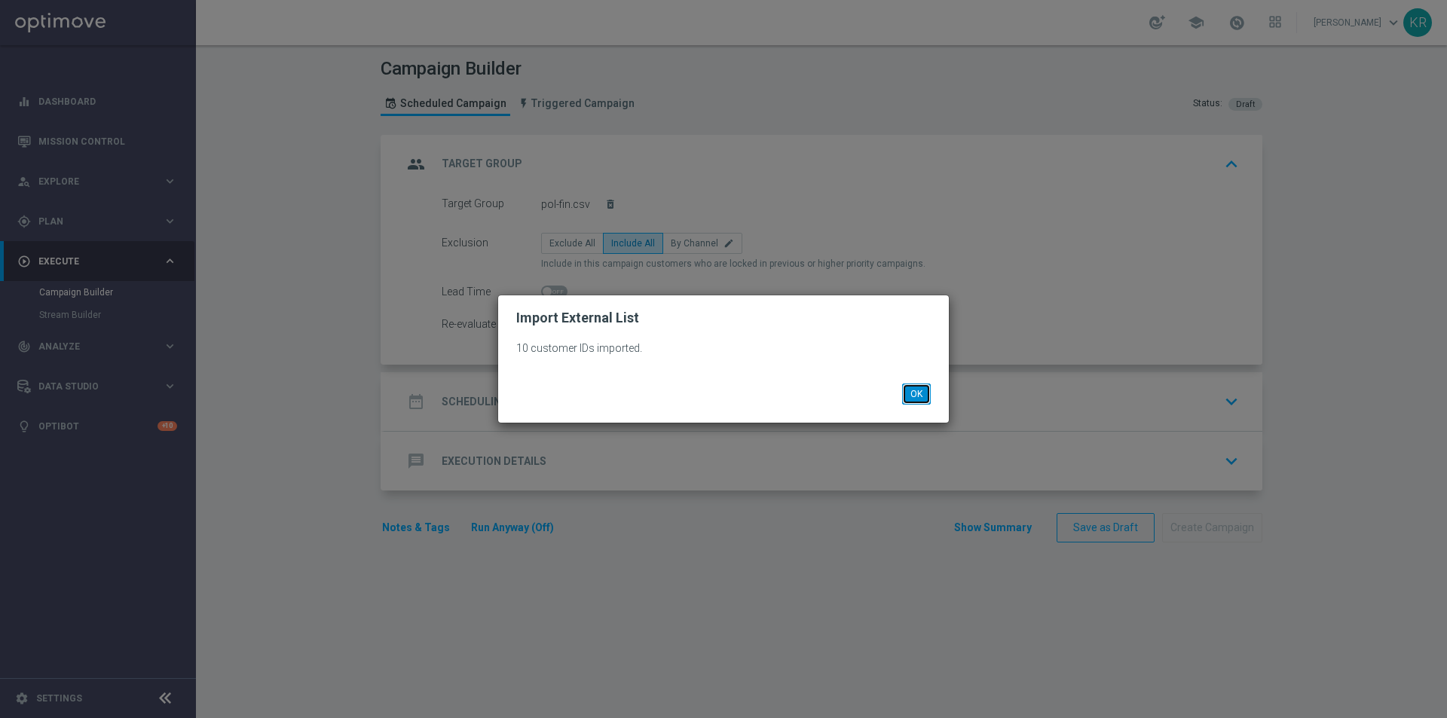
click at [913, 403] on button "OK" at bounding box center [916, 394] width 29 height 21
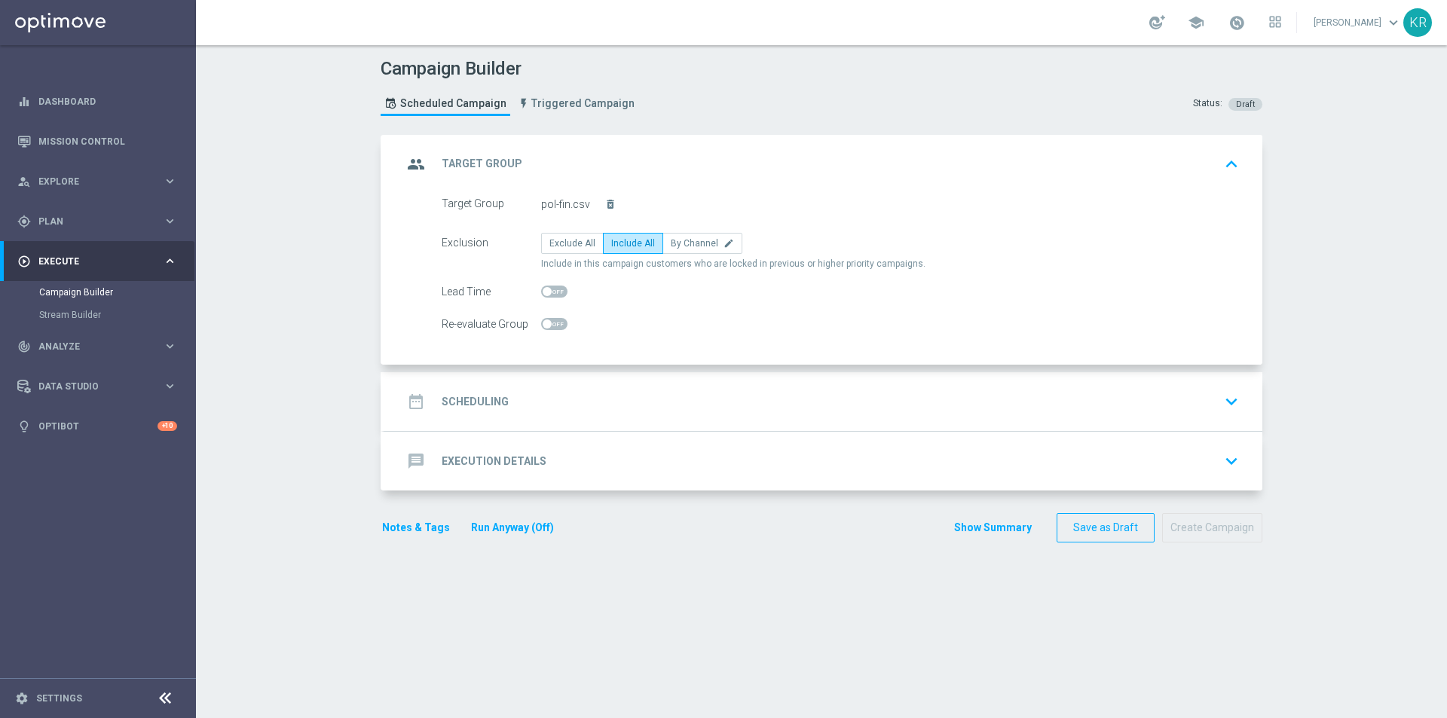
click at [663, 388] on div "date_range Scheduling keyboard_arrow_down" at bounding box center [824, 401] width 842 height 29
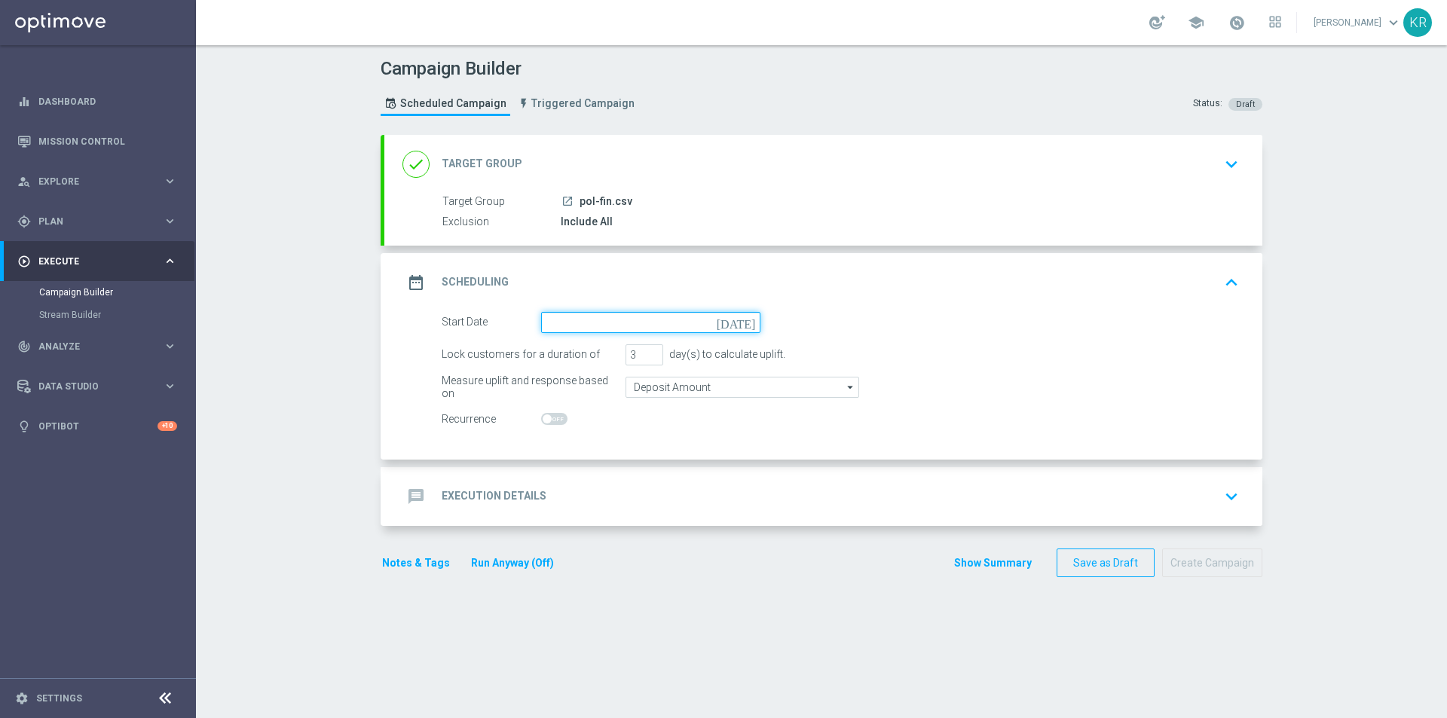
click at [571, 320] on input at bounding box center [650, 322] width 219 height 21
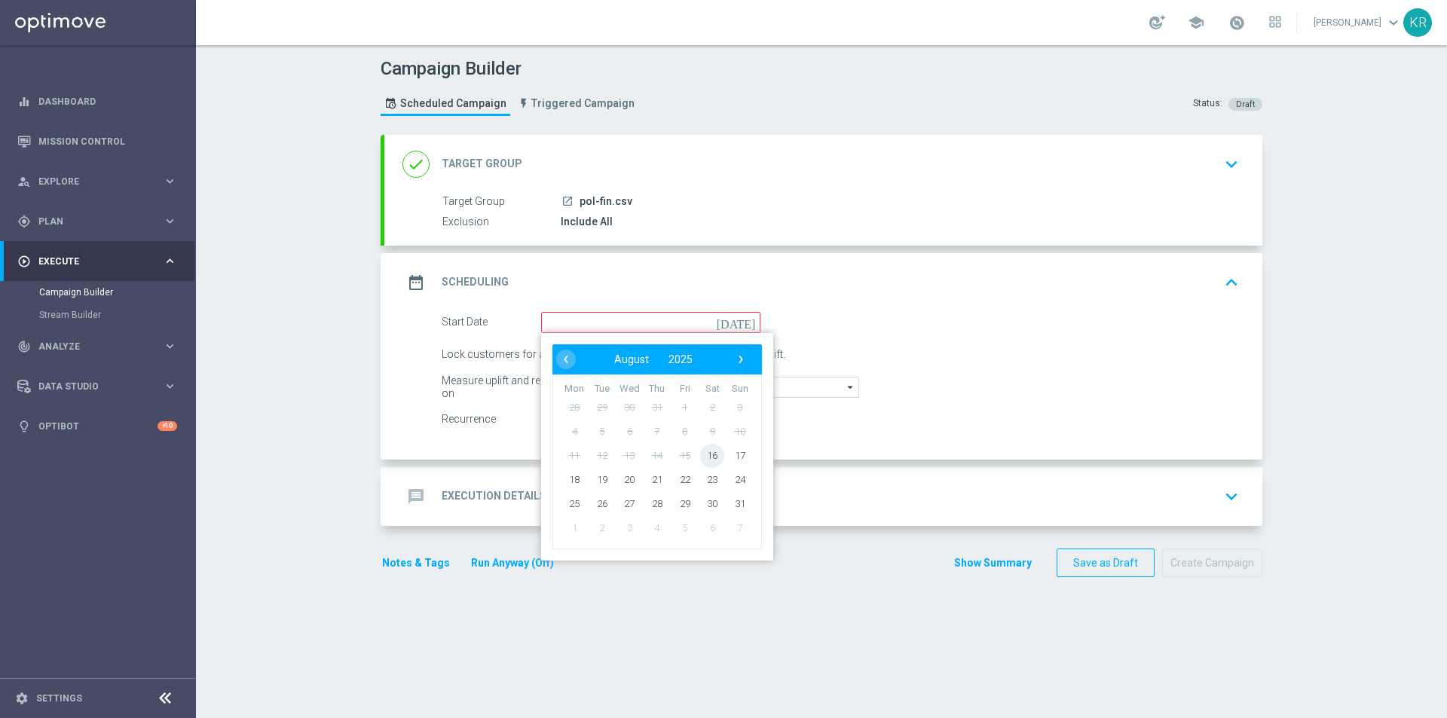
click at [701, 460] on span "16" at bounding box center [712, 455] width 24 height 24
type input "16 Aug 2025"
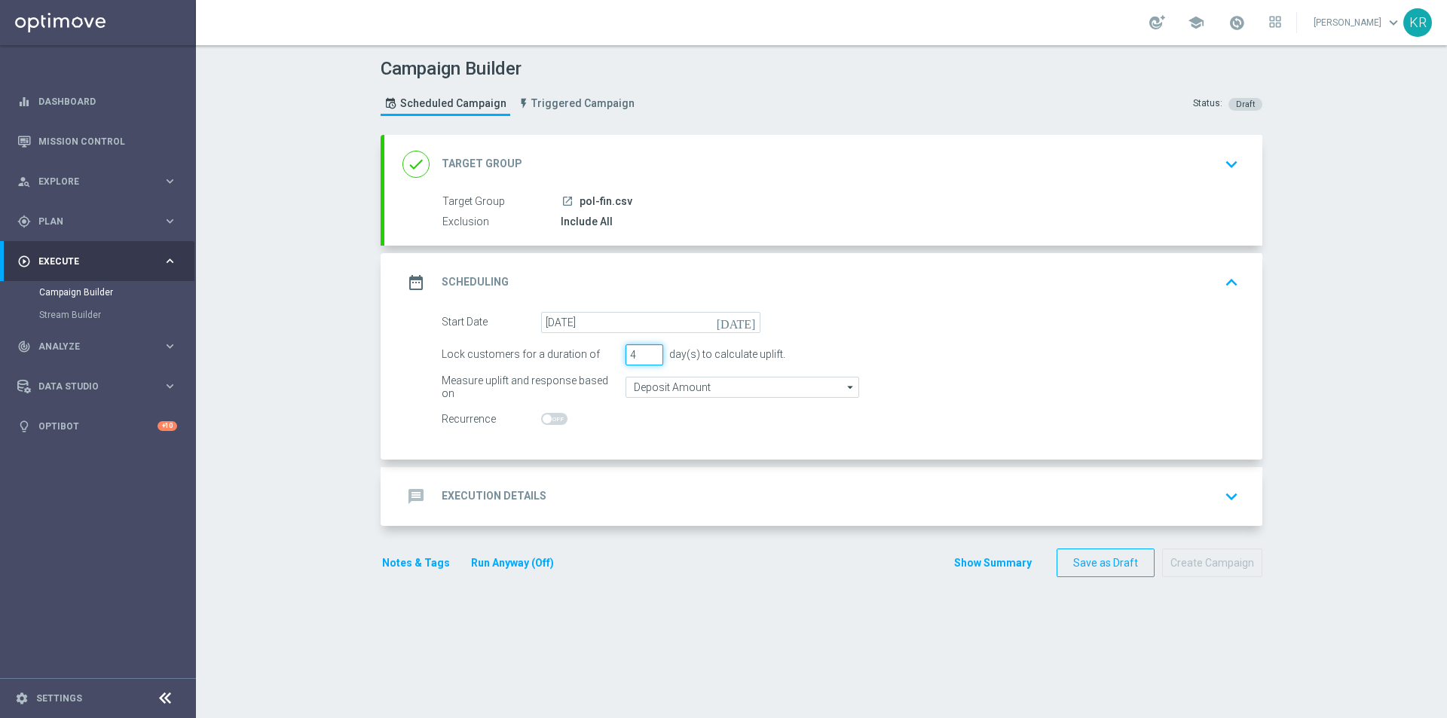
type input "4"
click at [650, 350] on input "4" at bounding box center [645, 354] width 38 height 21
click at [626, 492] on div "message Execution Details keyboard_arrow_down" at bounding box center [824, 496] width 842 height 29
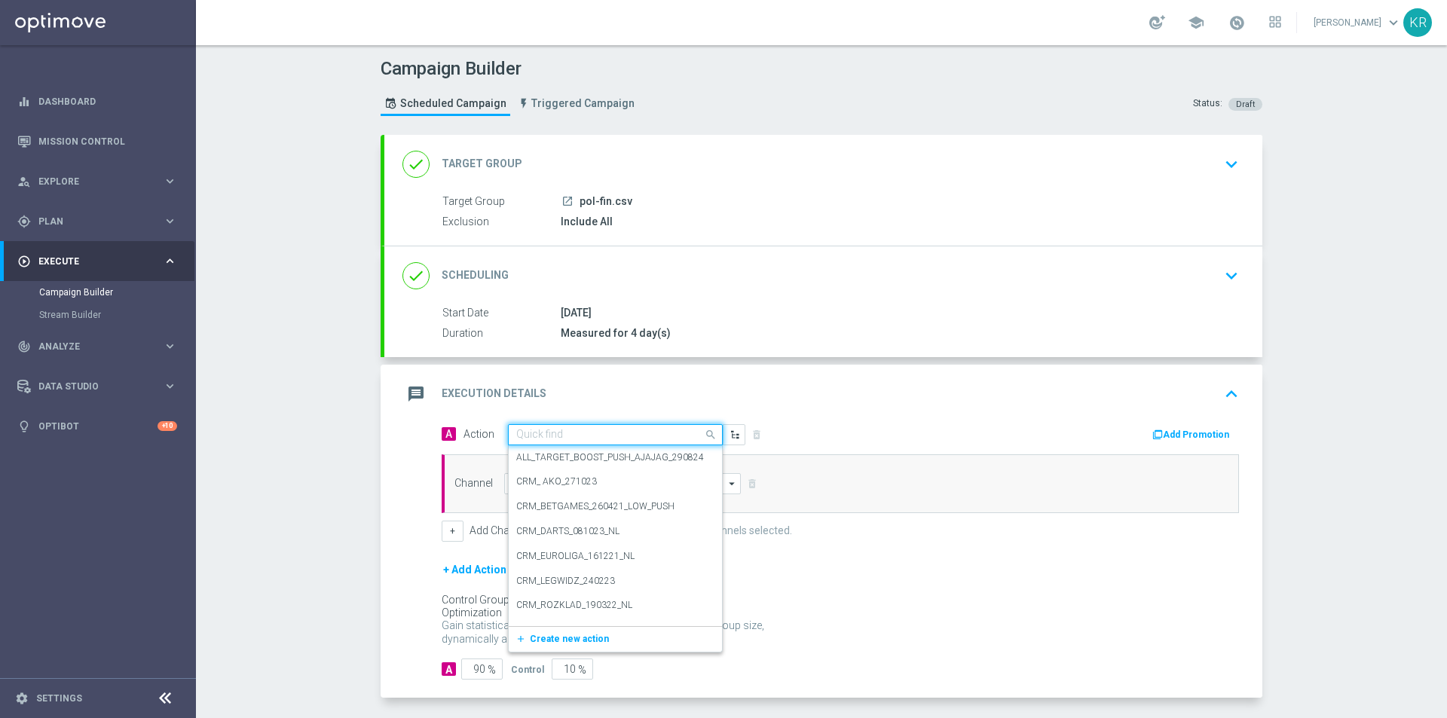
click at [529, 442] on div "Quick find" at bounding box center [615, 434] width 215 height 21
click at [577, 638] on span "Create new action" at bounding box center [569, 639] width 79 height 11
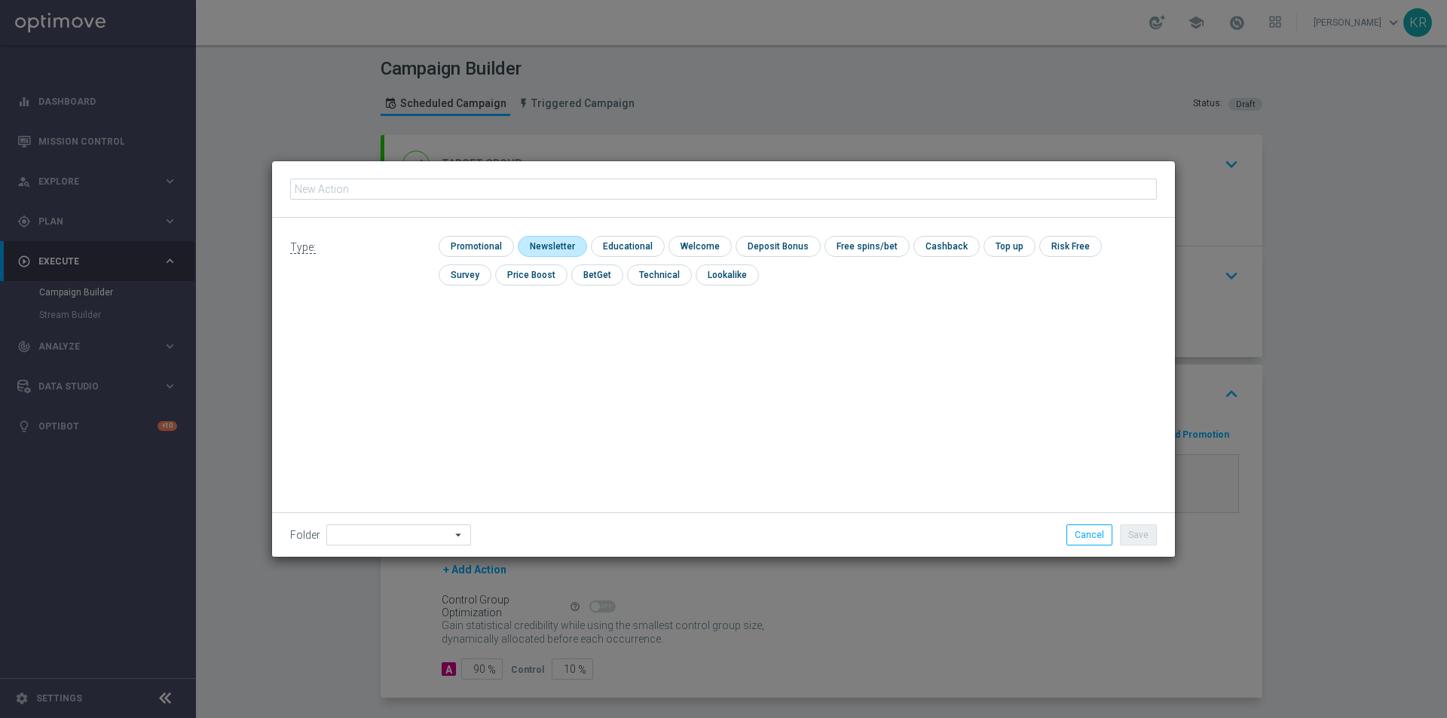
click at [556, 241] on input "checkbox" at bounding box center [551, 246] width 66 height 20
checkbox input "true"
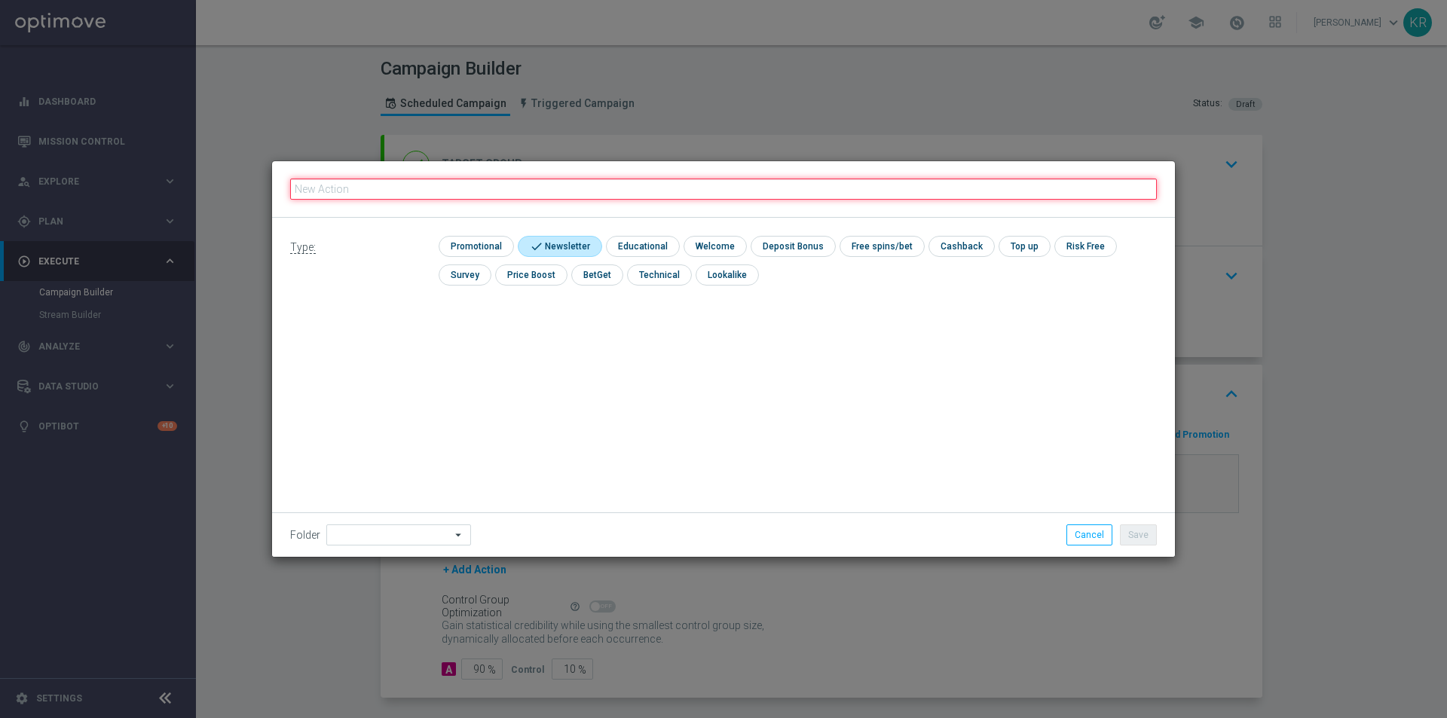
click at [404, 182] on input "text" at bounding box center [723, 189] width 867 height 21
paste input "(LPZ - SMS) PolFIN_Top10_15082025"
type input "(LPZ - SMS) PolFIN_Top10_15082025"
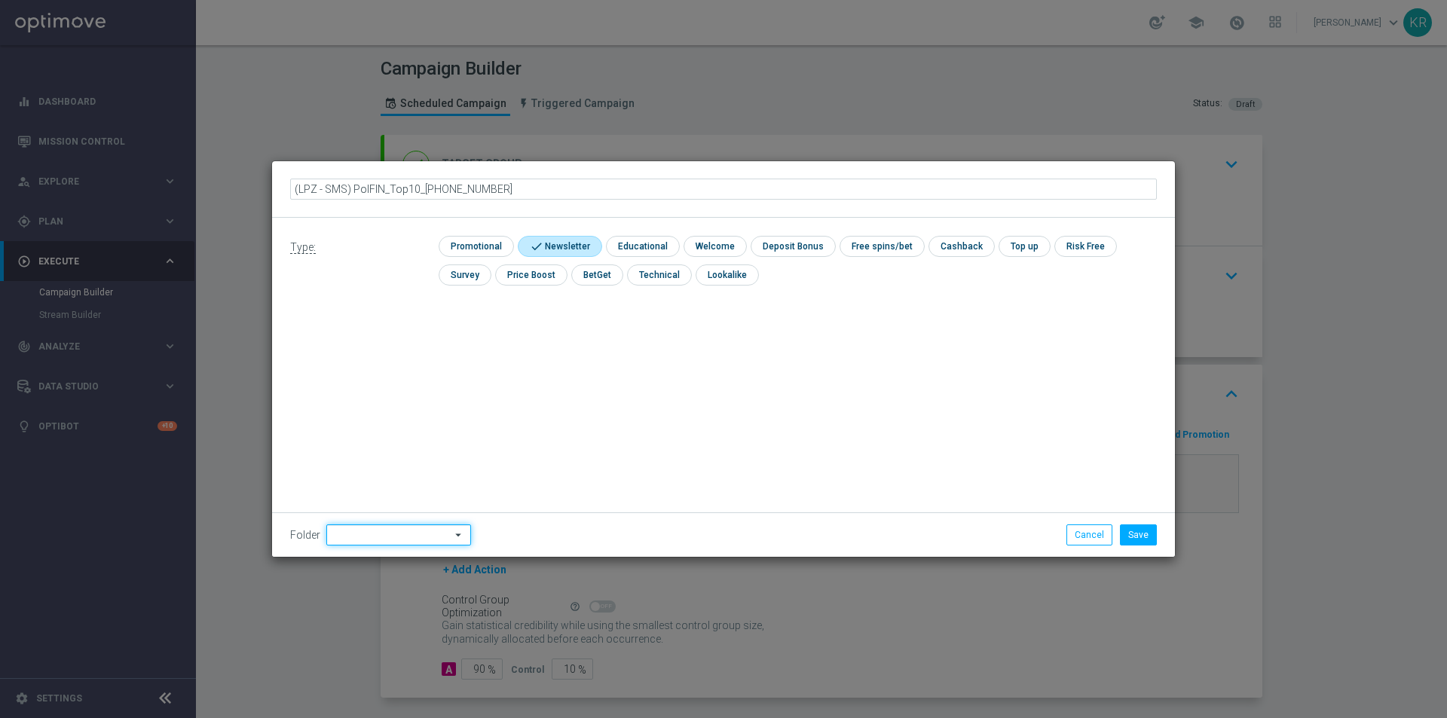
click at [435, 537] on input at bounding box center [398, 535] width 145 height 21
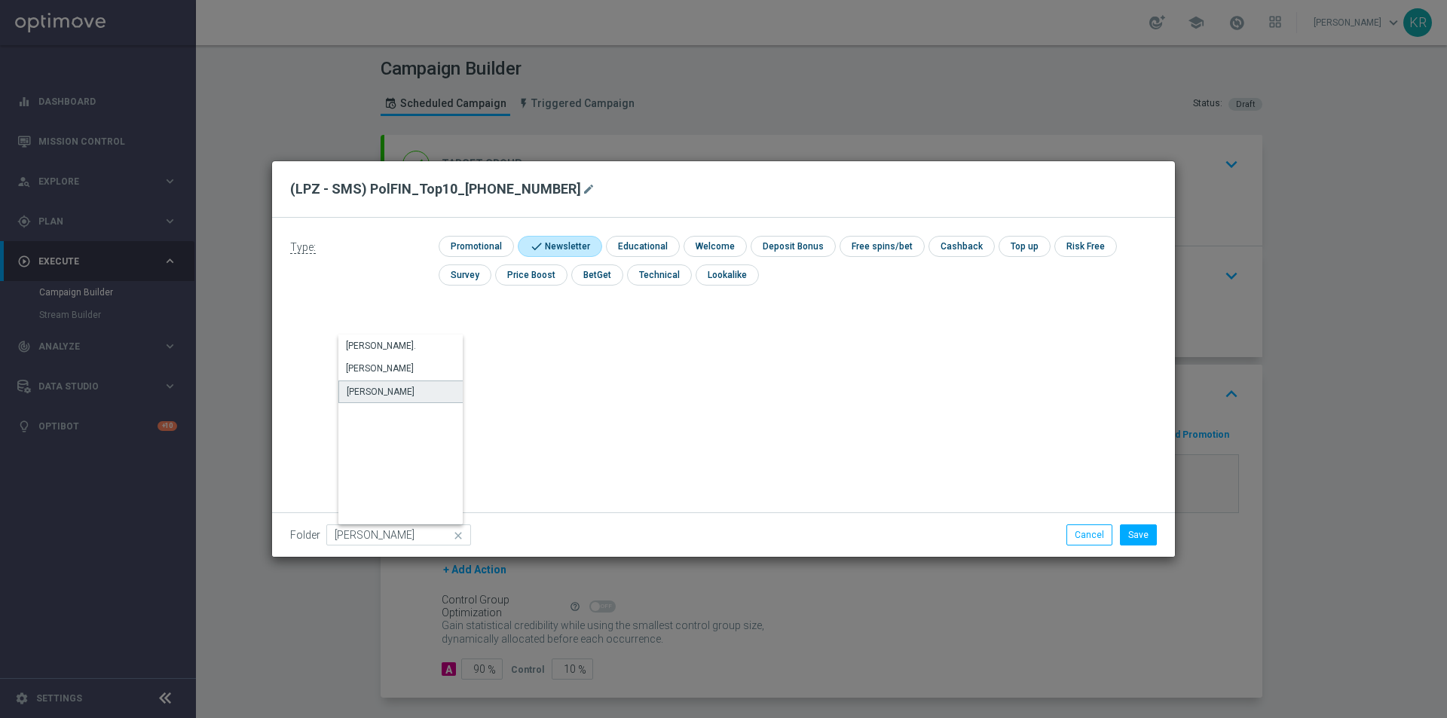
click at [409, 388] on div "Kamil R." at bounding box center [407, 392] width 139 height 23
type input "Kamil R."
click at [1140, 538] on button "Save" at bounding box center [1138, 535] width 37 height 21
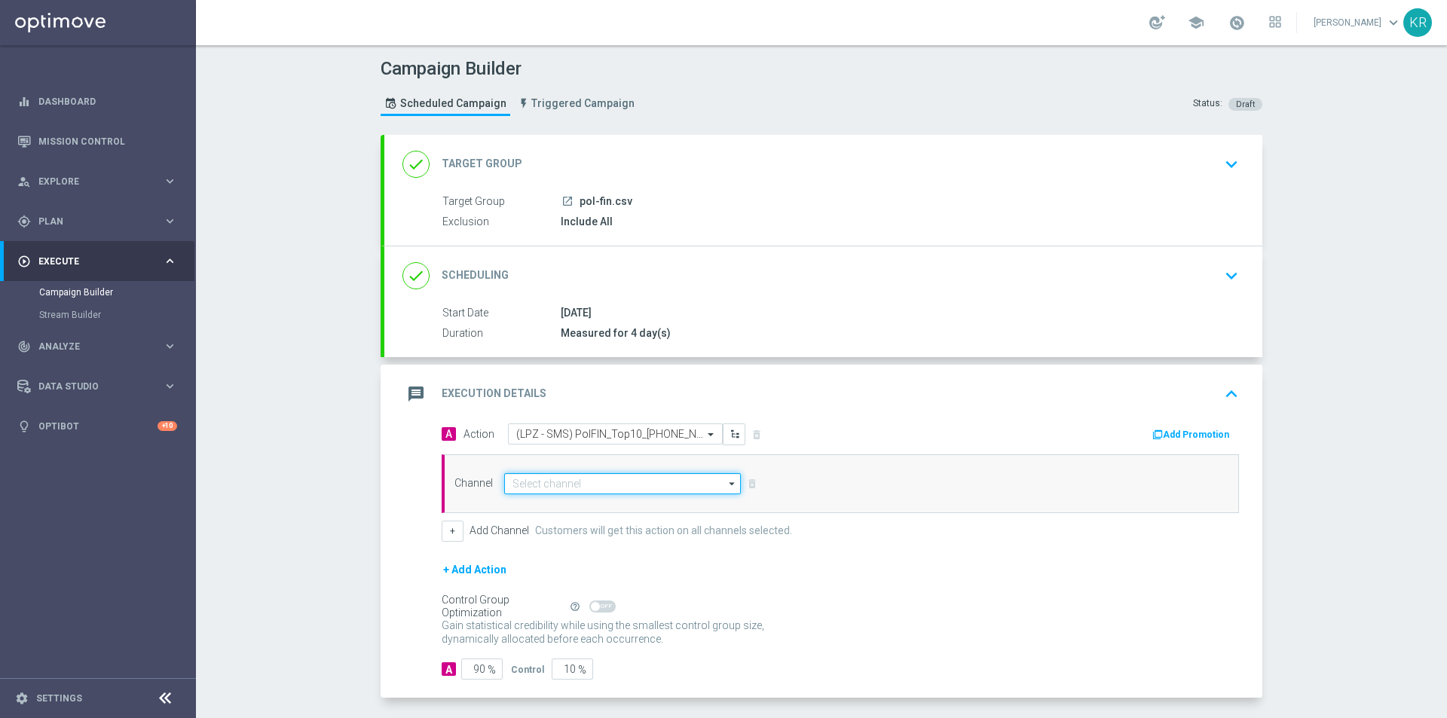
click at [550, 488] on input at bounding box center [622, 483] width 237 height 21
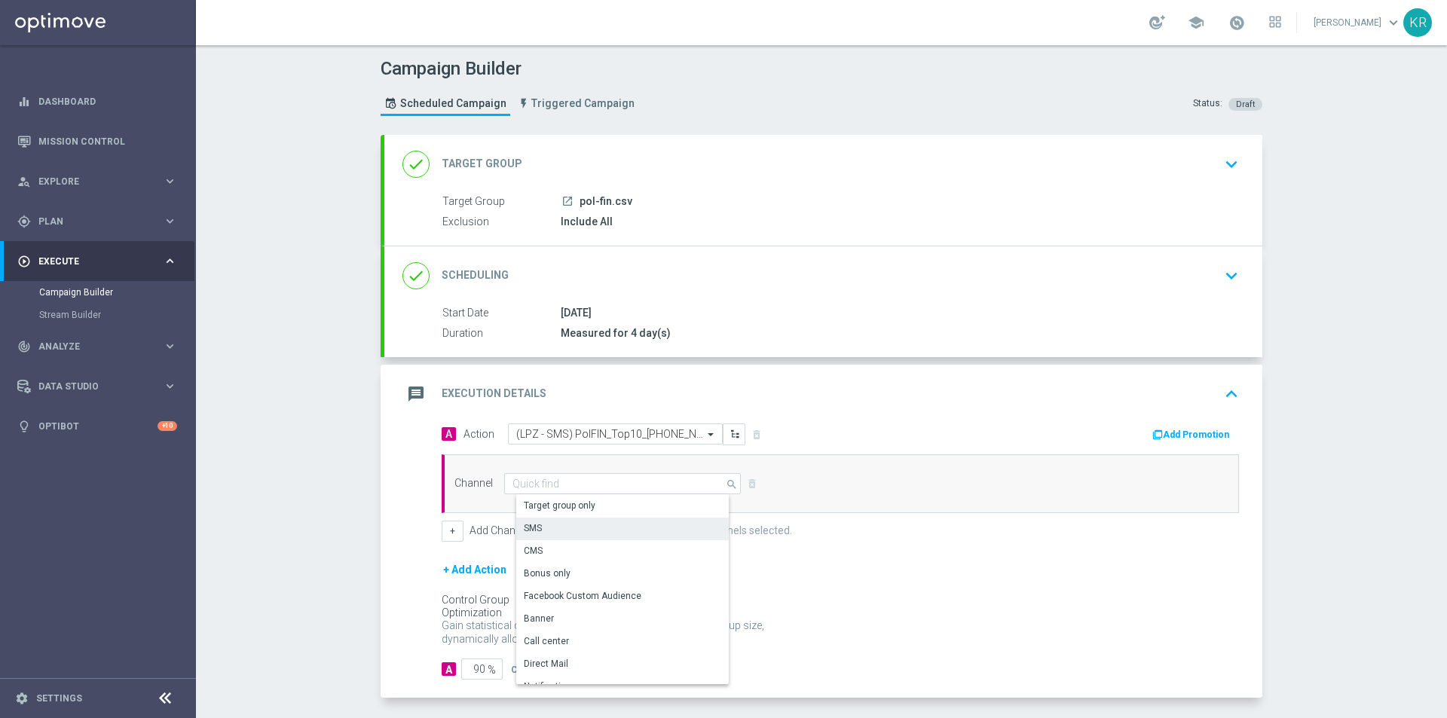
click at [538, 525] on div "SMS" at bounding box center [628, 528] width 225 height 21
type input "SMS"
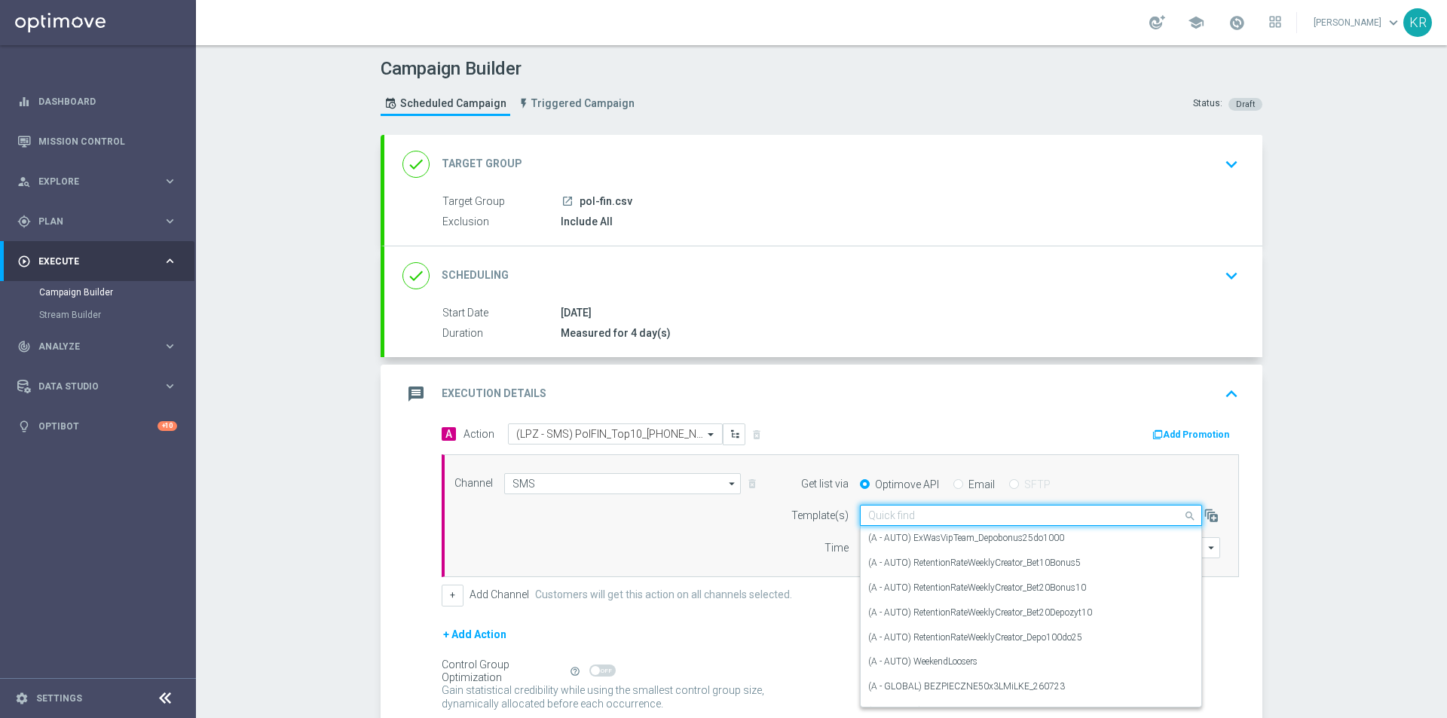
click at [876, 518] on input "text" at bounding box center [1015, 516] width 295 height 13
paste input "(LPZ - SMS) PolFIN_Top10_15082025"
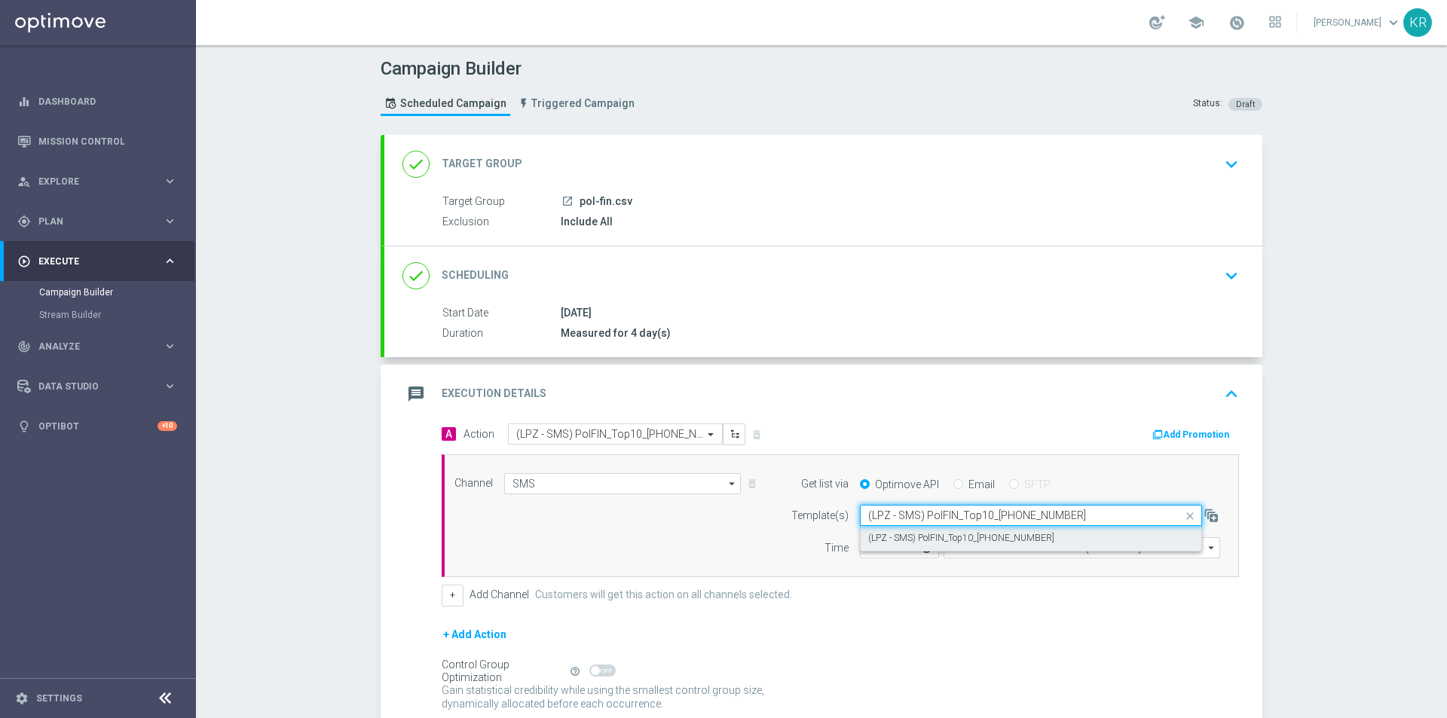
click at [907, 543] on label "(LPZ - SMS) PolFIN_Top10_15082025" at bounding box center [961, 538] width 186 height 13
type input "(LPZ - SMS) PolFIN_Top10_15082025"
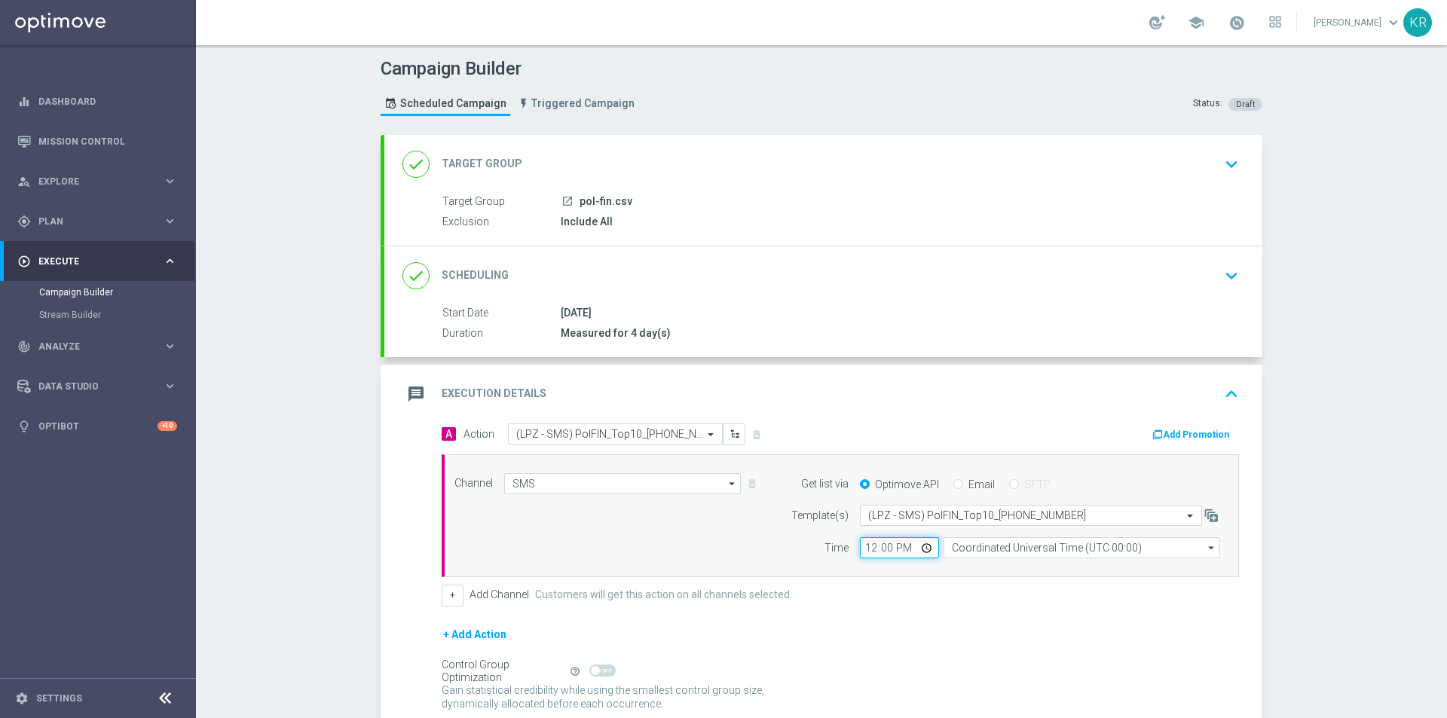
click at [862, 551] on input "12:00" at bounding box center [899, 547] width 79 height 21
type input "13:04"
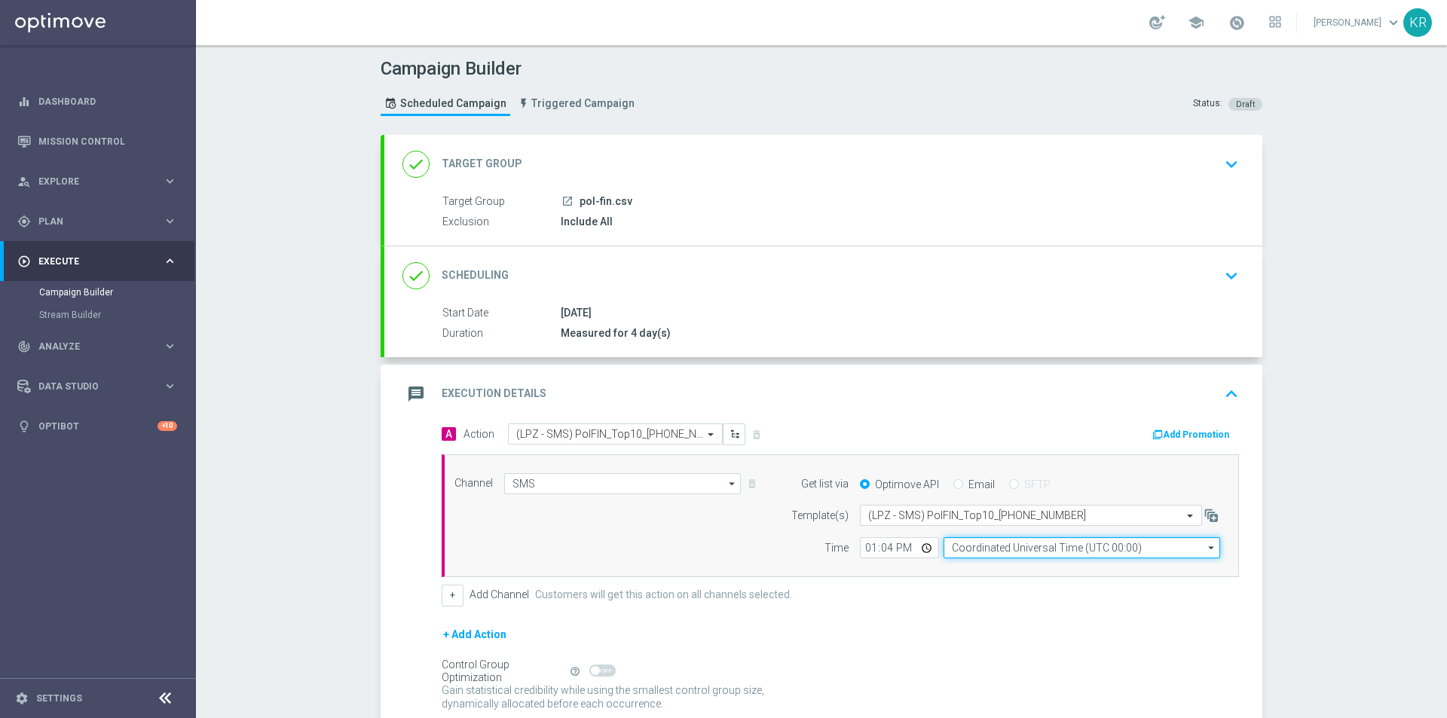
click at [984, 551] on input "Coordinated Universal Time (UTC 00:00)" at bounding box center [1082, 547] width 277 height 21
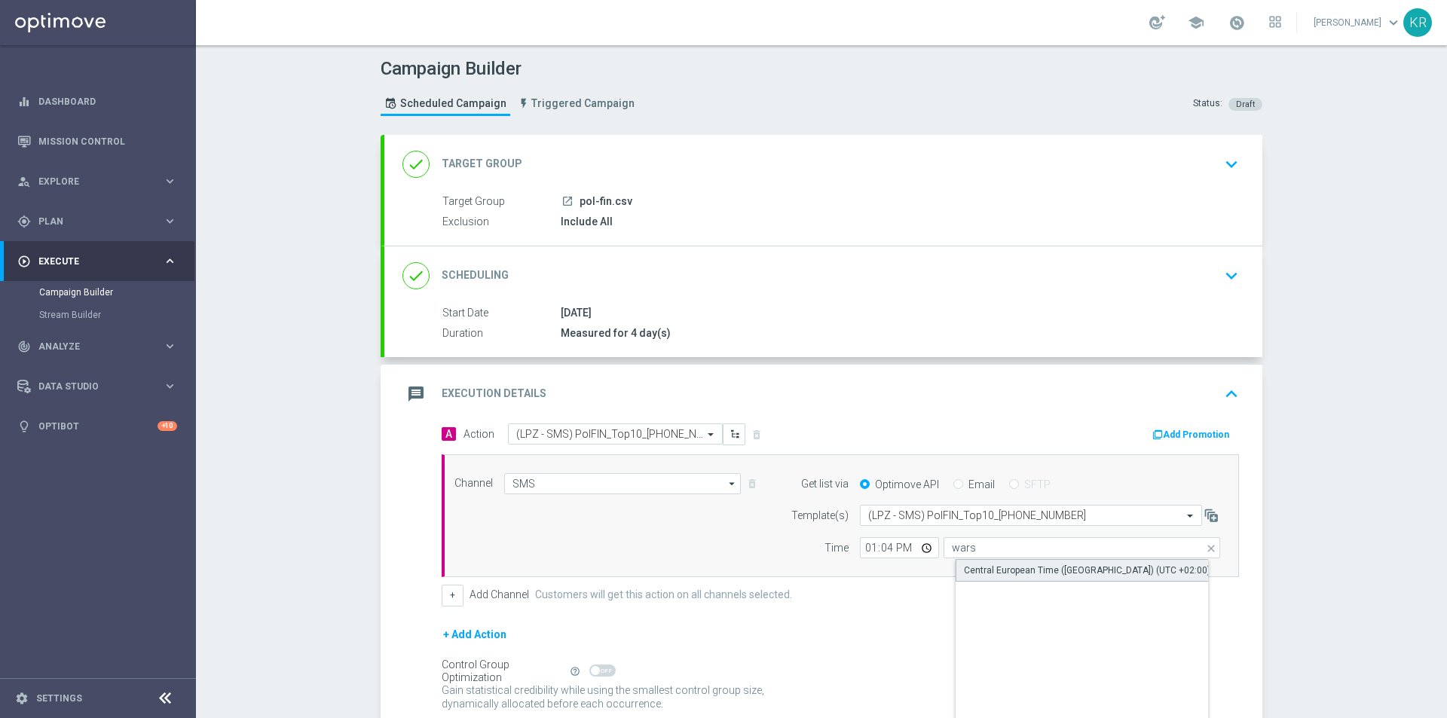
click at [987, 563] on div "Central European Time (Warsaw) (UTC +02:00)" at bounding box center [1094, 570] width 277 height 23
type input "Central European Time (Warsaw) (UTC +02:00)"
click at [905, 617] on form "A Action Select action (LPZ - SMS) PolFIN_Top10_15082025 delete_forever Add Pro…" at bounding box center [841, 584] width 798 height 321
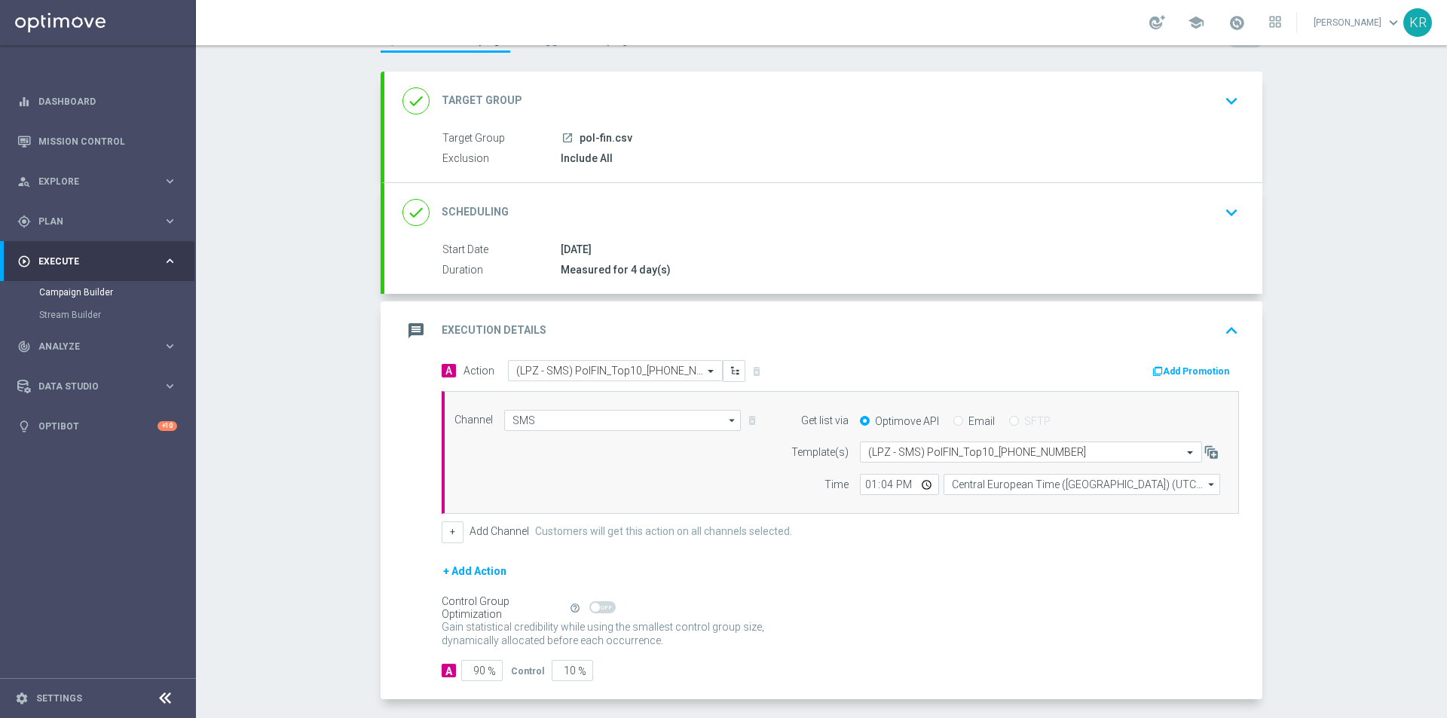
scroll to position [127, 0]
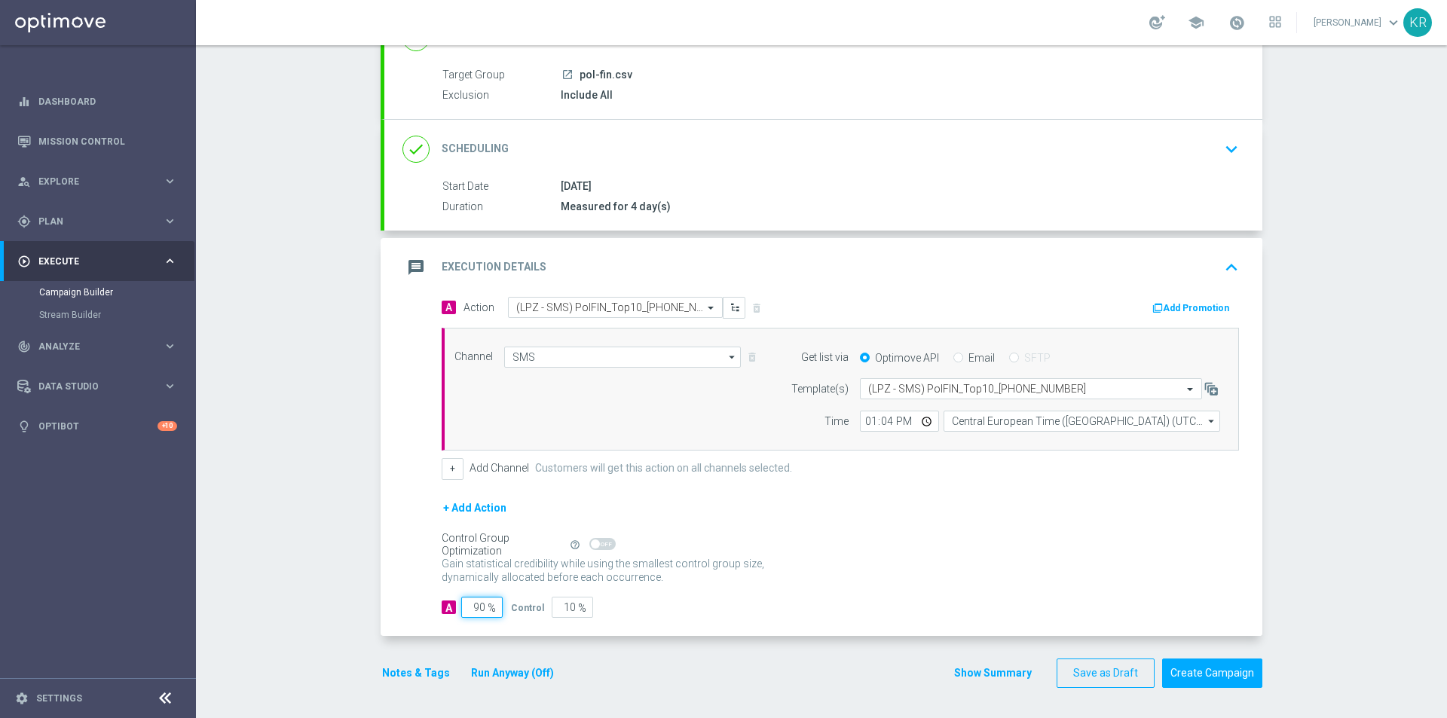
click at [467, 605] on input "90" at bounding box center [481, 607] width 41 height 21
type input "10"
type input "90"
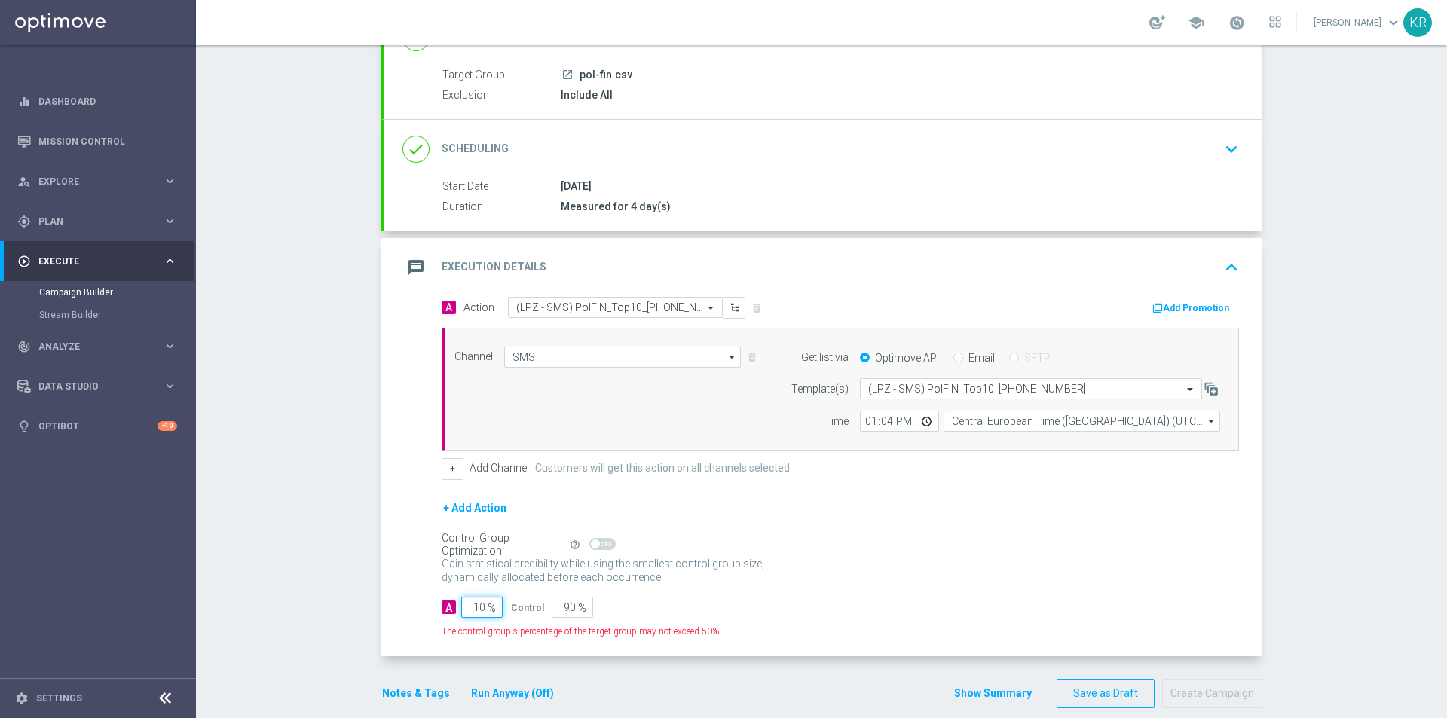
type input "100"
type input "0"
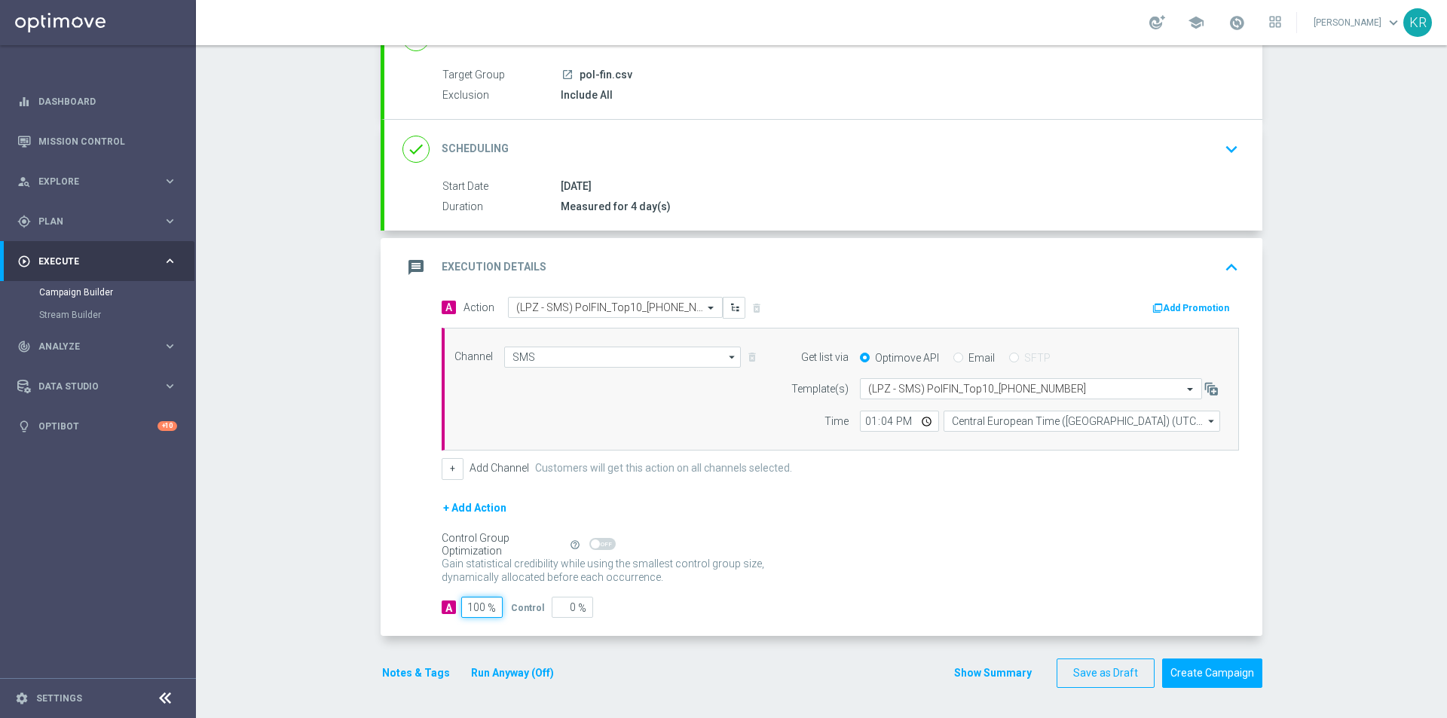
type input "100"
click at [992, 569] on div "Gain statistical credibility while using the smallest control group size, dynam…" at bounding box center [841, 571] width 798 height 36
click at [1227, 673] on button "Create Campaign" at bounding box center [1212, 673] width 100 height 29
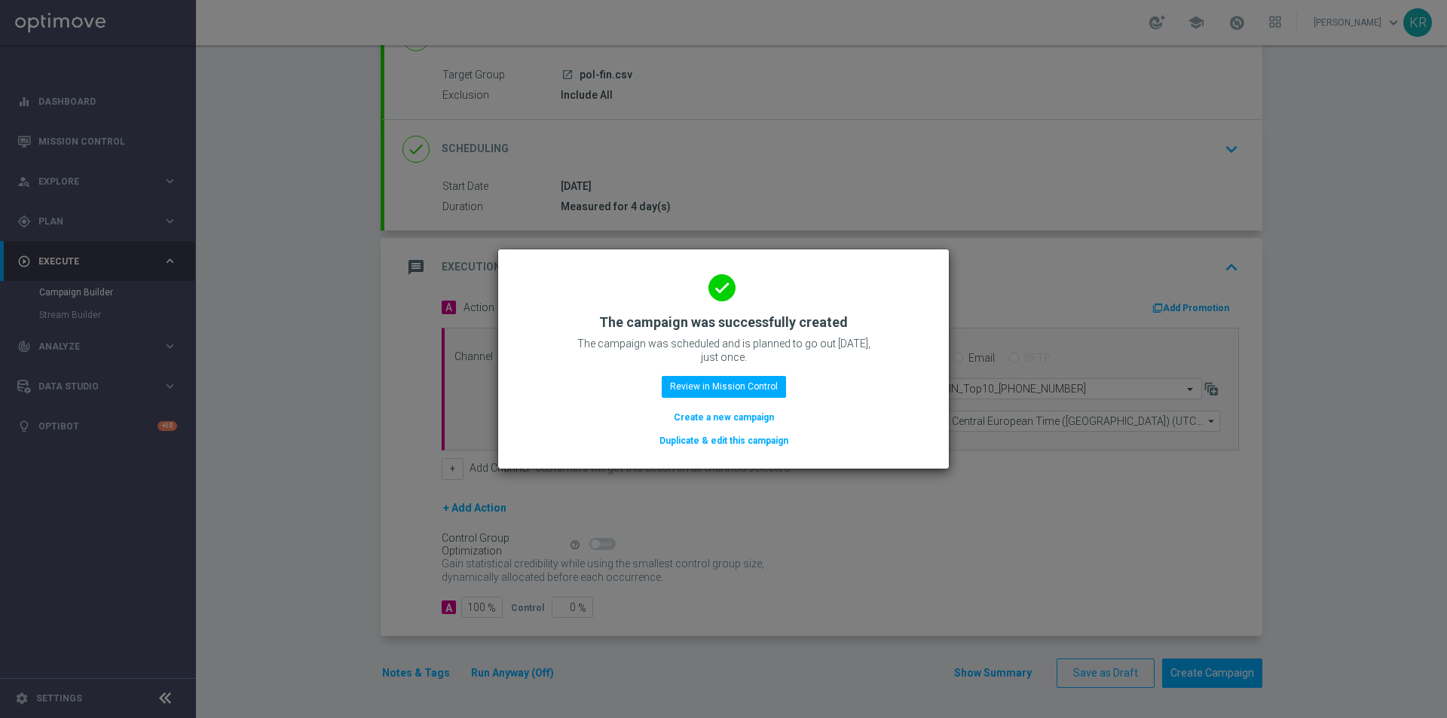
click at [735, 418] on button "Create a new campaign" at bounding box center [723, 417] width 103 height 17
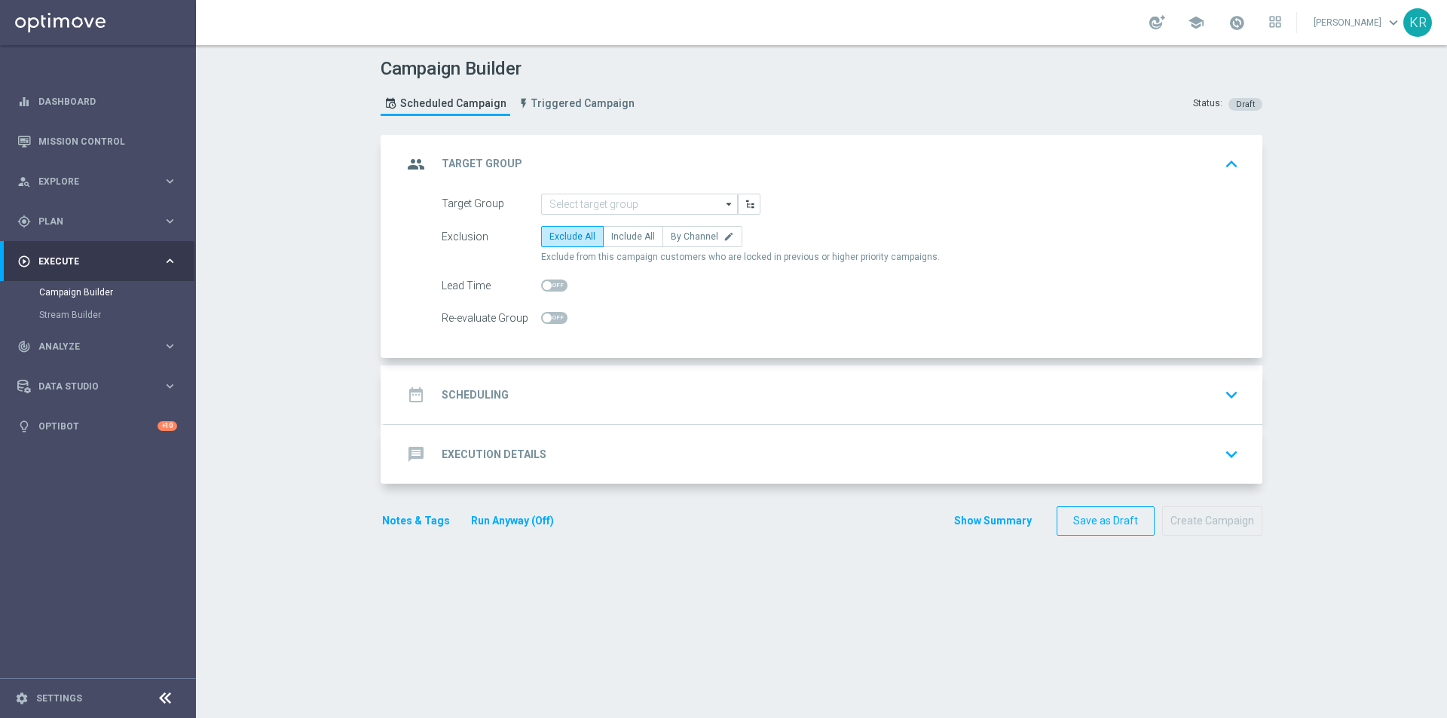
scroll to position [0, 0]
click at [611, 142] on div "group Target Group keyboard_arrow_up" at bounding box center [823, 164] width 878 height 59
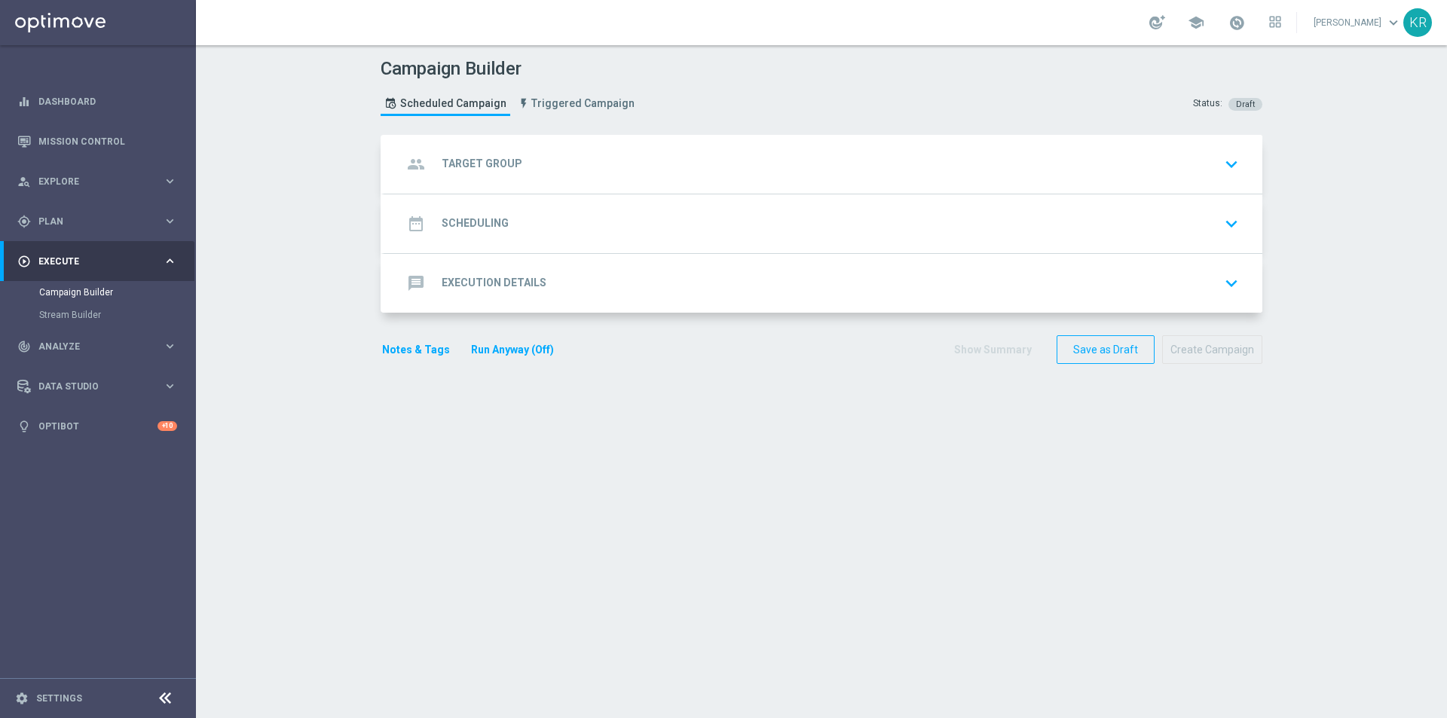
click at [904, 167] on div "group Target Group keyboard_arrow_down" at bounding box center [824, 164] width 842 height 29
